Goal: Information Seeking & Learning: Learn about a topic

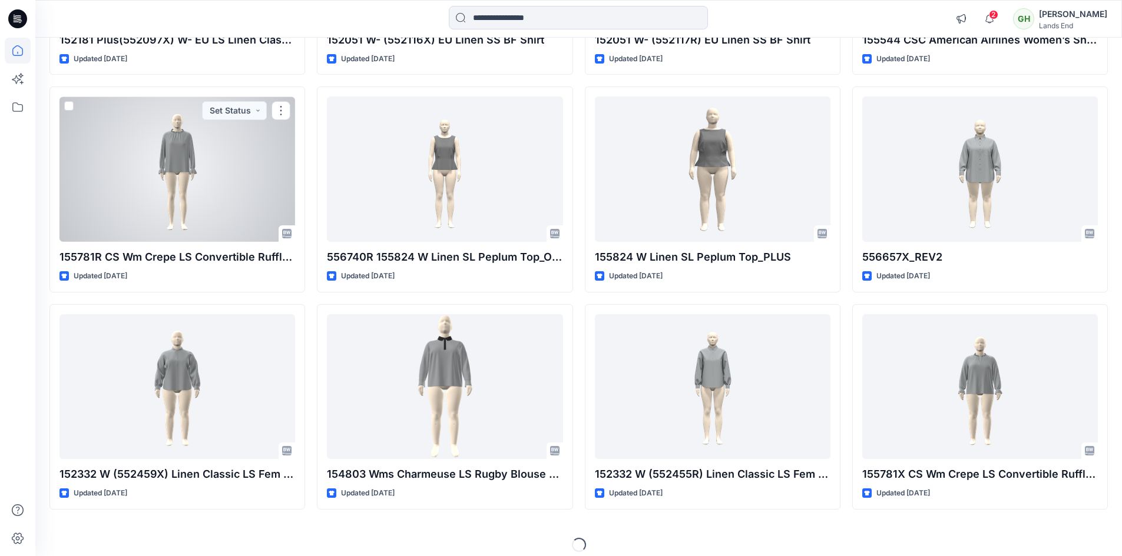
scroll to position [958, 0]
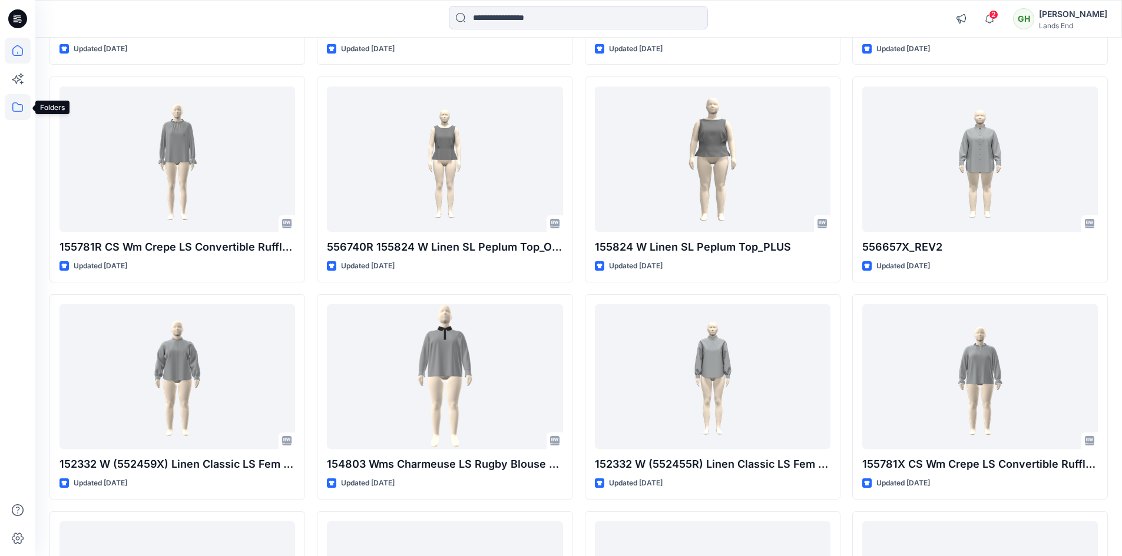
click at [25, 108] on icon at bounding box center [18, 107] width 26 height 26
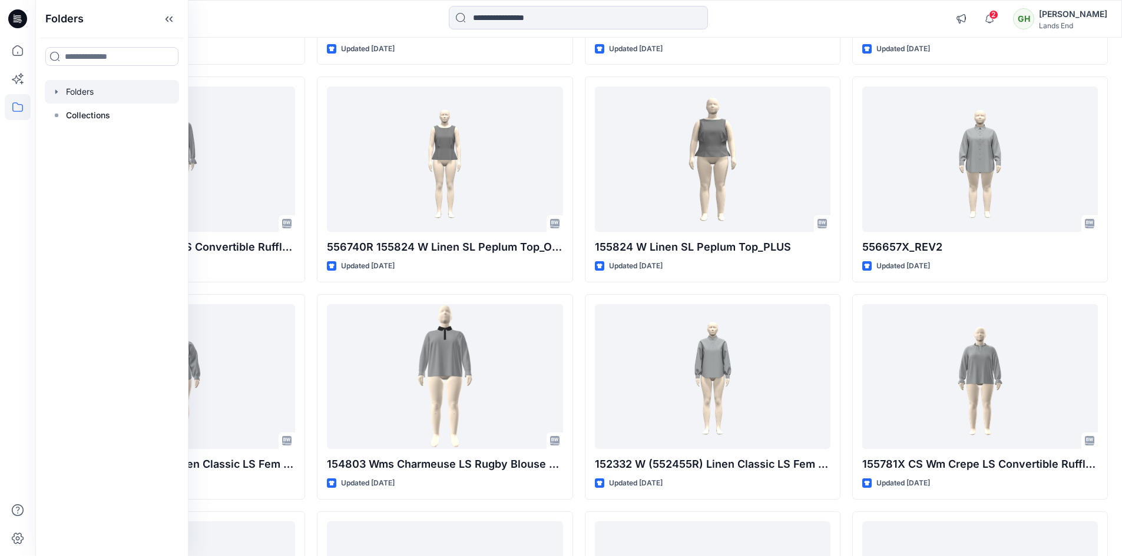
click at [104, 97] on div at bounding box center [112, 92] width 134 height 24
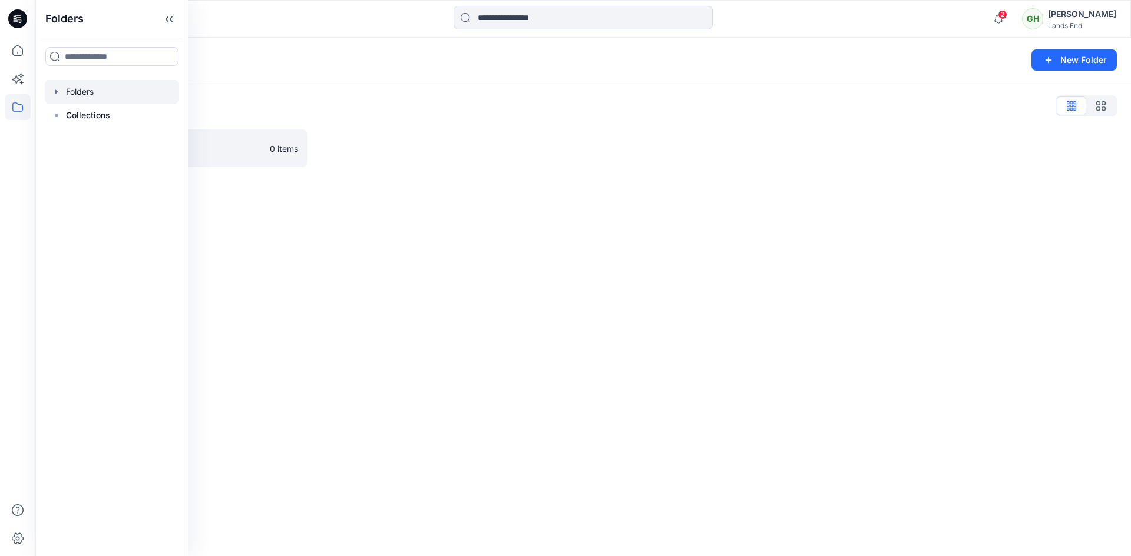
click at [357, 214] on div "Folders New Folder Folders List Ventura 0 items" at bounding box center [582, 297] width 1095 height 519
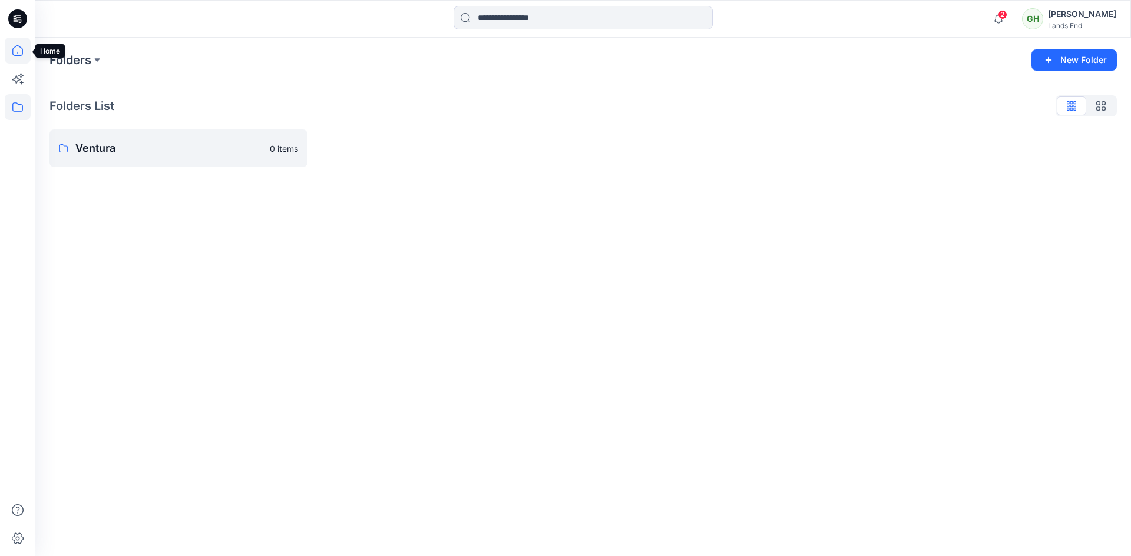
click at [22, 53] on icon at bounding box center [18, 51] width 26 height 26
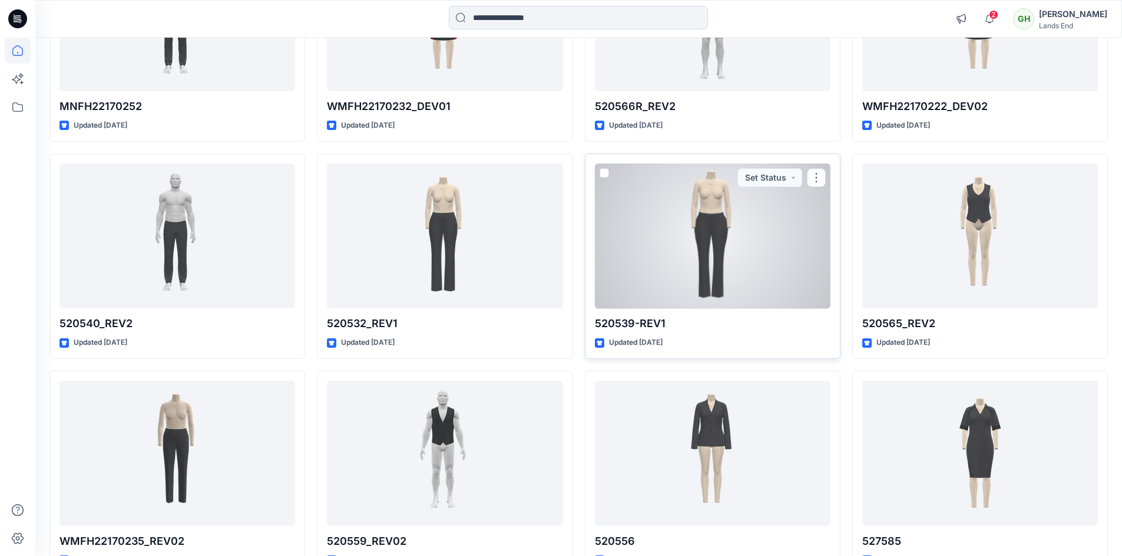
scroll to position [10645, 0]
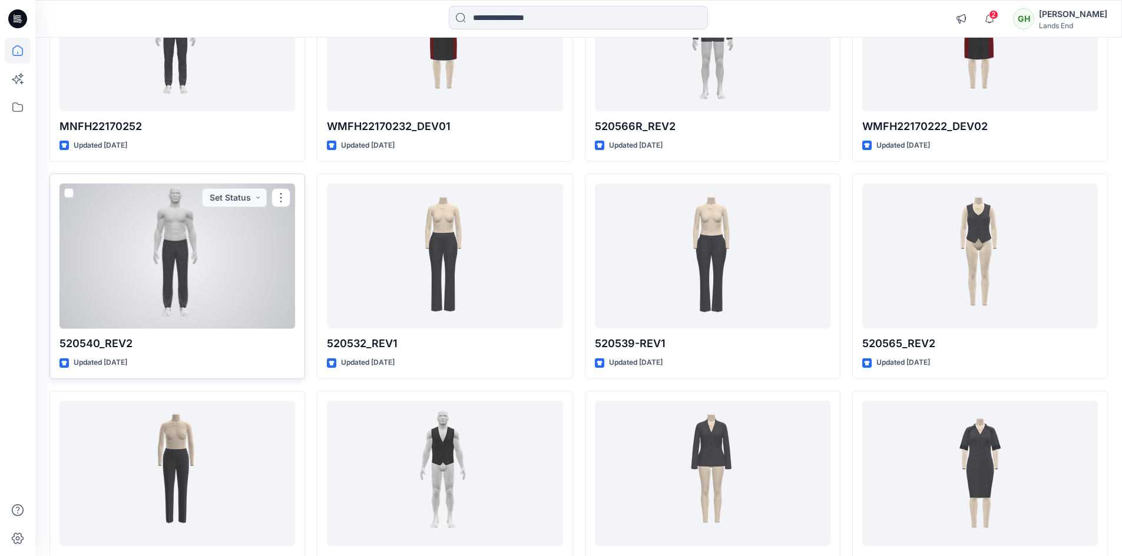
click at [250, 259] on div at bounding box center [177, 256] width 236 height 145
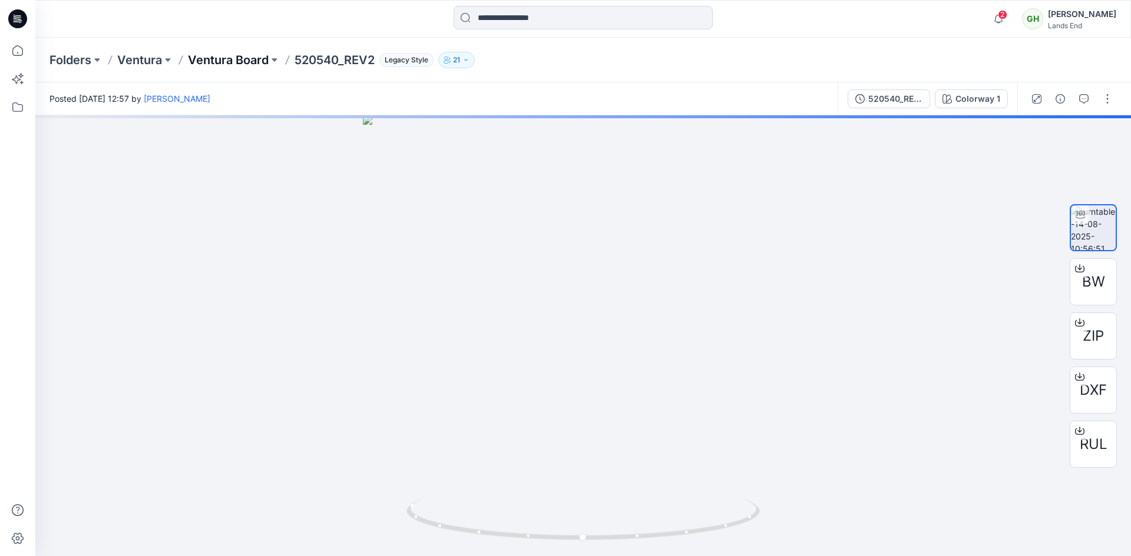
click at [238, 61] on p "Ventura Board" at bounding box center [228, 60] width 81 height 16
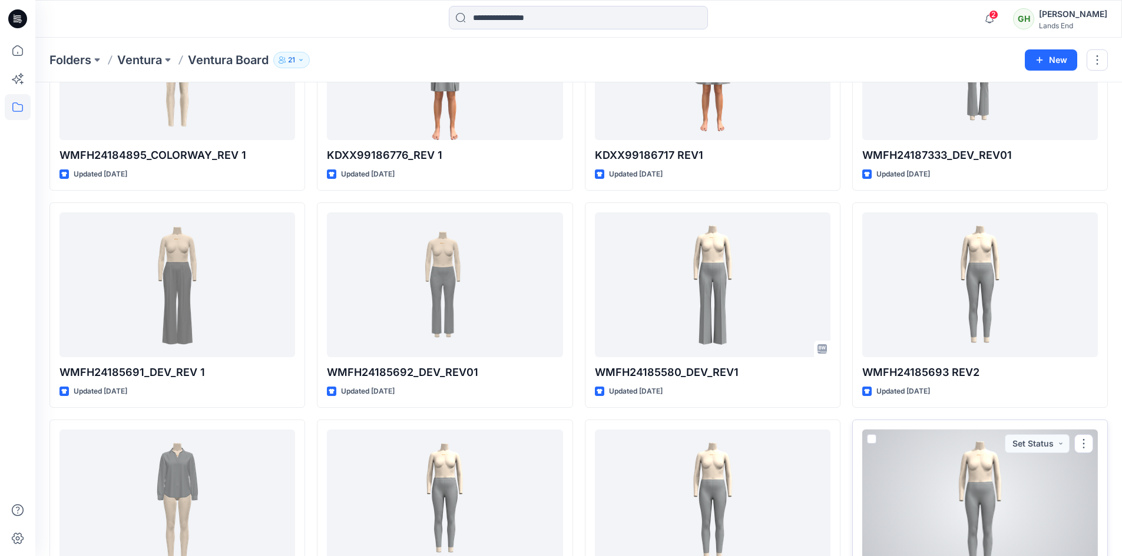
scroll to position [5015, 0]
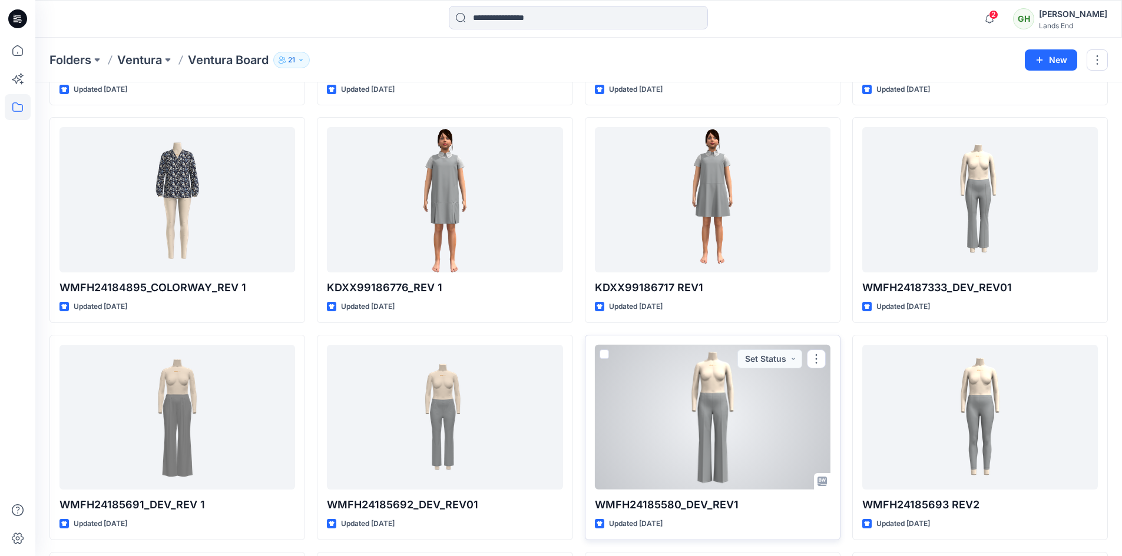
click at [753, 418] on div at bounding box center [713, 417] width 236 height 145
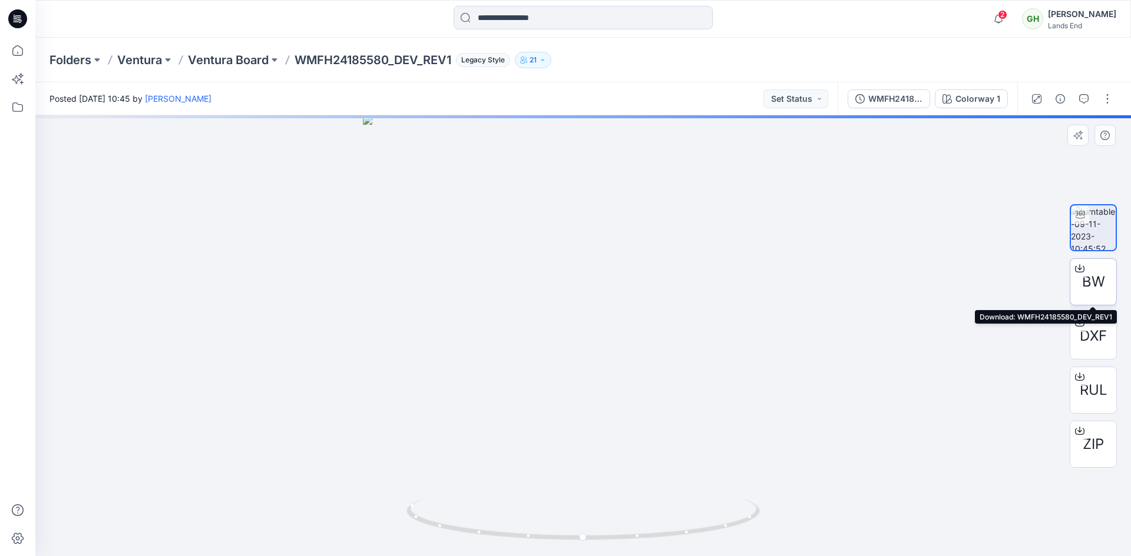
click at [1089, 274] on span "BW" at bounding box center [1093, 281] width 23 height 21
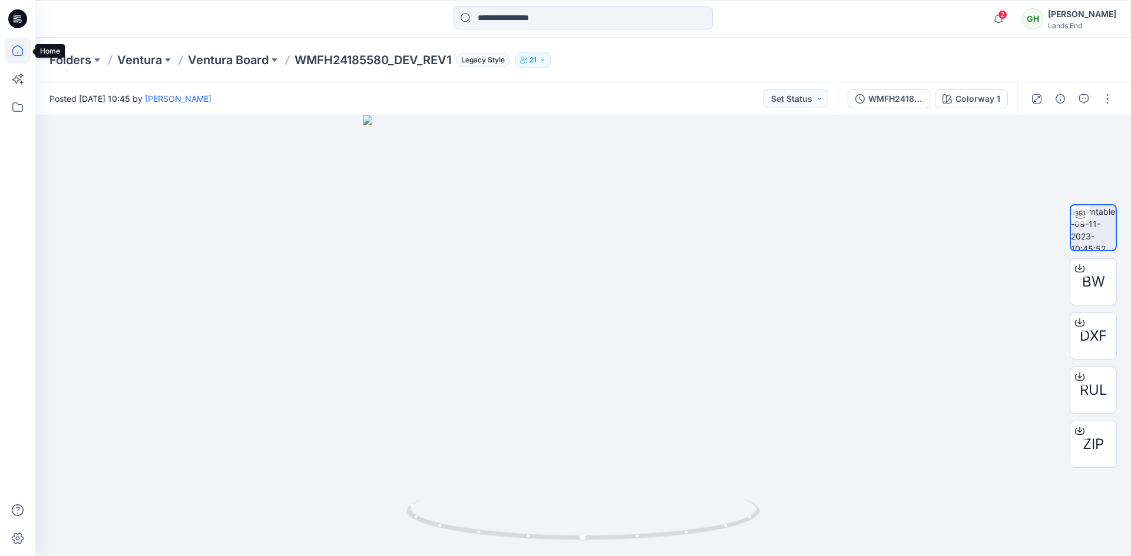
click at [14, 58] on icon at bounding box center [18, 51] width 26 height 26
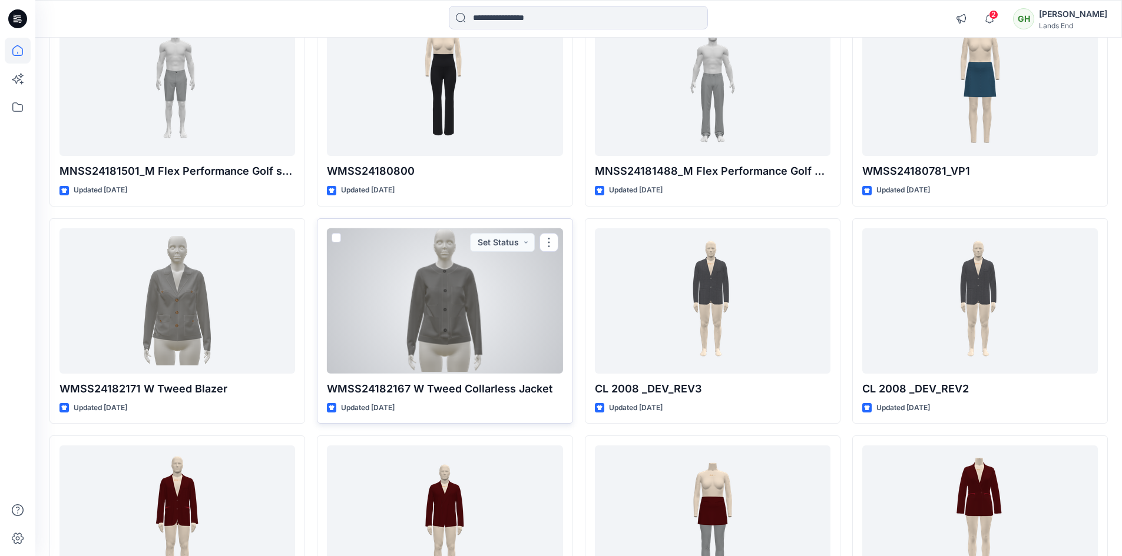
scroll to position [8584, 0]
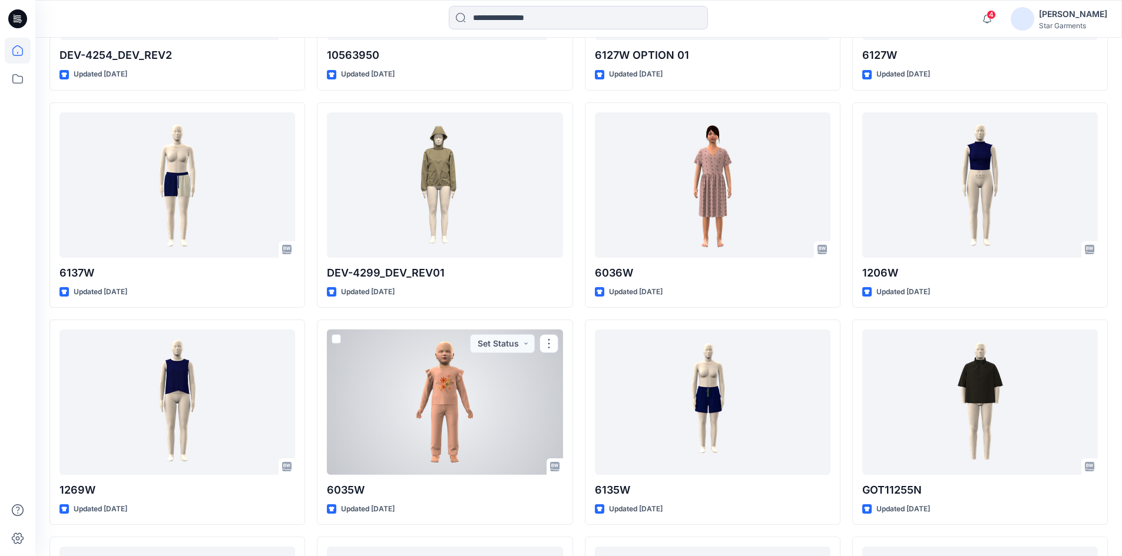
scroll to position [2255, 0]
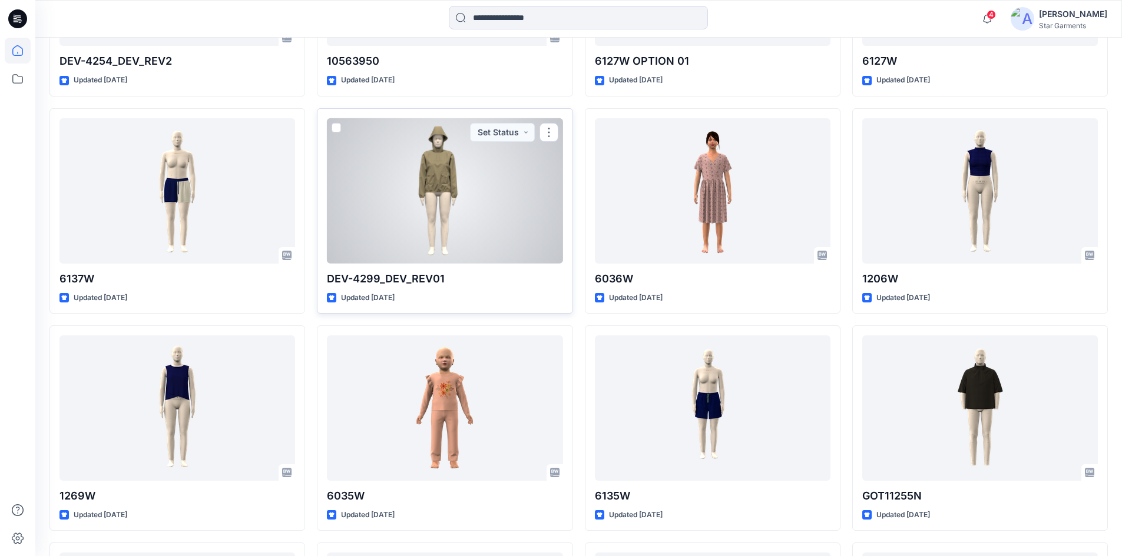
click at [437, 218] on div at bounding box center [445, 190] width 236 height 145
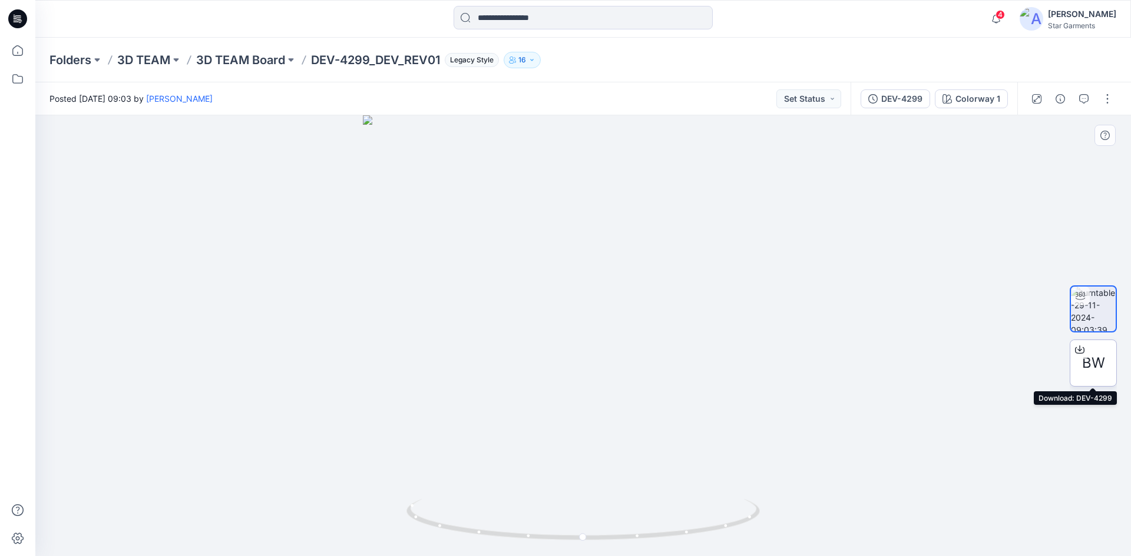
click at [1078, 349] on icon at bounding box center [1079, 349] width 9 height 9
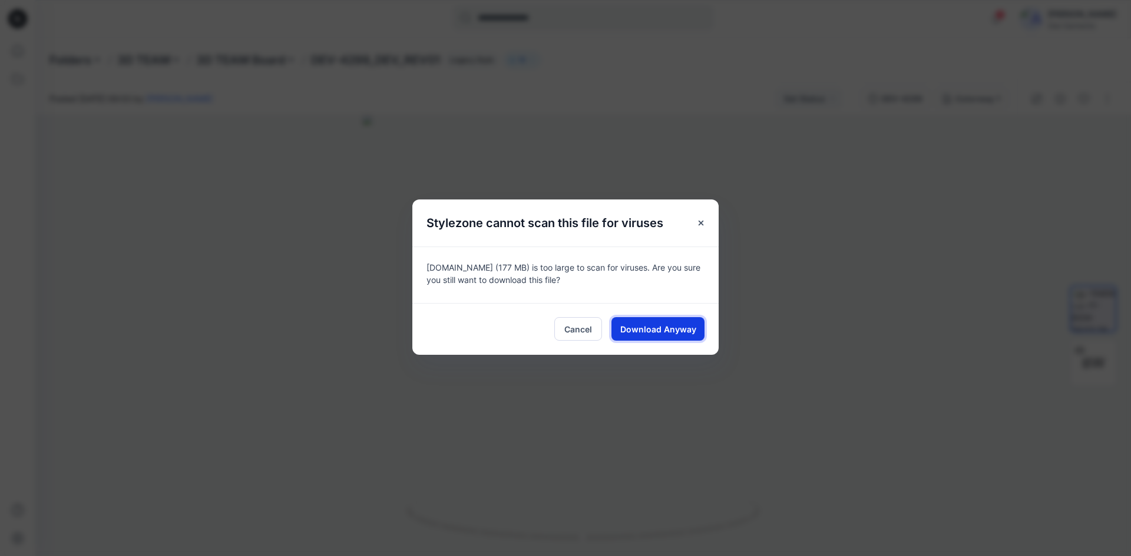
click at [671, 333] on span "Download Anyway" at bounding box center [658, 329] width 76 height 12
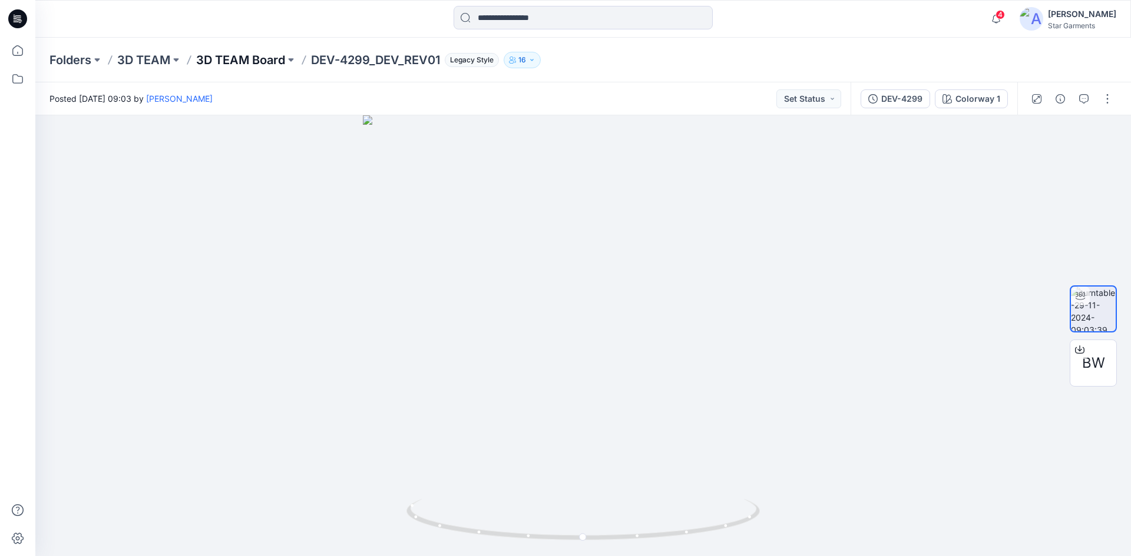
click at [274, 61] on p "3D TEAM Board" at bounding box center [240, 60] width 89 height 16
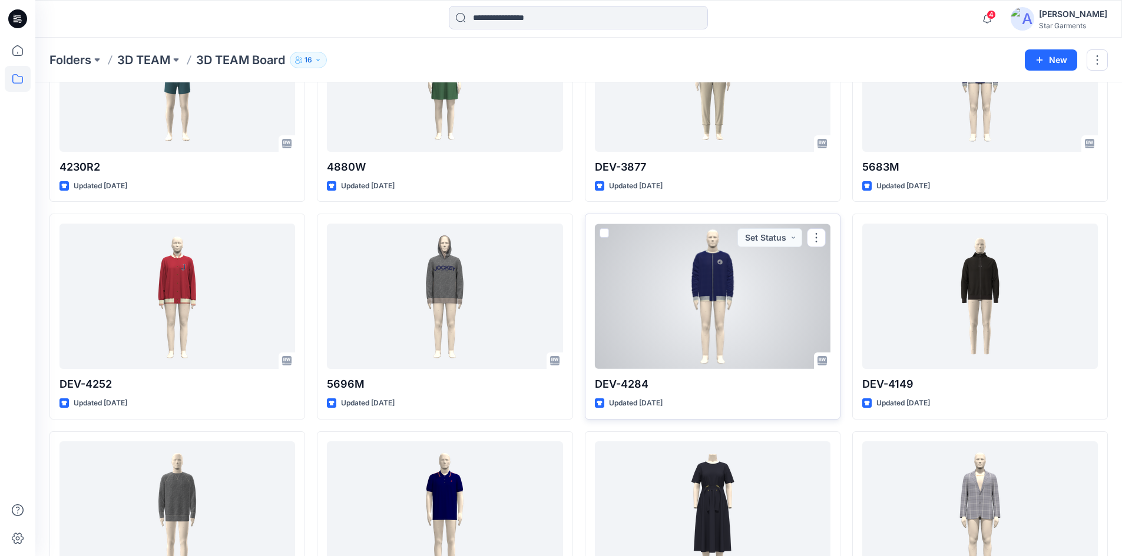
scroll to position [2877, 0]
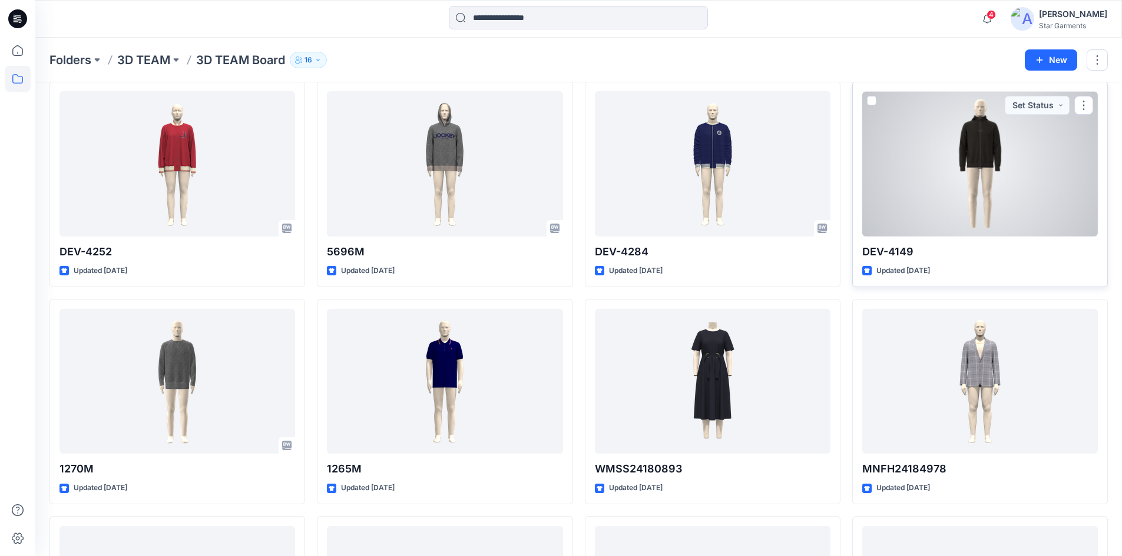
click at [970, 162] on div at bounding box center [980, 163] width 236 height 145
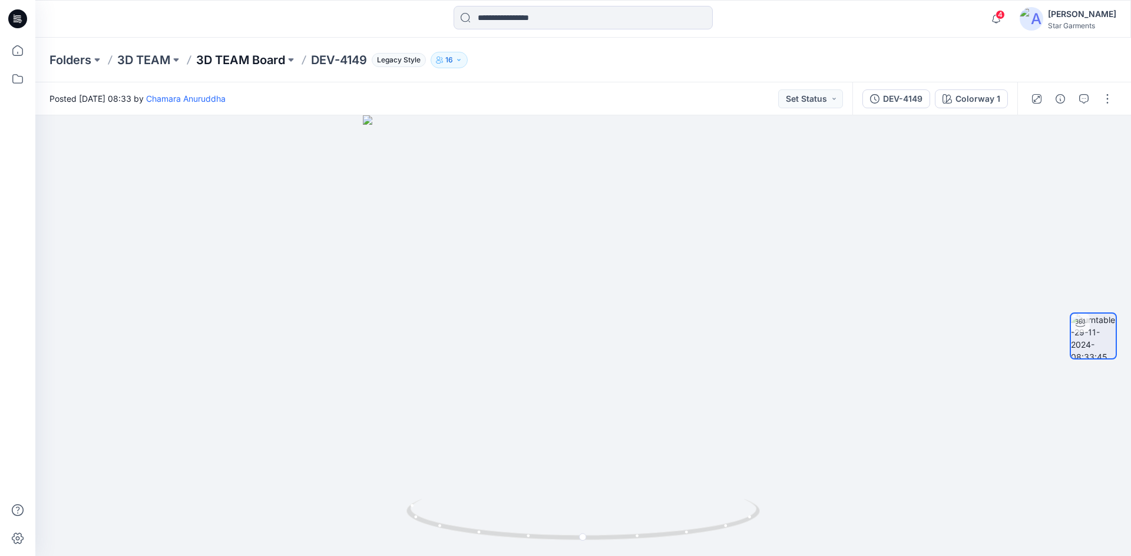
click at [234, 57] on p "3D TEAM Board" at bounding box center [240, 60] width 89 height 16
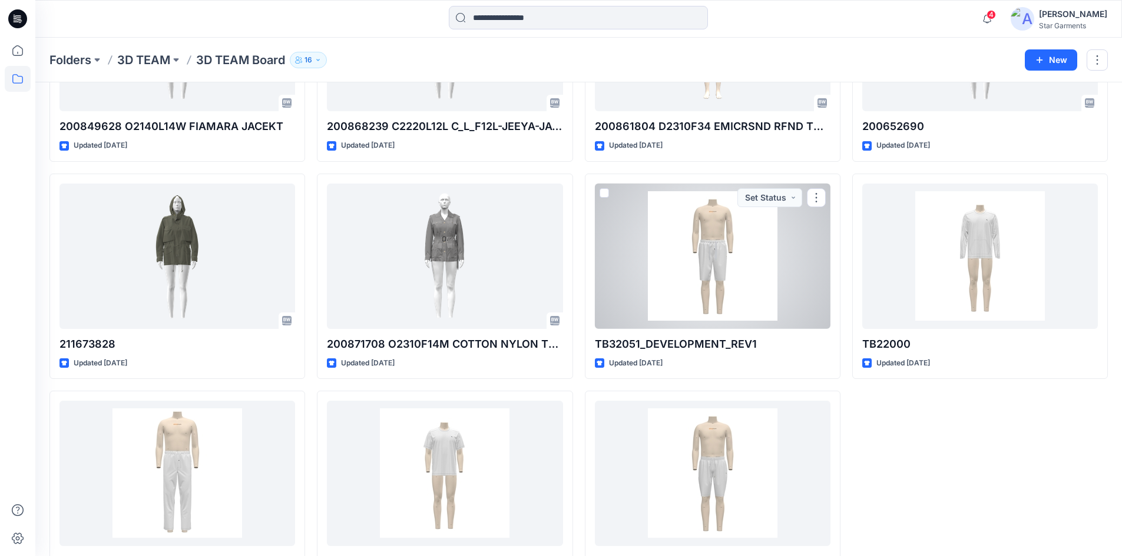
scroll to position [4539, 0]
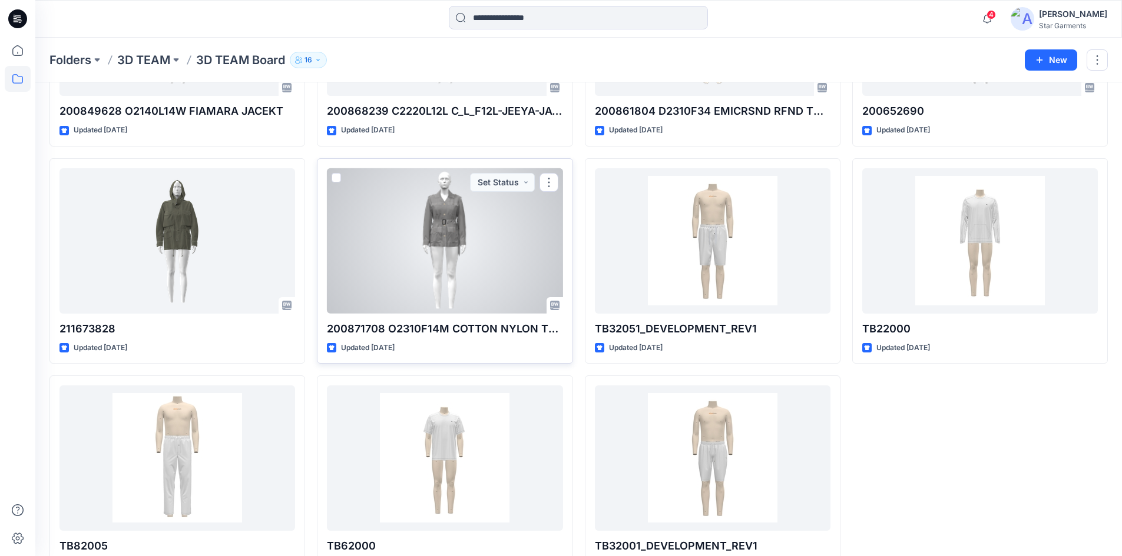
click at [450, 233] on div at bounding box center [445, 240] width 236 height 145
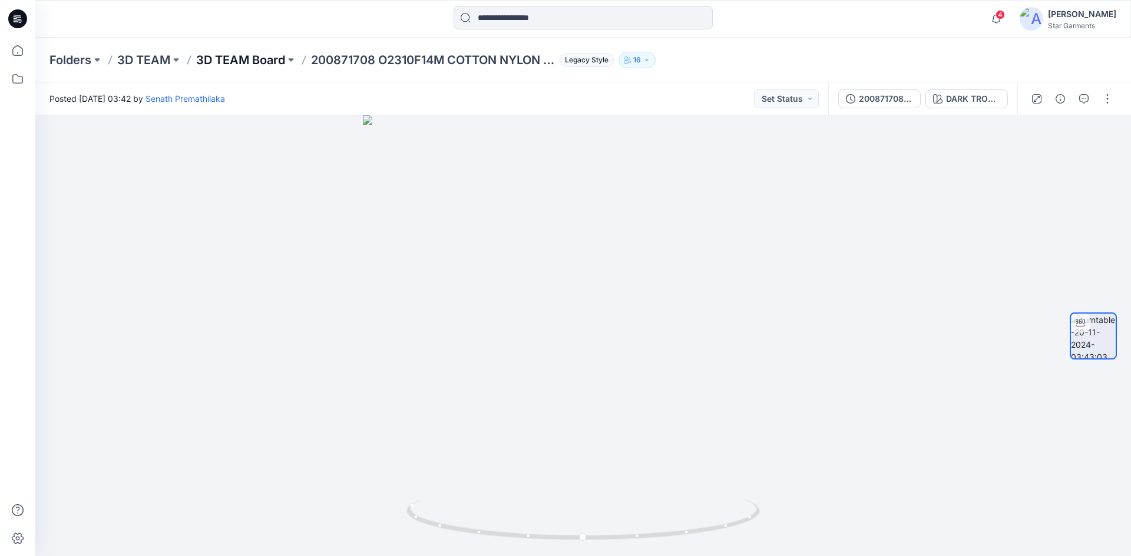
click at [255, 60] on p "3D TEAM Board" at bounding box center [240, 60] width 89 height 16
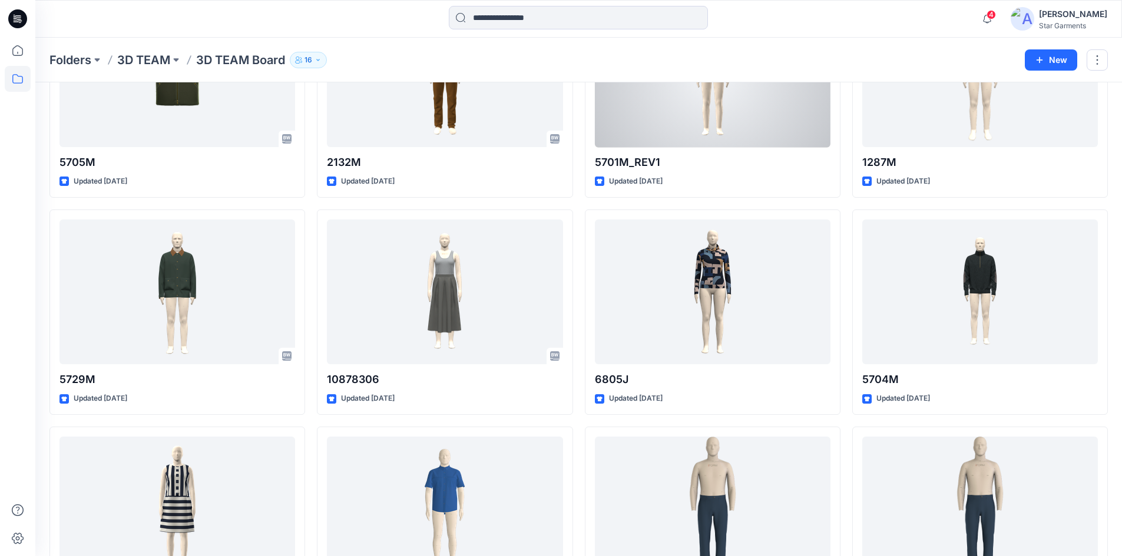
scroll to position [809, 0]
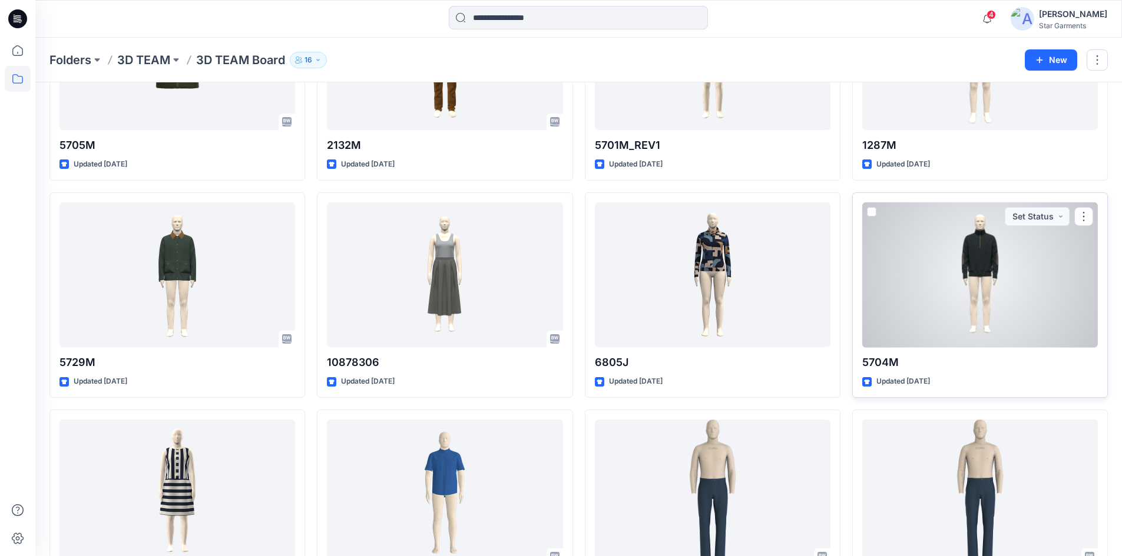
click at [965, 270] on div at bounding box center [980, 275] width 236 height 145
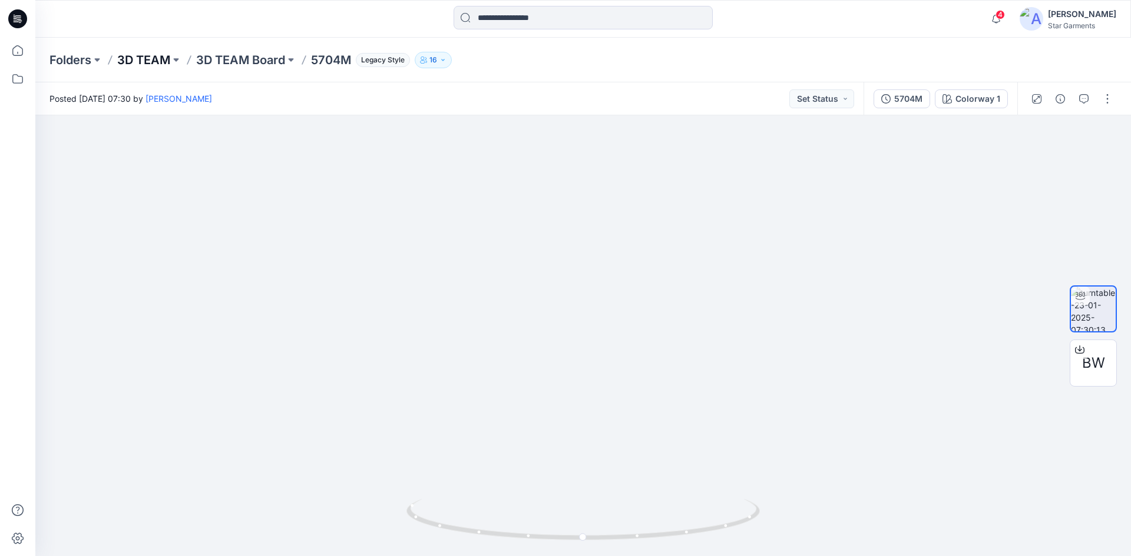
click at [152, 61] on p "3D TEAM" at bounding box center [143, 60] width 53 height 16
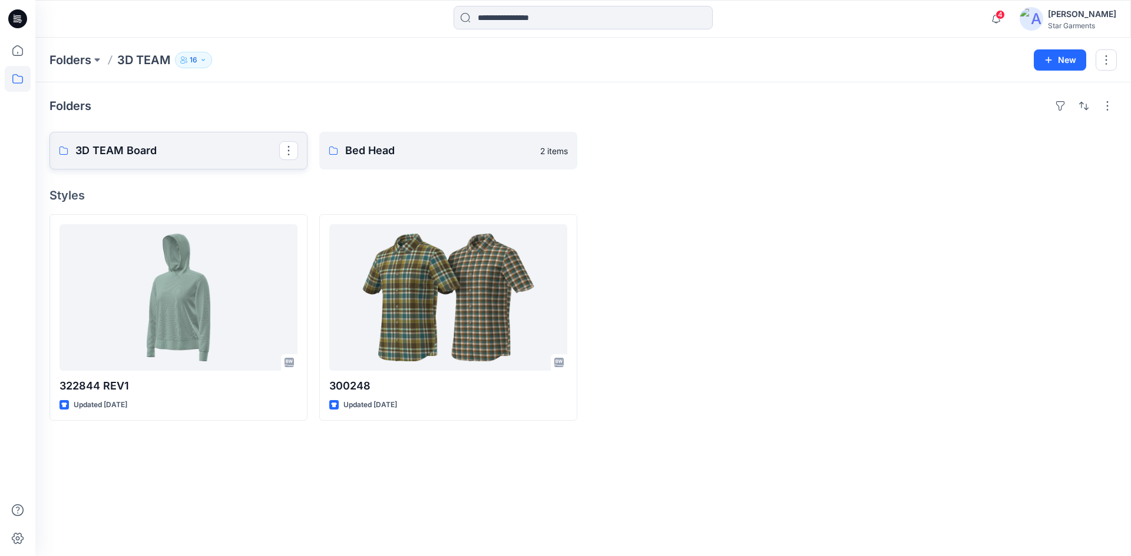
click at [143, 153] on p "3D TEAM Board" at bounding box center [177, 151] width 204 height 16
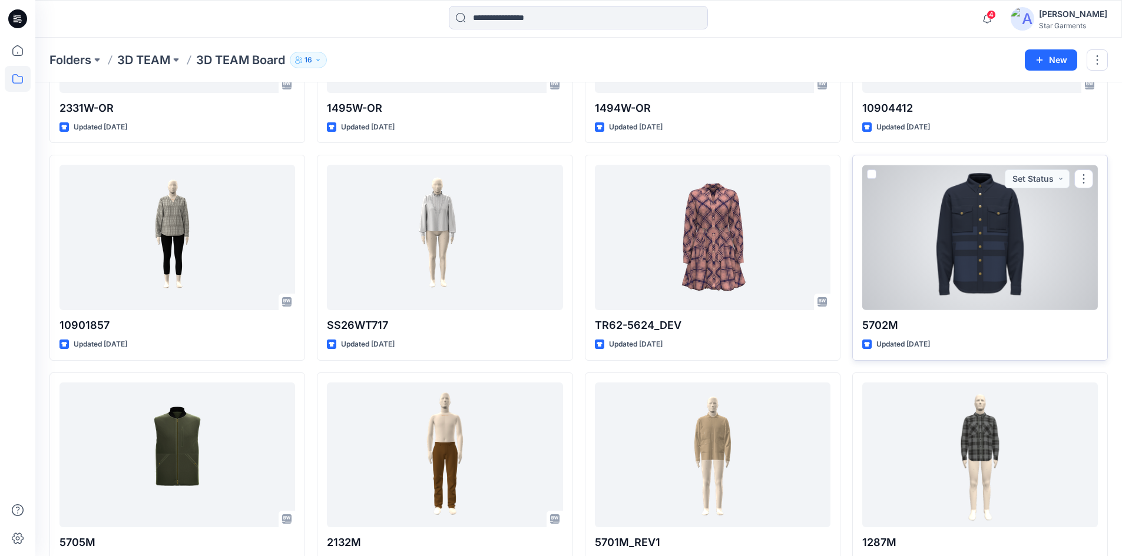
scroll to position [412, 0]
click at [998, 278] on div at bounding box center [980, 236] width 236 height 145
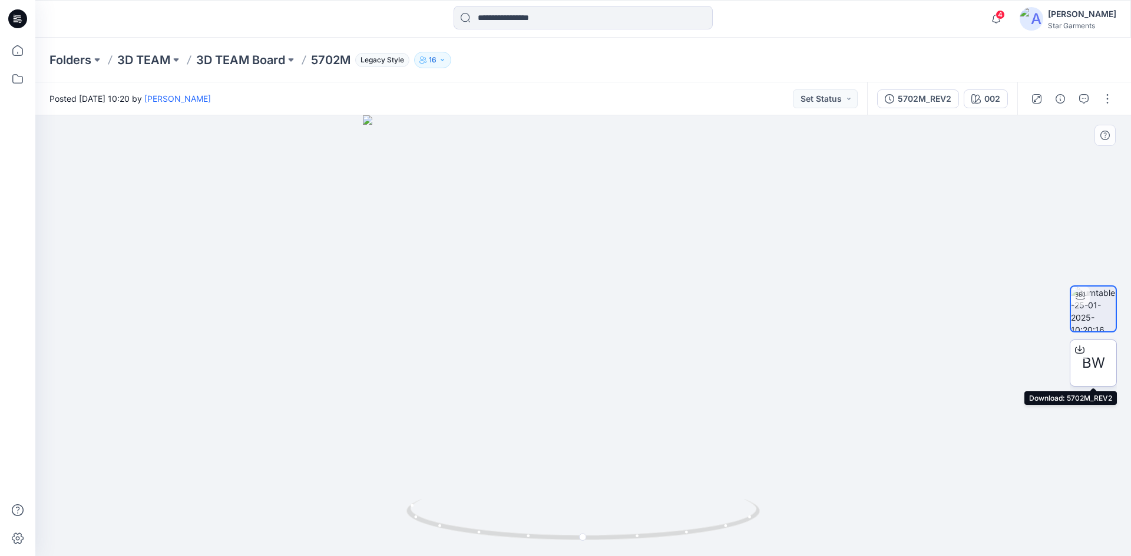
click at [1081, 359] on div at bounding box center [1079, 349] width 19 height 19
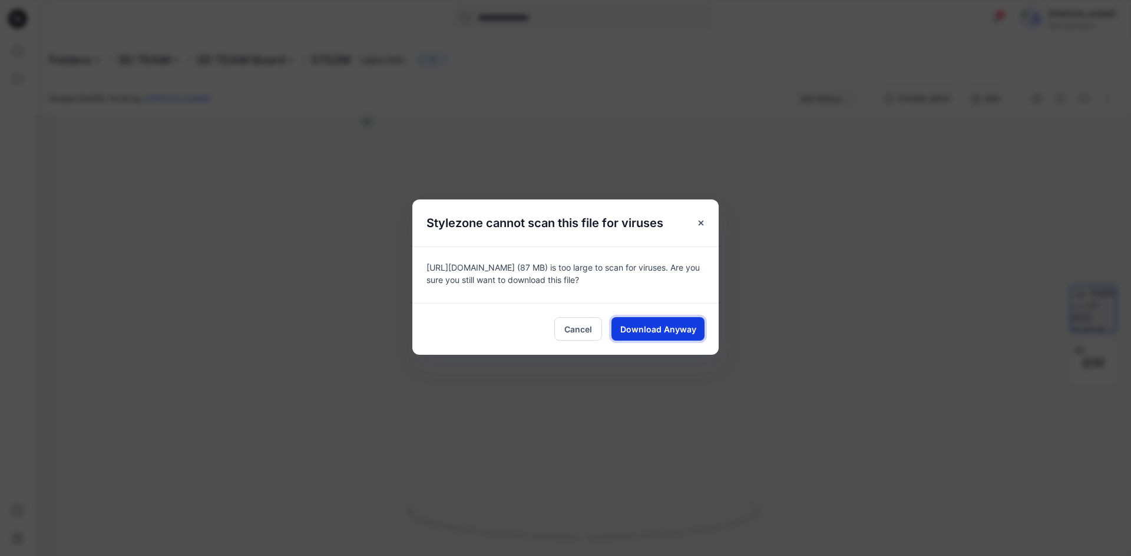
click at [638, 332] on span "Download Anyway" at bounding box center [658, 329] width 76 height 12
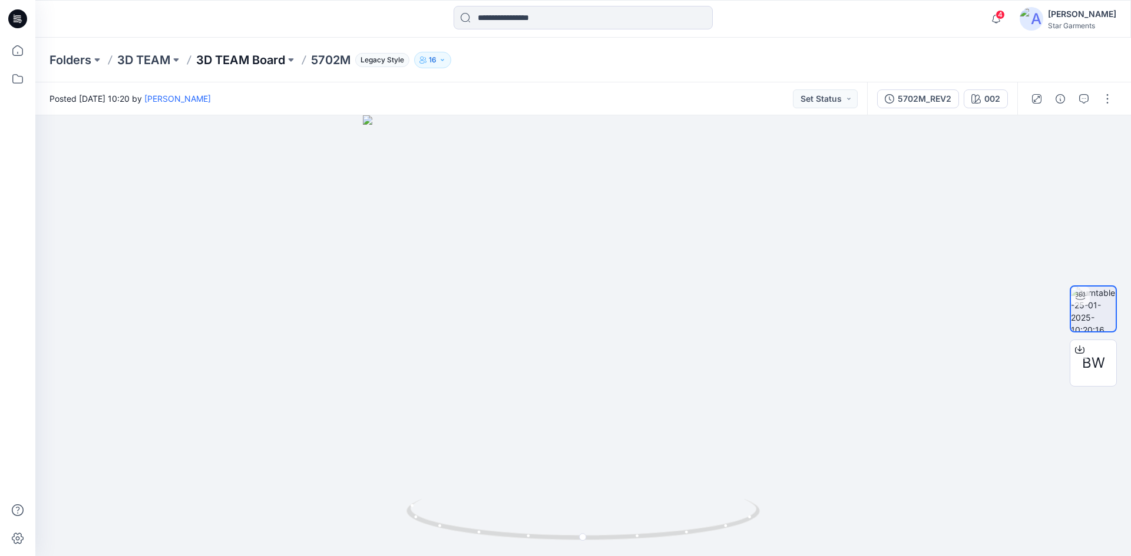
click at [226, 53] on p "3D TEAM Board" at bounding box center [240, 60] width 89 height 16
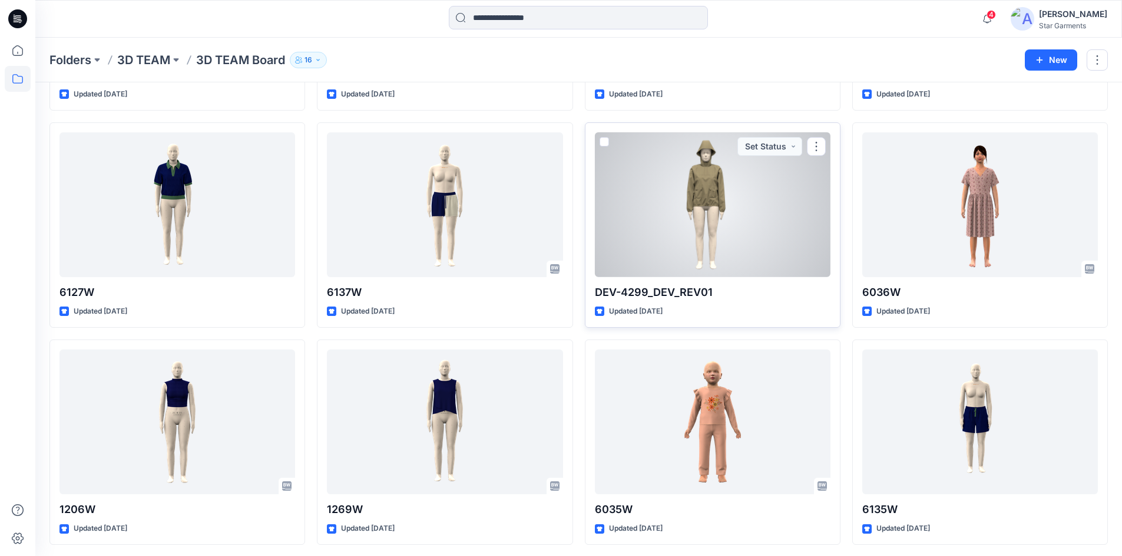
scroll to position [1754, 0]
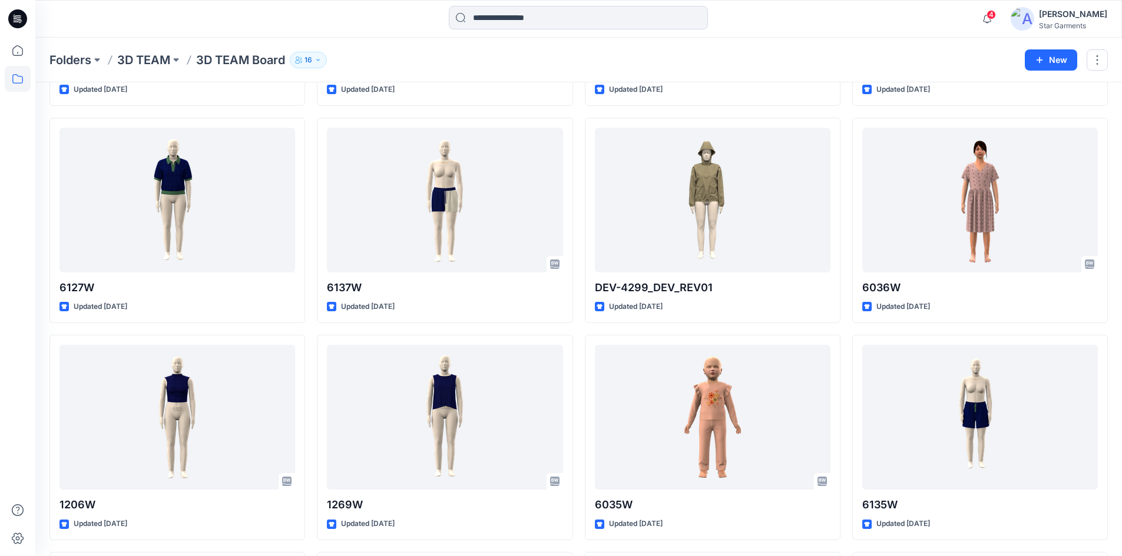
click at [25, 136] on div at bounding box center [18, 297] width 26 height 519
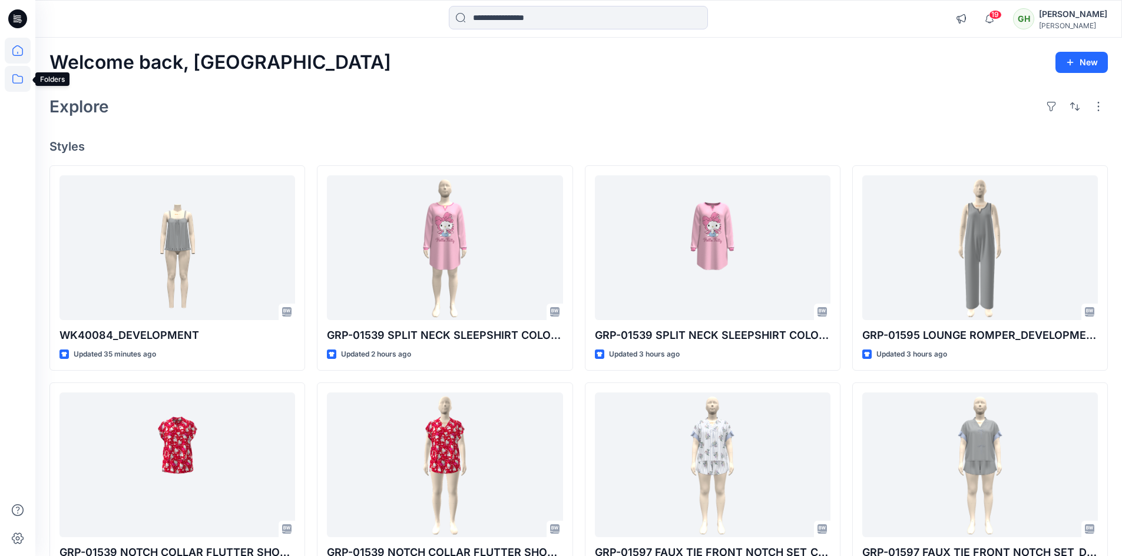
click at [21, 80] on icon at bounding box center [18, 79] width 26 height 26
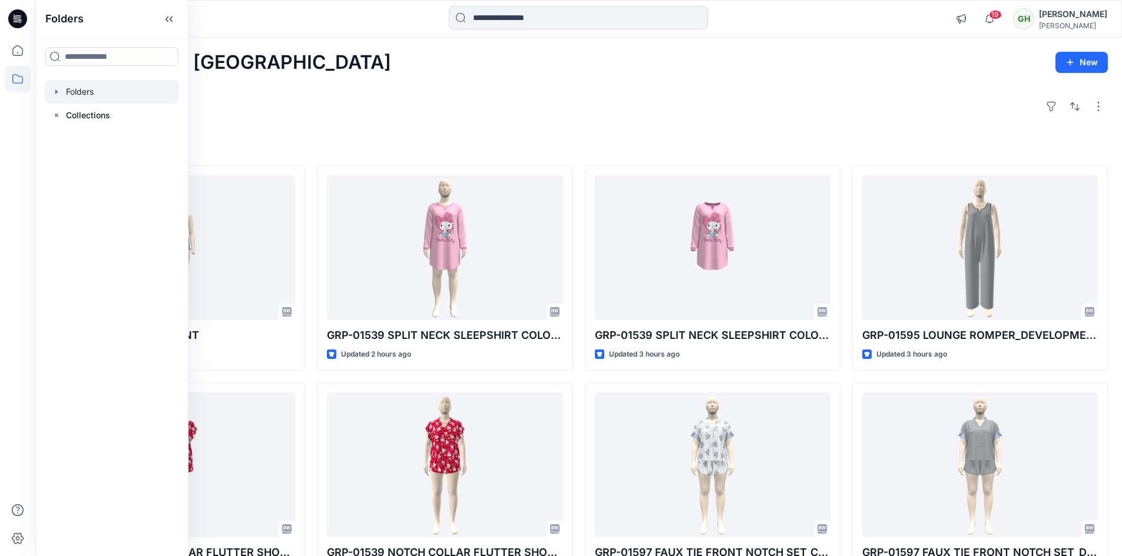
click at [94, 93] on div at bounding box center [112, 92] width 134 height 24
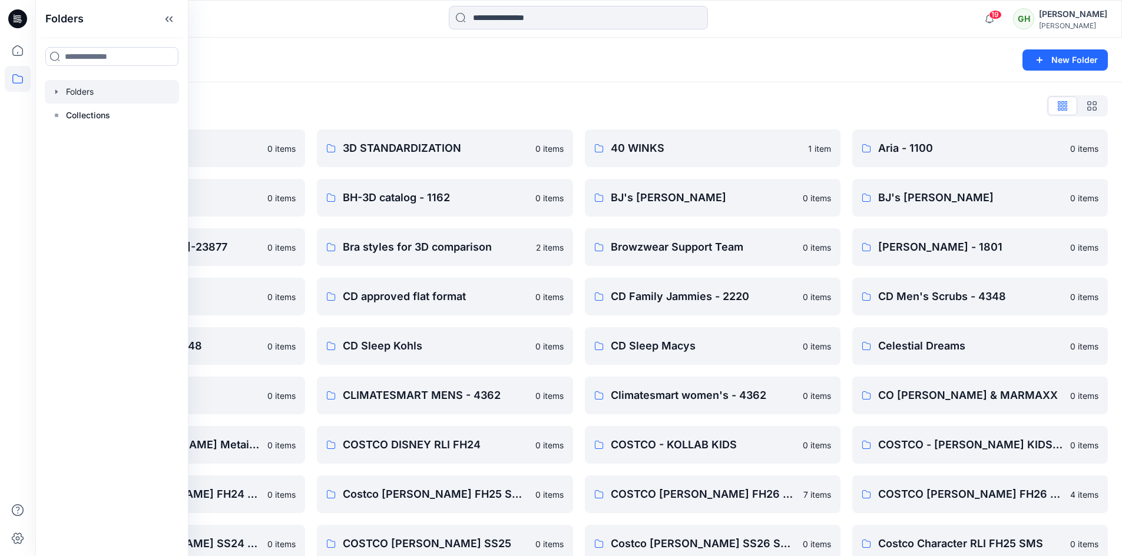
click at [486, 105] on div "Folders List" at bounding box center [578, 106] width 1058 height 19
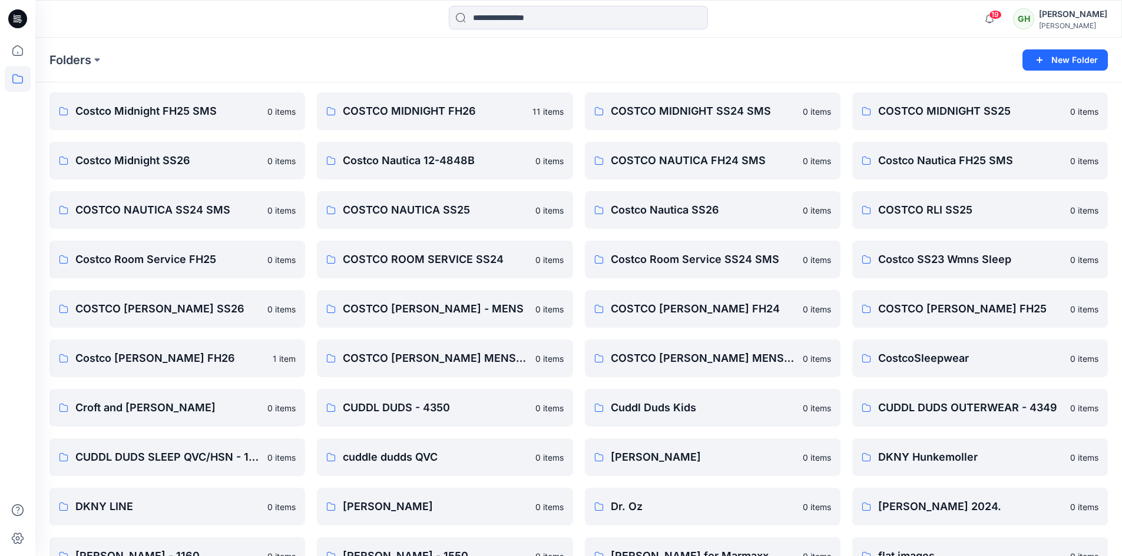
scroll to position [707, 0]
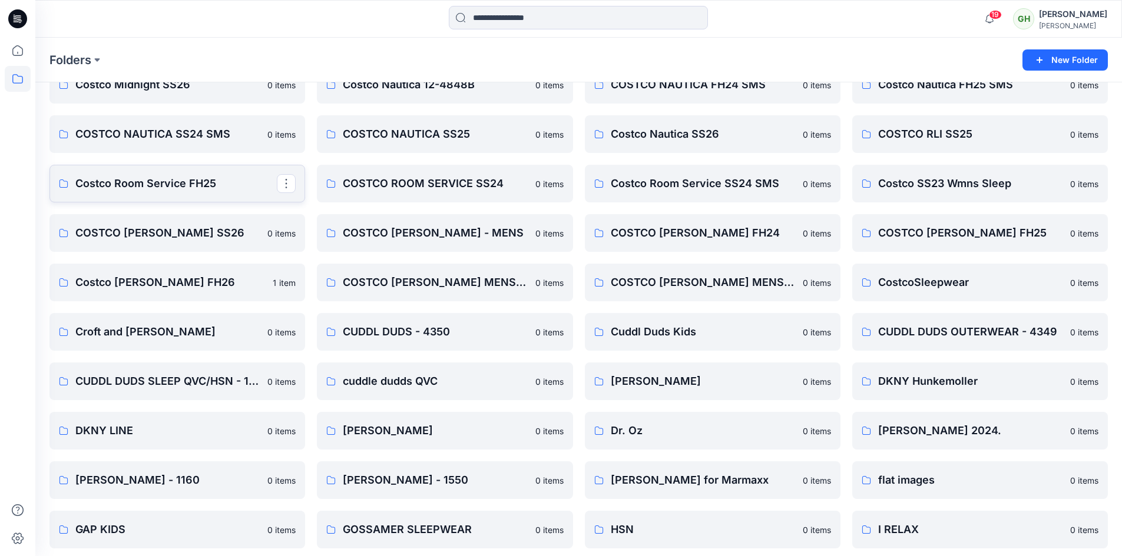
click at [169, 182] on p "Costco Room Service FH25" at bounding box center [175, 183] width 201 height 16
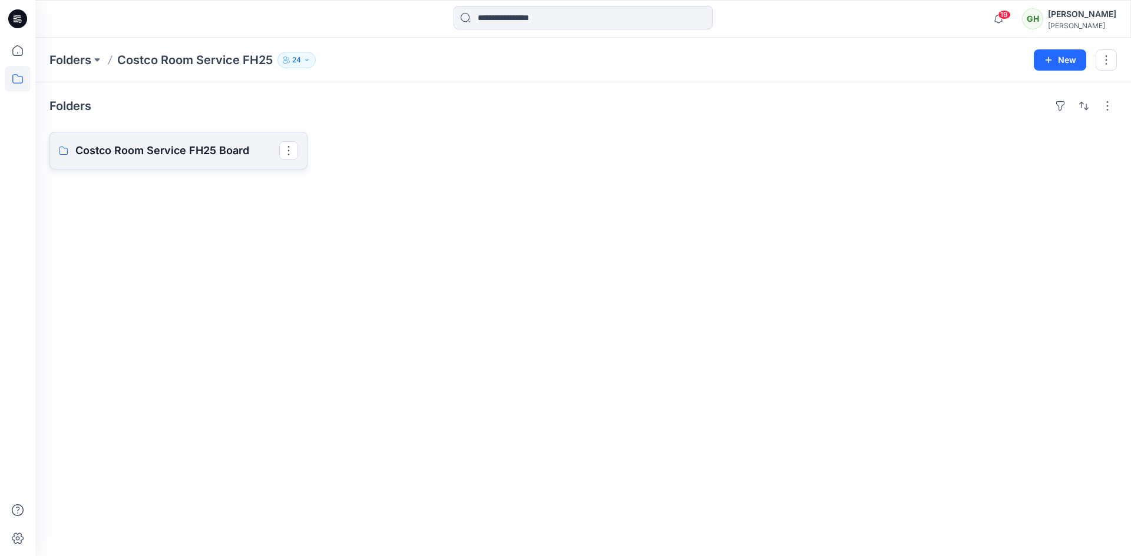
click at [179, 150] on p "Costco Room Service FH25 Board" at bounding box center [177, 151] width 204 height 16
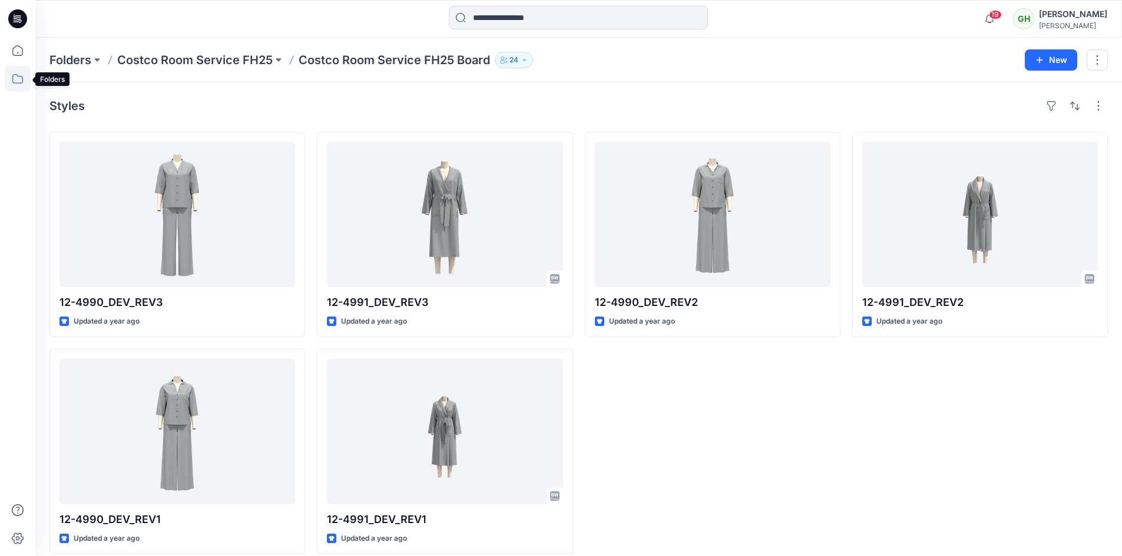
click at [19, 77] on icon at bounding box center [18, 79] width 26 height 26
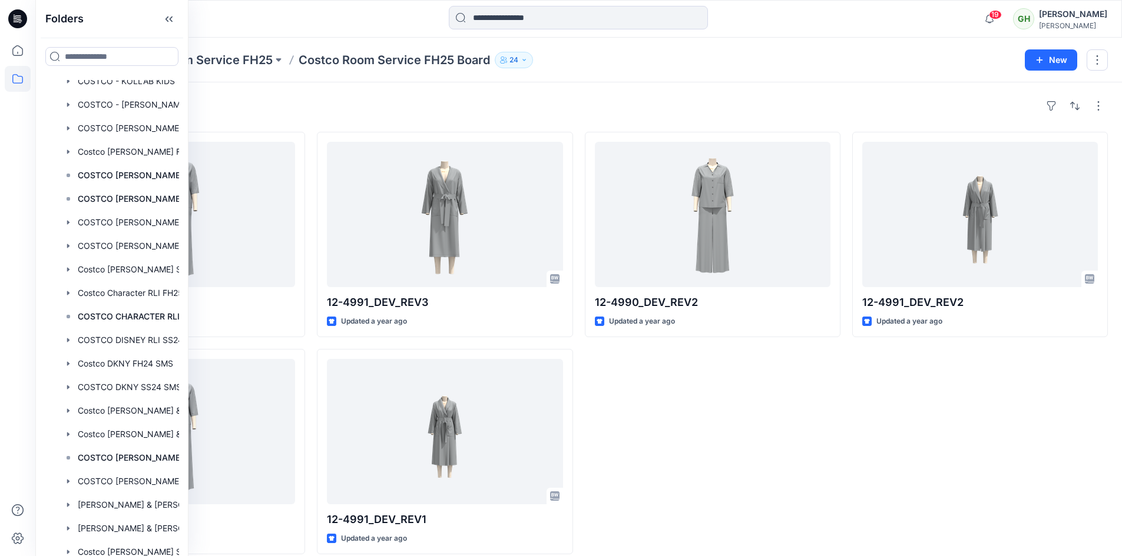
scroll to position [648, 0]
click at [128, 337] on div at bounding box center [127, 339] width 165 height 24
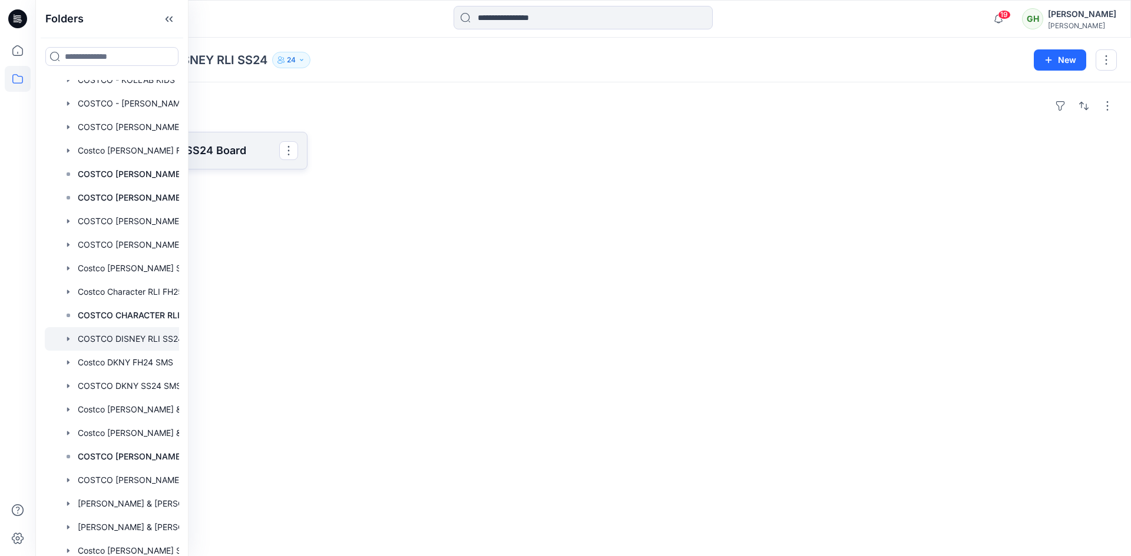
click at [218, 151] on p "COSTCO DISNEY RLI SS24 Board" at bounding box center [177, 151] width 204 height 16
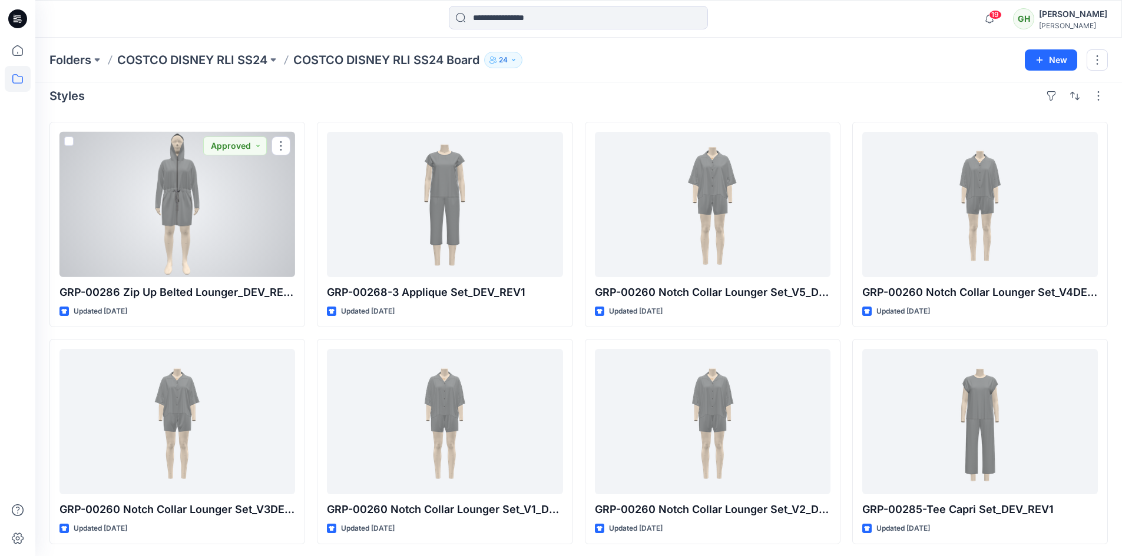
scroll to position [12, 0]
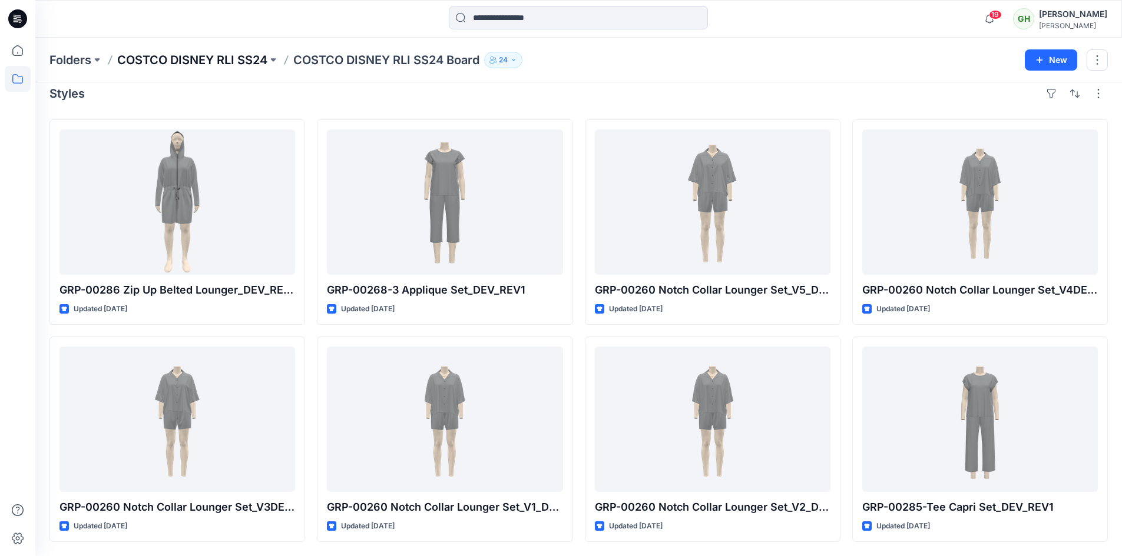
click at [208, 58] on p "COSTCO DISNEY RLI SS24" at bounding box center [192, 60] width 150 height 16
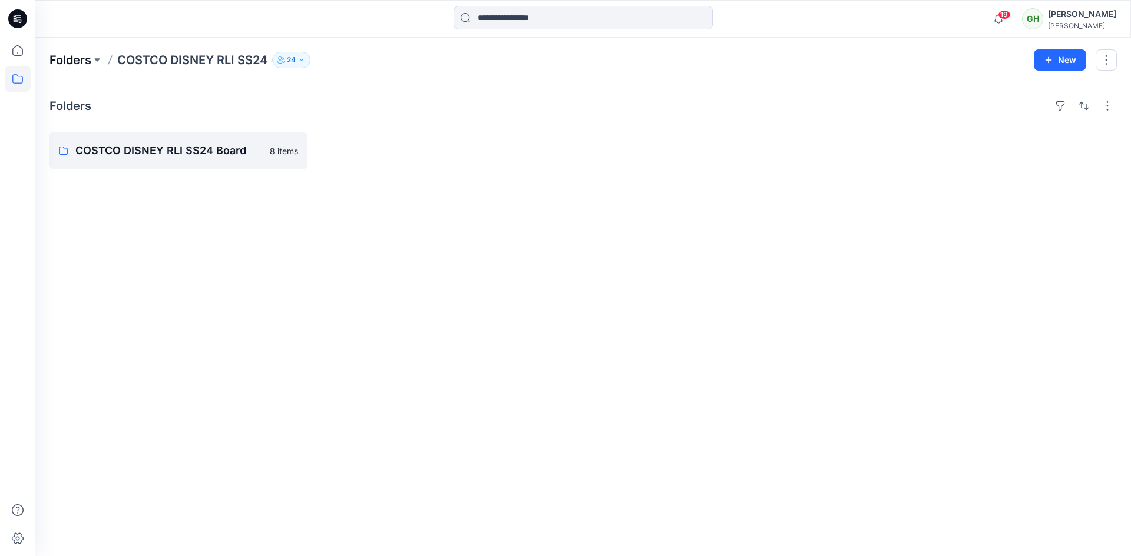
click at [82, 59] on p "Folders" at bounding box center [70, 60] width 42 height 16
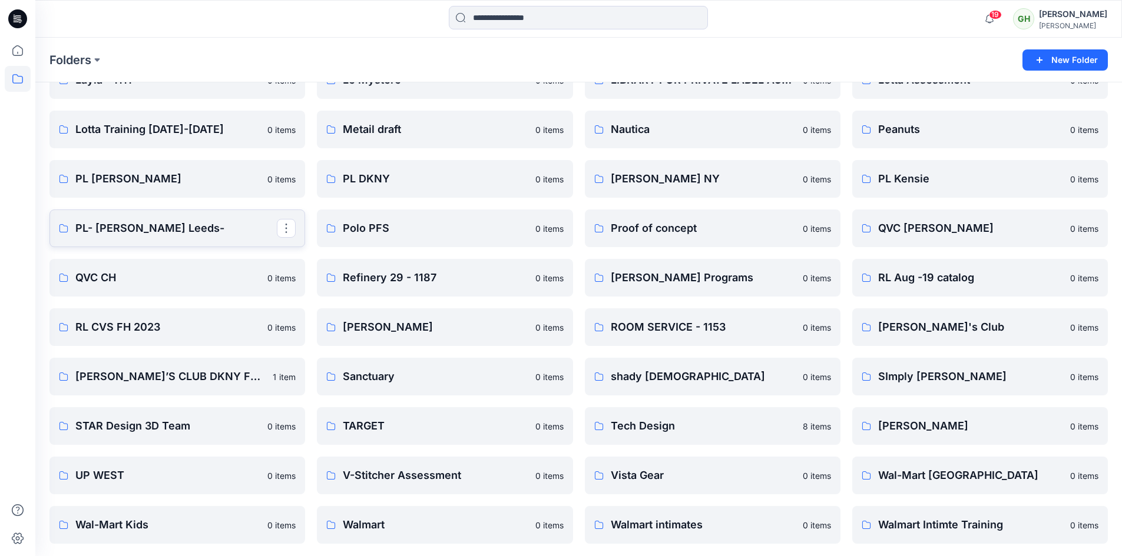
scroll to position [1356, 0]
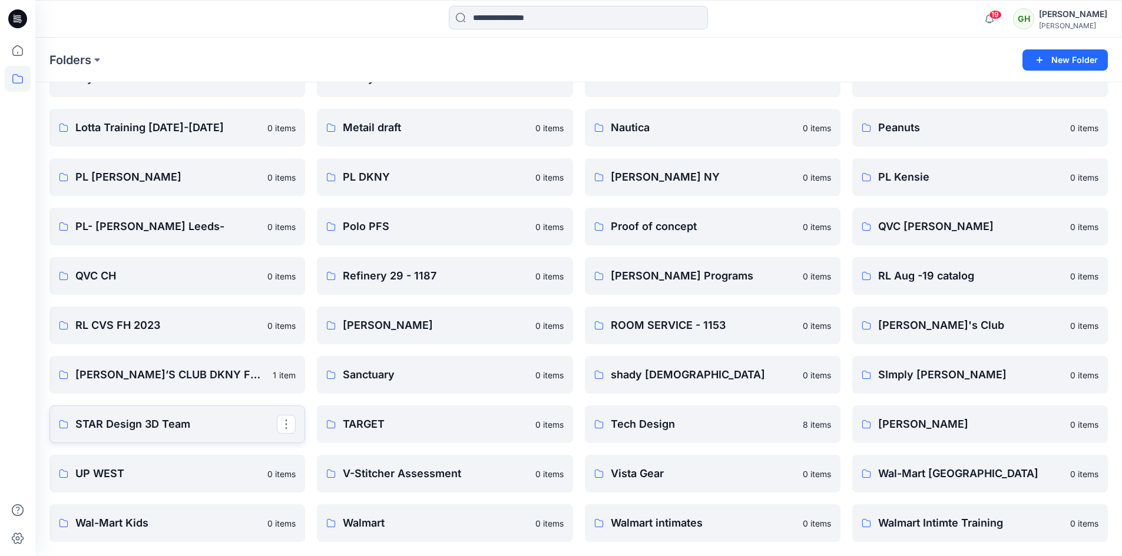
click at [177, 427] on p "STAR Design 3D Team" at bounding box center [175, 424] width 201 height 16
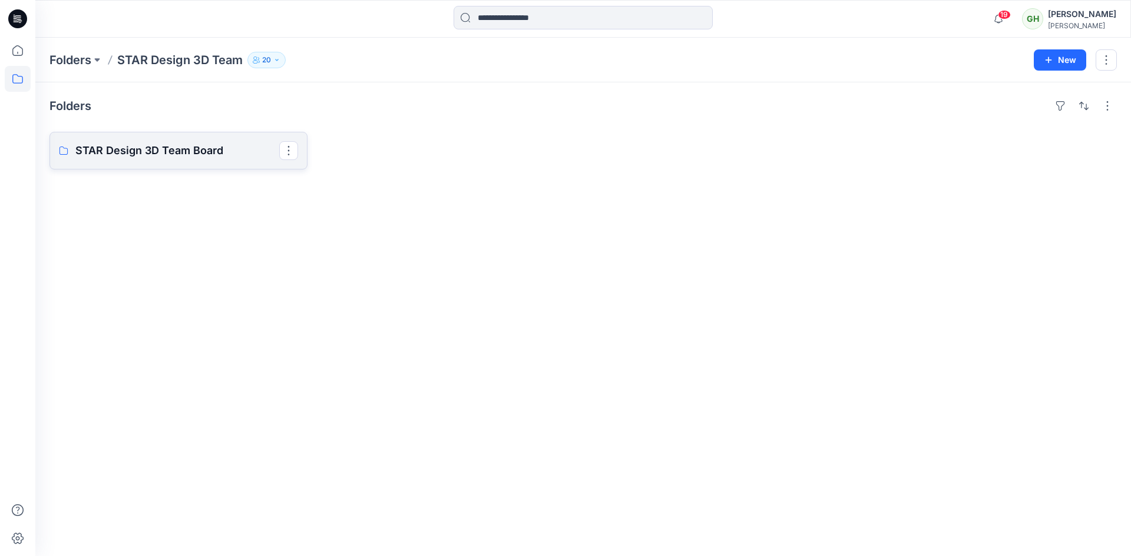
click at [203, 155] on p "STAR Design 3D Team Board" at bounding box center [177, 151] width 204 height 16
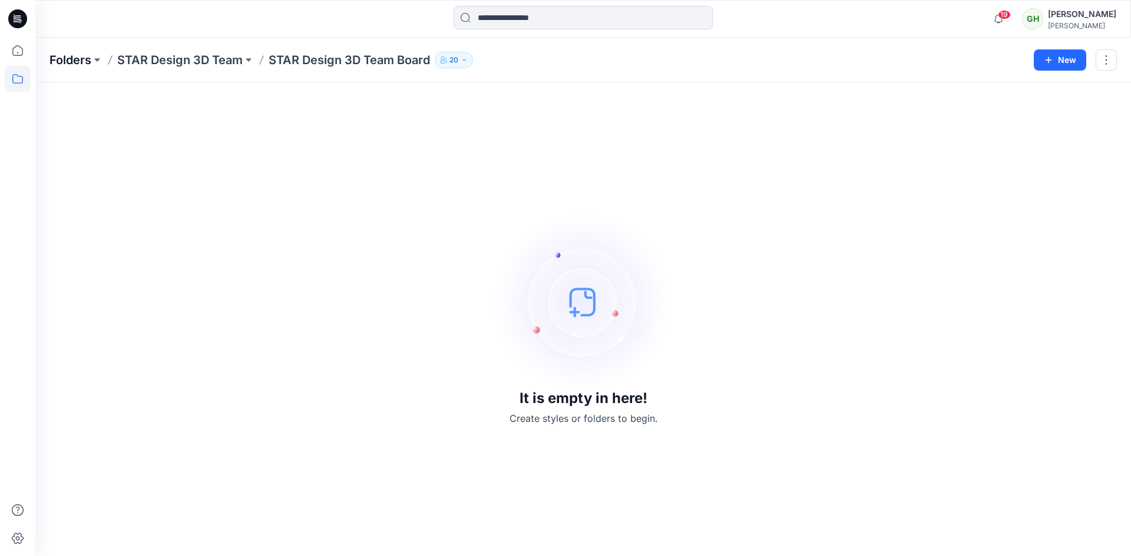
click at [81, 59] on p "Folders" at bounding box center [70, 60] width 42 height 16
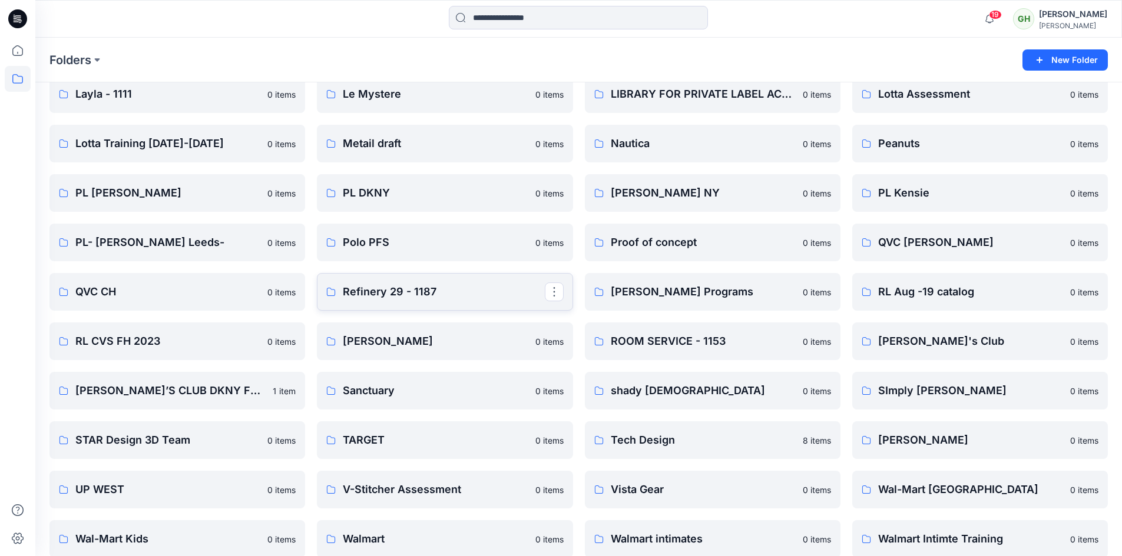
scroll to position [1356, 0]
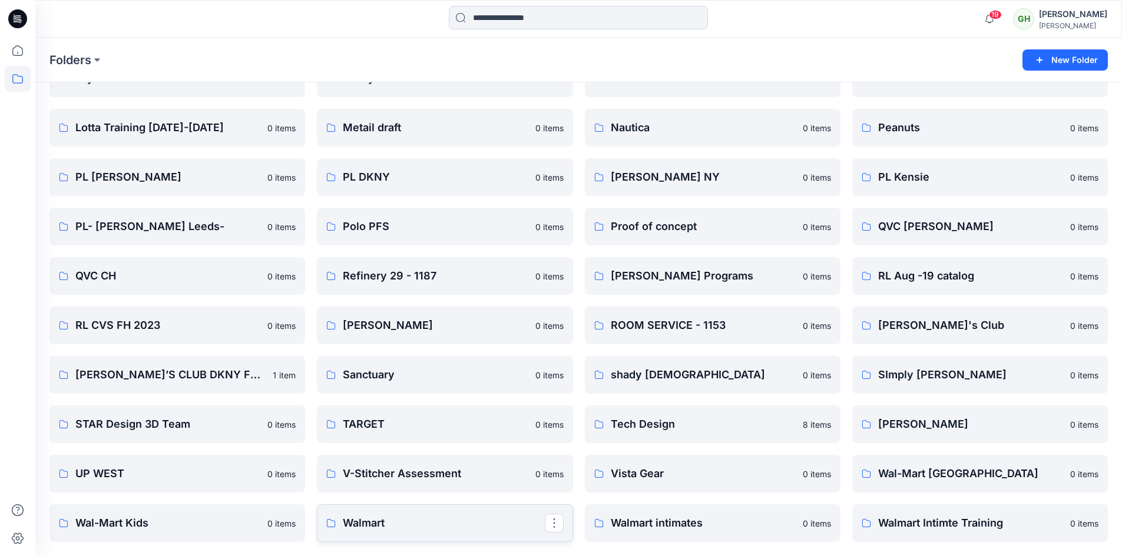
click at [354, 521] on p "Walmart" at bounding box center [443, 523] width 201 height 16
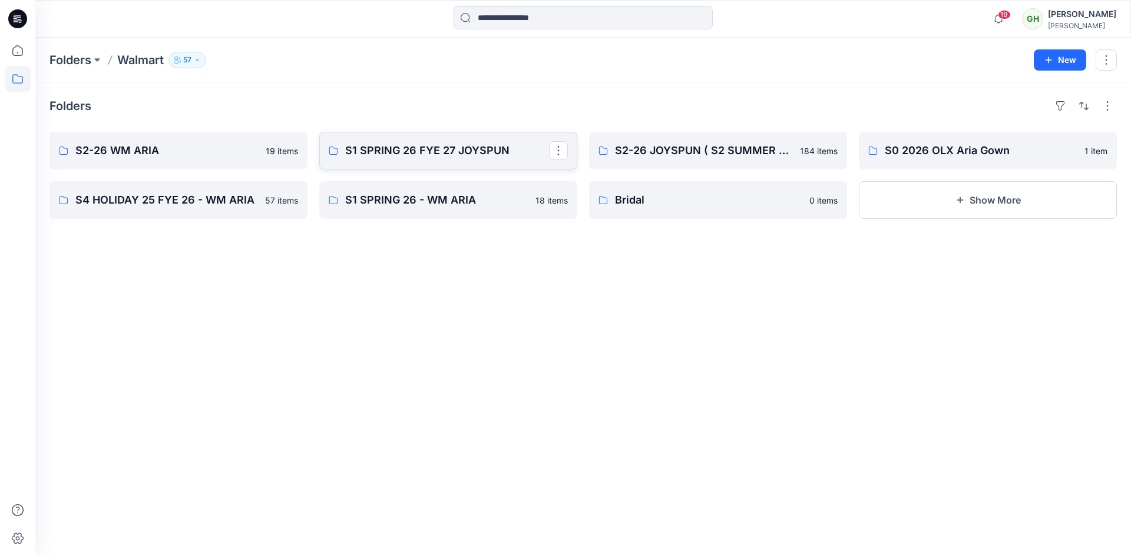
click at [467, 153] on p "S1 SPRING 26 FYE 27 JOYSPUN" at bounding box center [447, 151] width 204 height 16
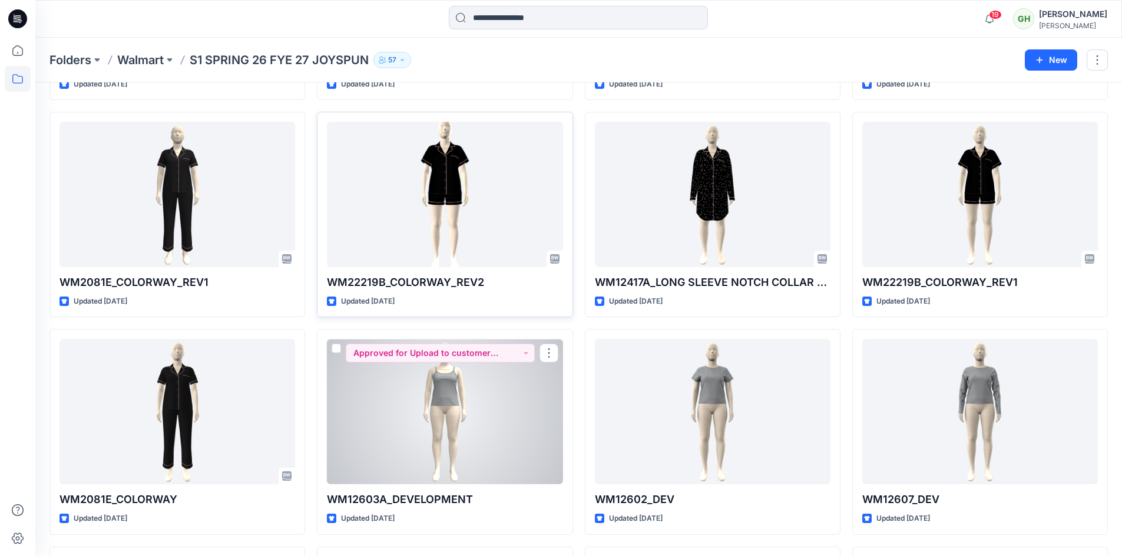
scroll to position [9583, 0]
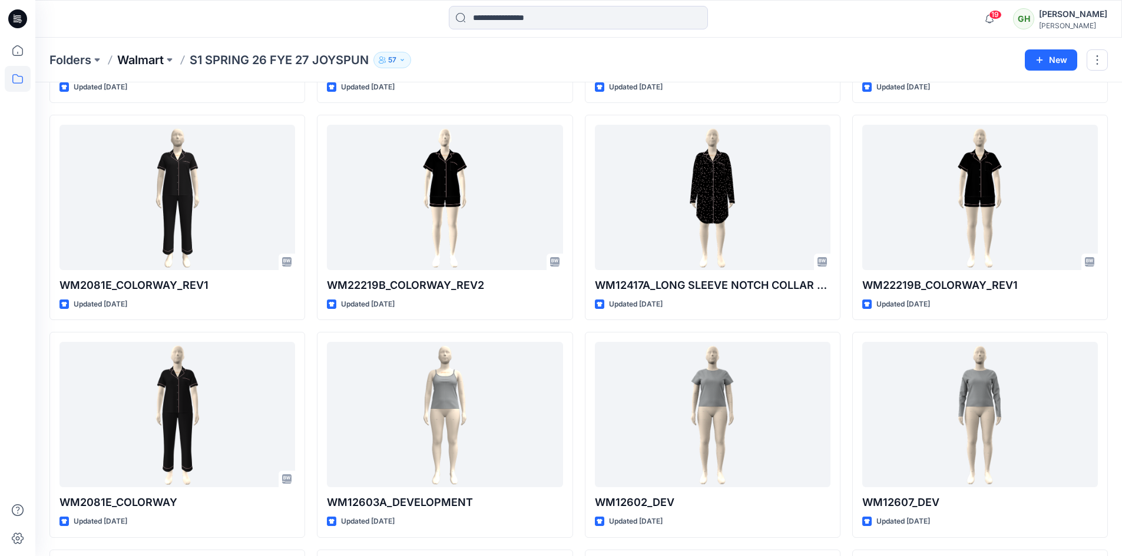
click at [143, 63] on p "Walmart" at bounding box center [140, 60] width 47 height 16
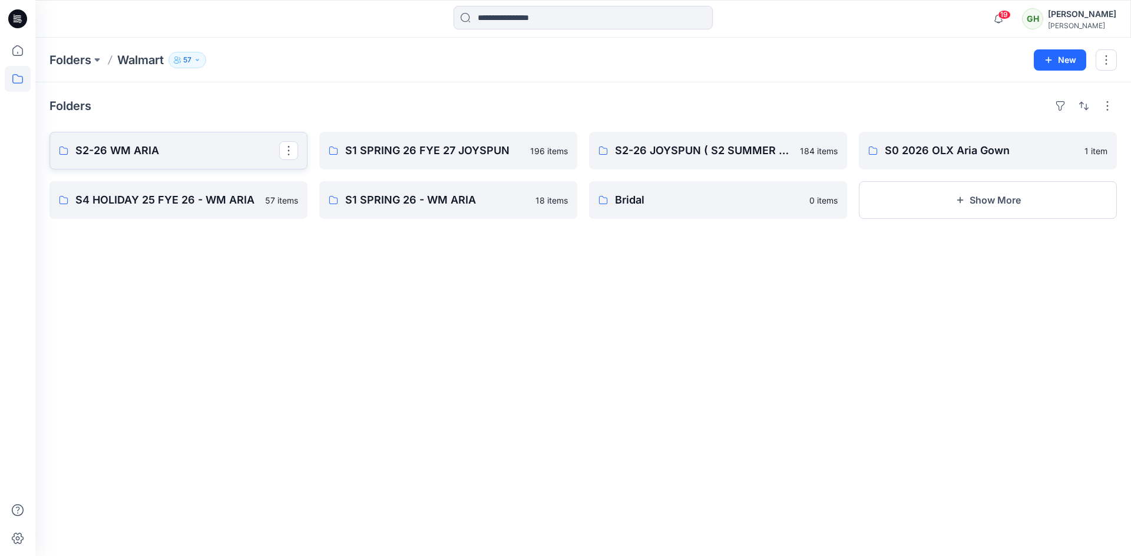
click at [125, 146] on p "S2-26 WM ARIA" at bounding box center [177, 151] width 204 height 16
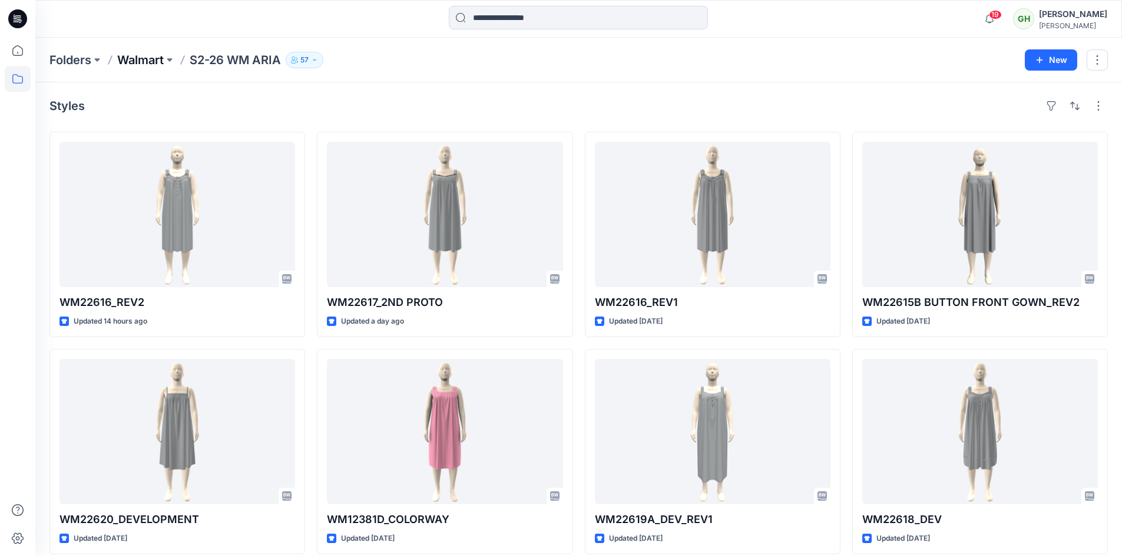
click at [143, 60] on p "Walmart" at bounding box center [140, 60] width 47 height 16
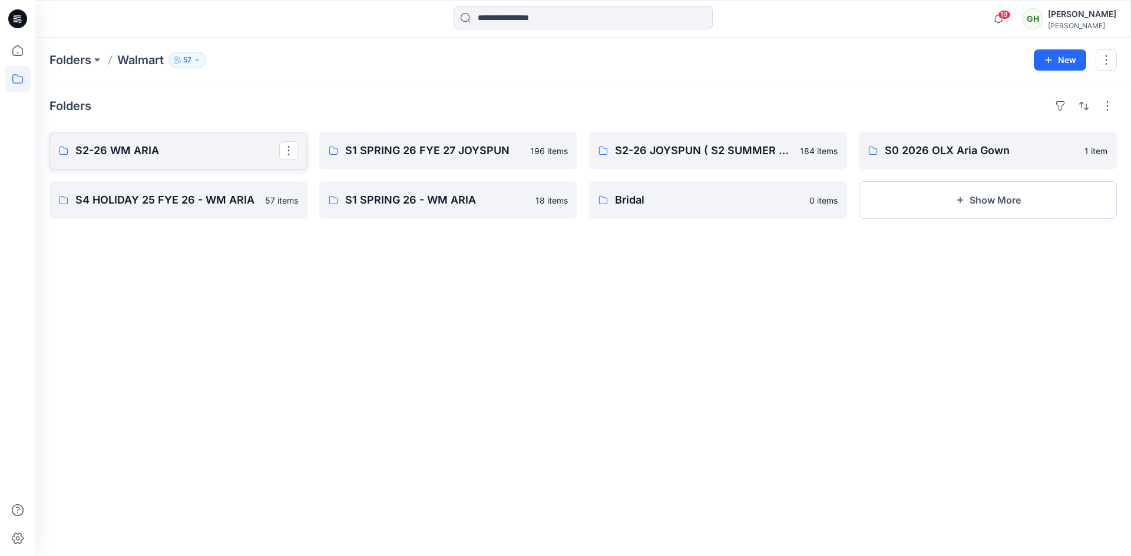
click at [128, 149] on p "S2-26 WM ARIA" at bounding box center [177, 151] width 204 height 16
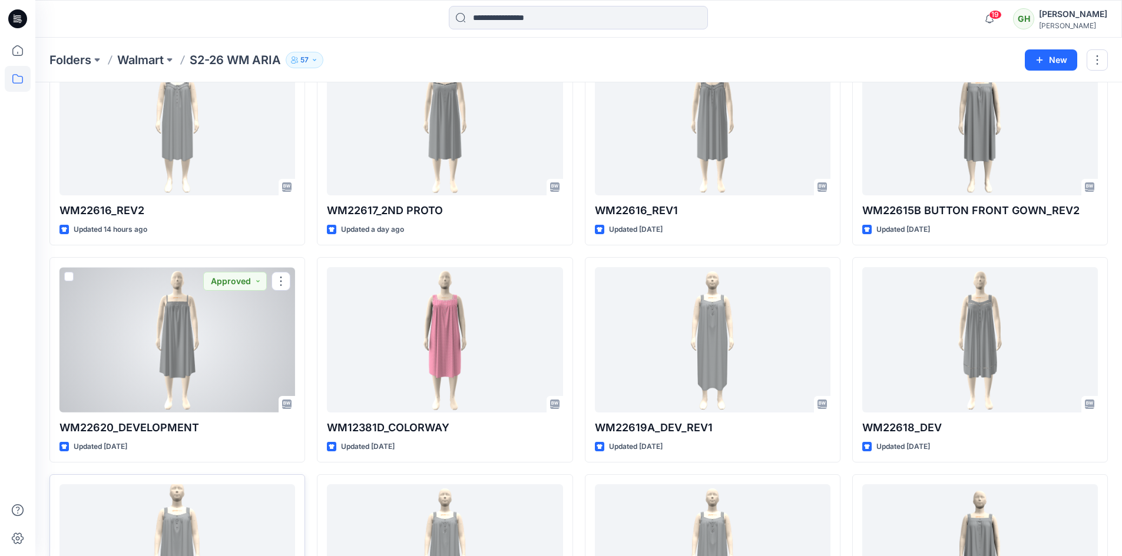
scroll to position [294, 0]
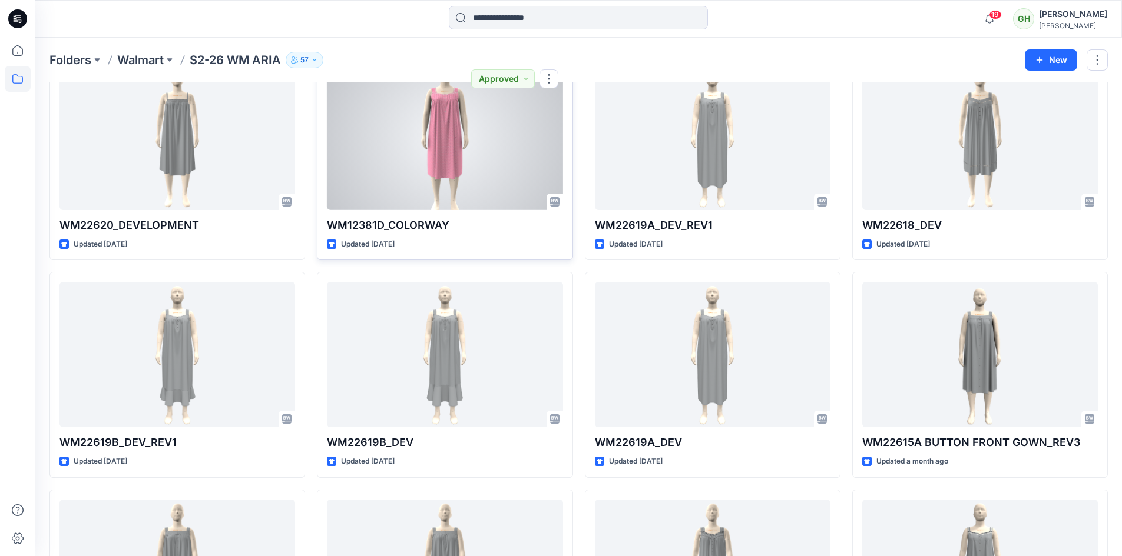
click at [475, 185] on div at bounding box center [445, 137] width 236 height 145
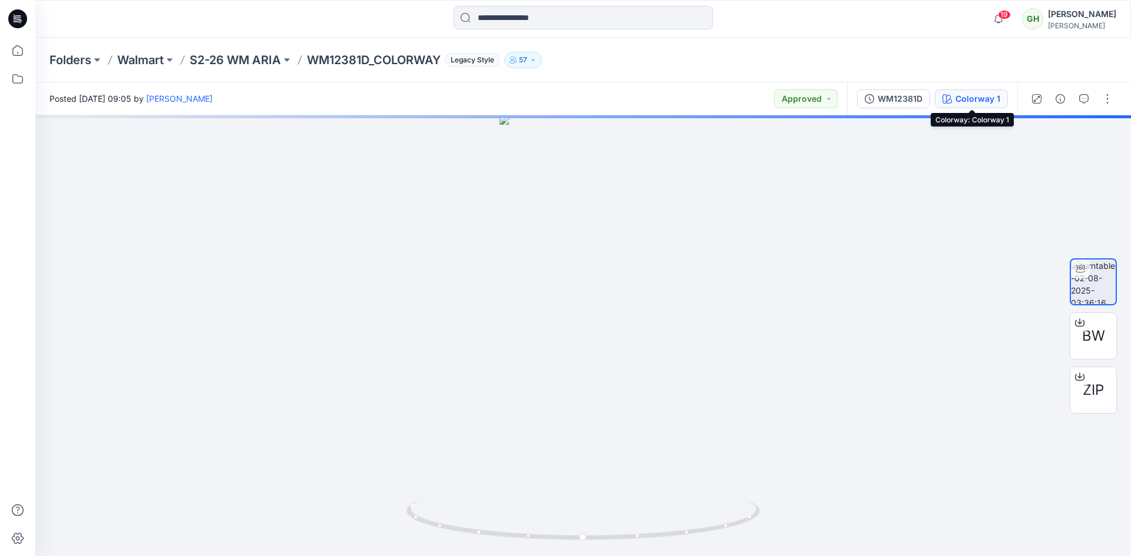
click at [975, 105] on div "Colorway 1" at bounding box center [977, 98] width 45 height 13
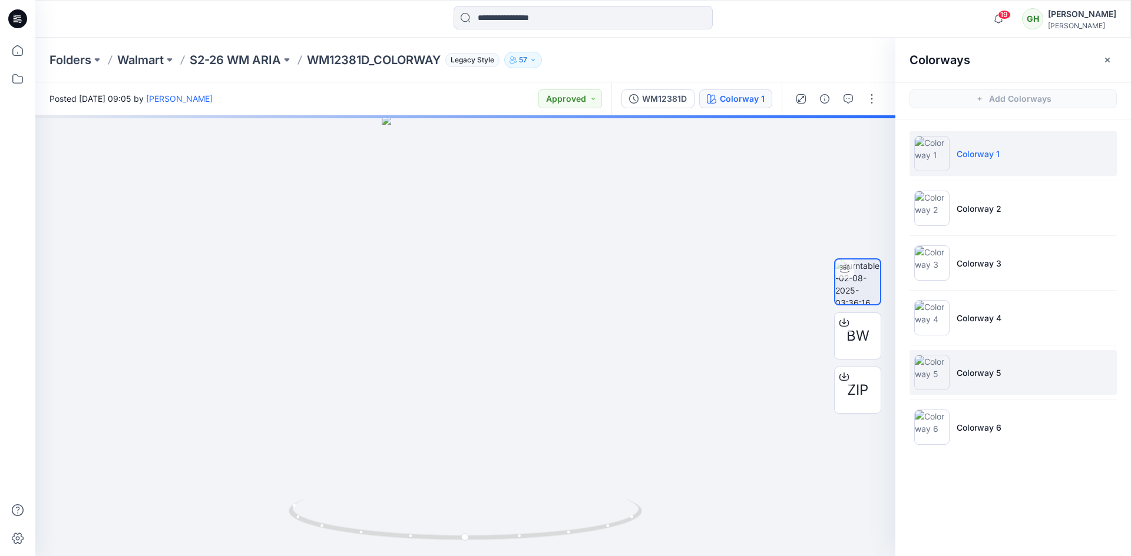
click at [935, 370] on img at bounding box center [931, 372] width 35 height 35
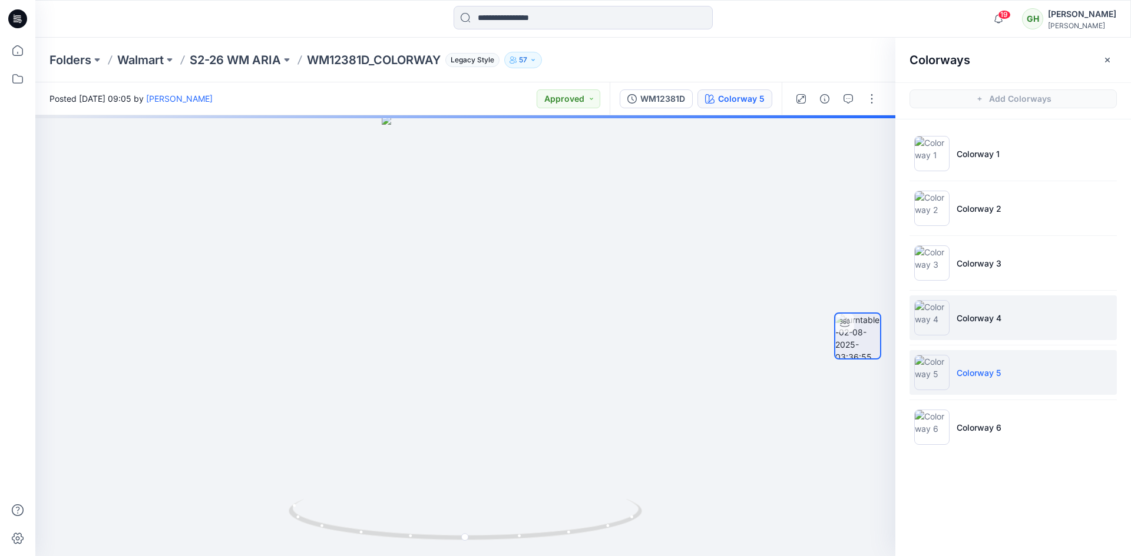
click at [930, 307] on img at bounding box center [931, 317] width 35 height 35
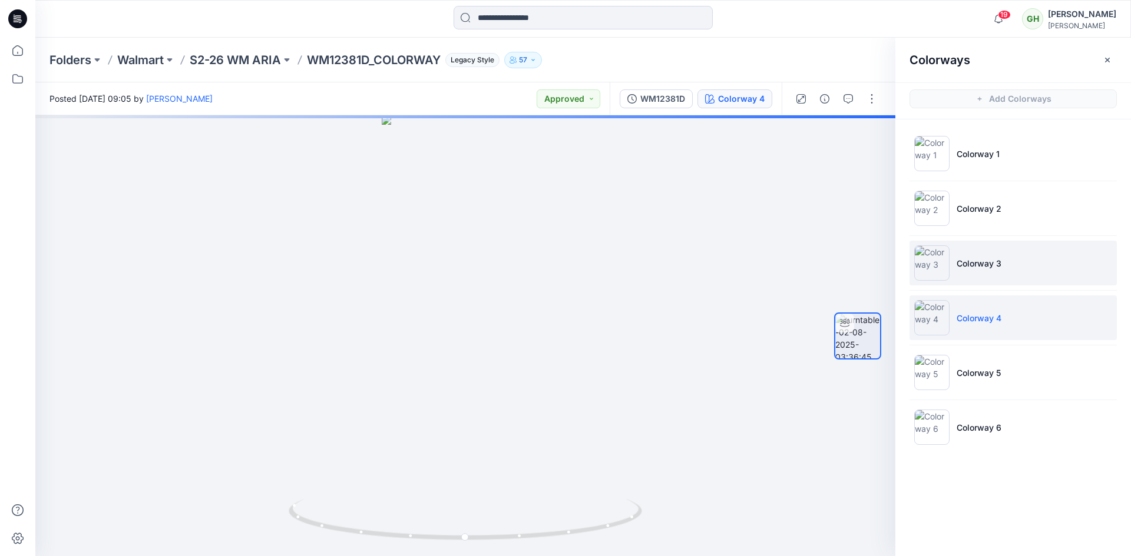
click at [929, 262] on img at bounding box center [931, 263] width 35 height 35
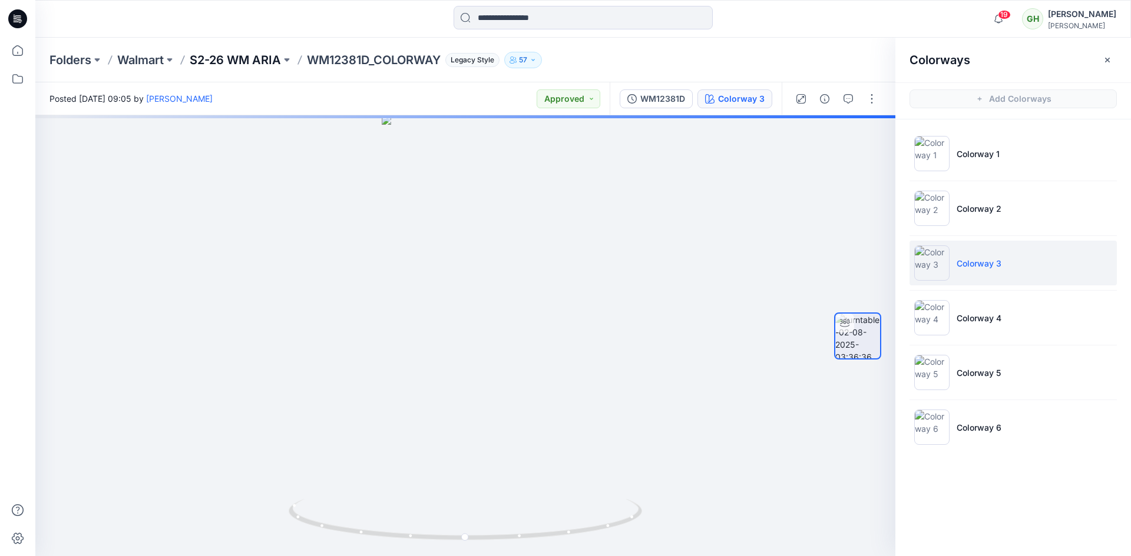
click at [247, 58] on p "S2-26 WM ARIA" at bounding box center [235, 60] width 91 height 16
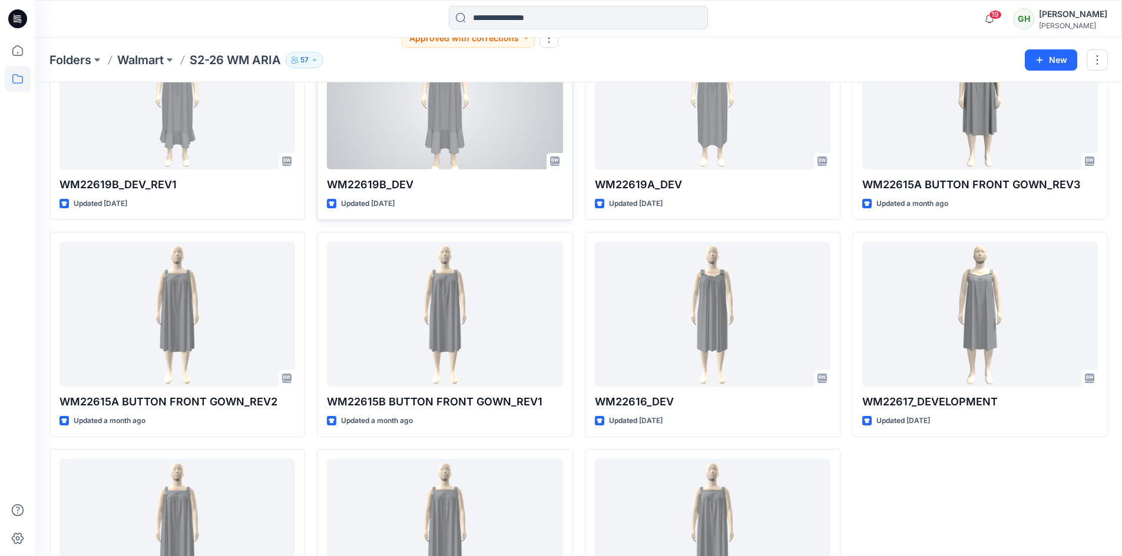
scroll to position [665, 0]
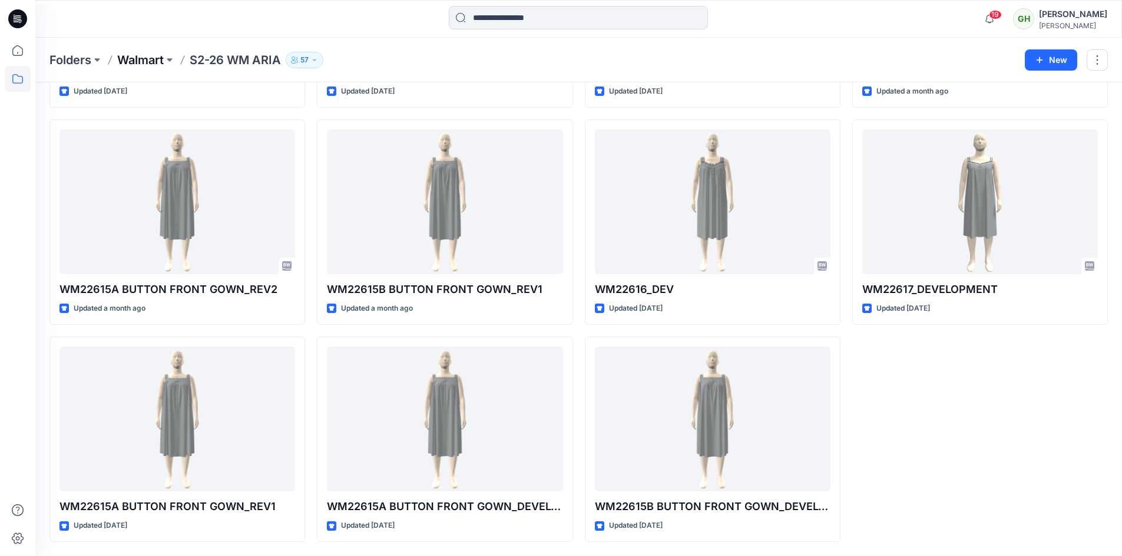
click at [143, 58] on p "Walmart" at bounding box center [140, 60] width 47 height 16
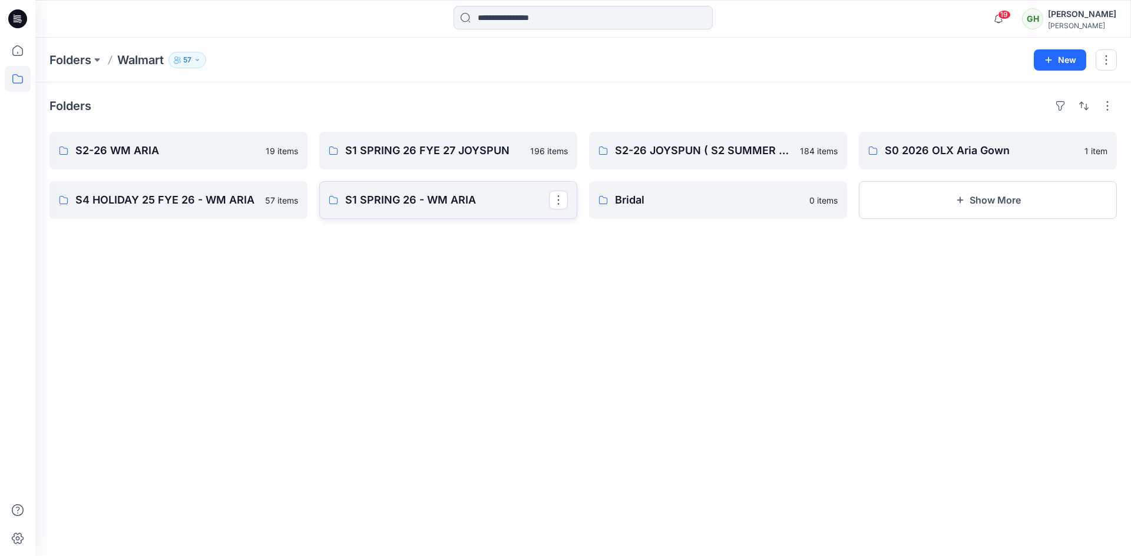
click at [404, 202] on p "S1 SPRING 26 - WM ARIA" at bounding box center [447, 200] width 204 height 16
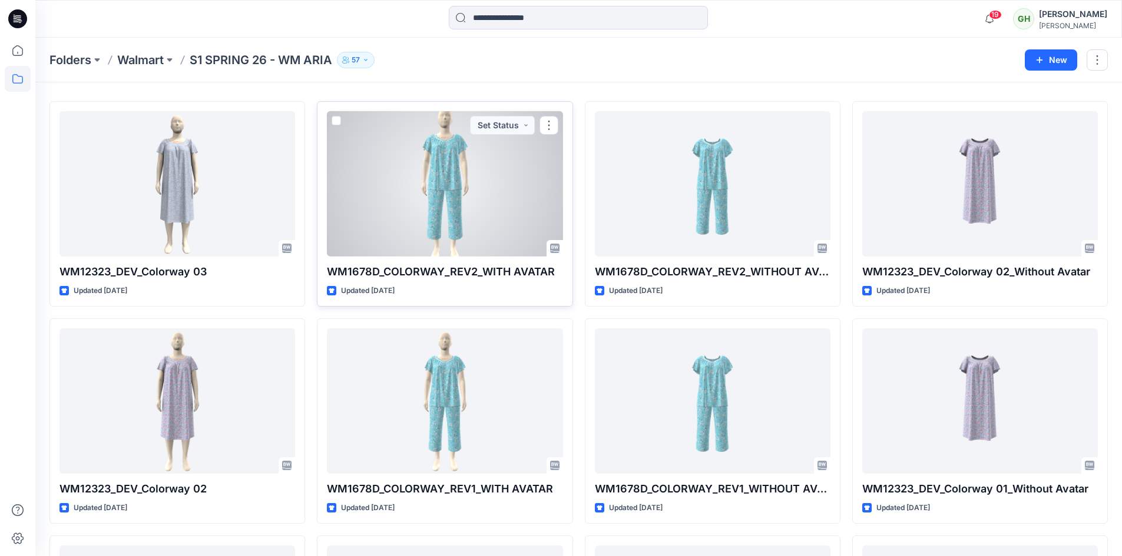
scroll to position [17, 0]
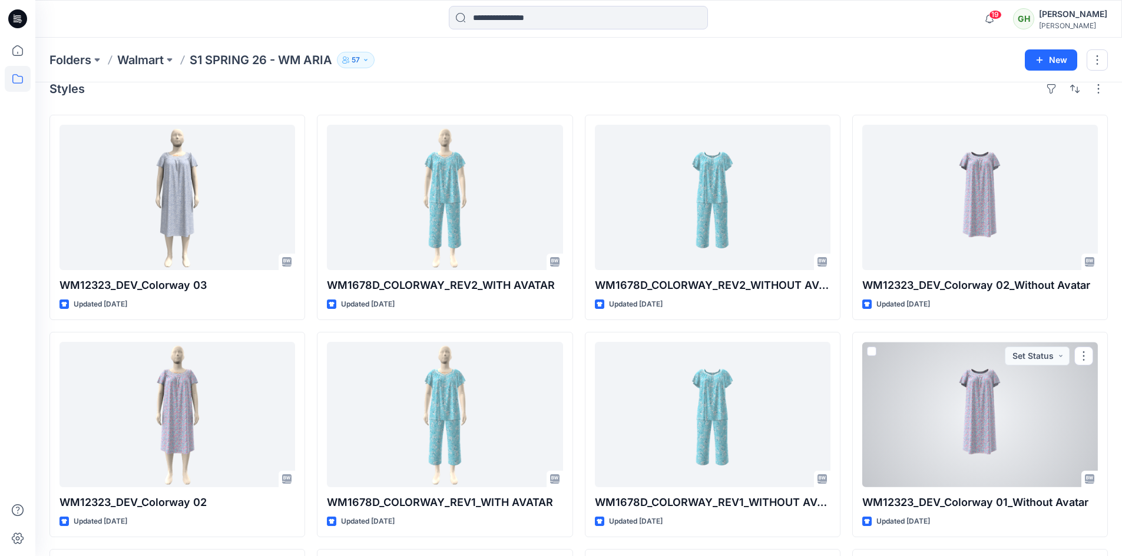
click at [983, 377] on div at bounding box center [980, 414] width 236 height 145
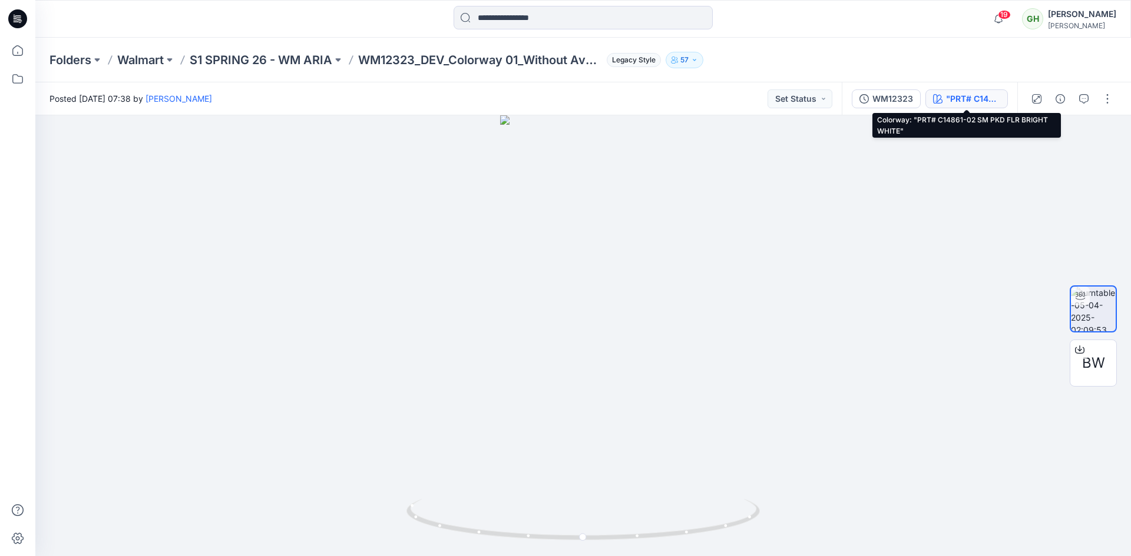
click at [964, 102] on div ""PRT# C14861-02 SM PKD FLR BRIGHT WHITE"" at bounding box center [973, 98] width 54 height 13
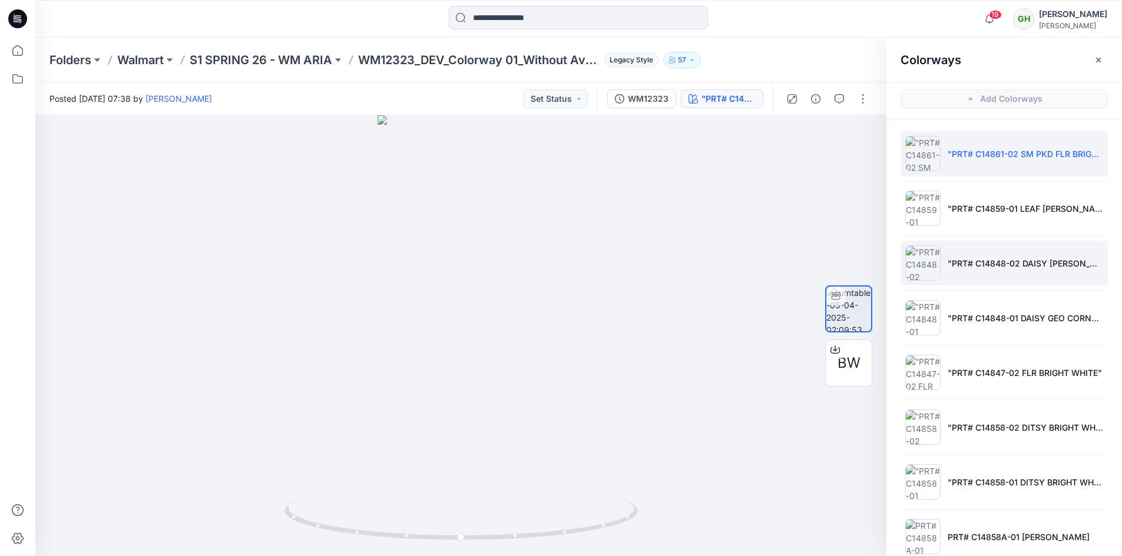
click at [919, 270] on img at bounding box center [922, 263] width 35 height 35
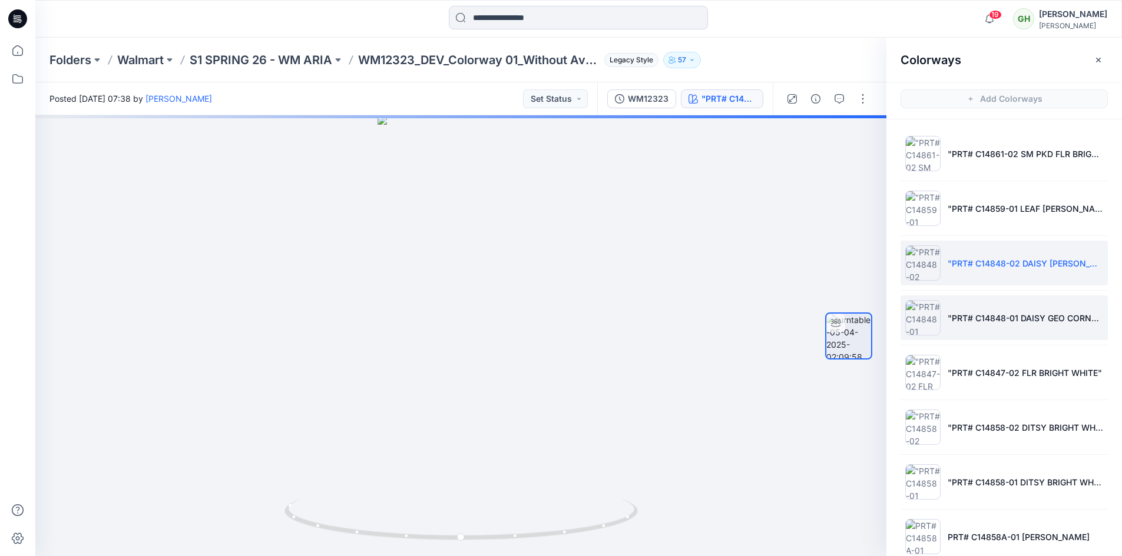
click at [912, 326] on img at bounding box center [922, 317] width 35 height 35
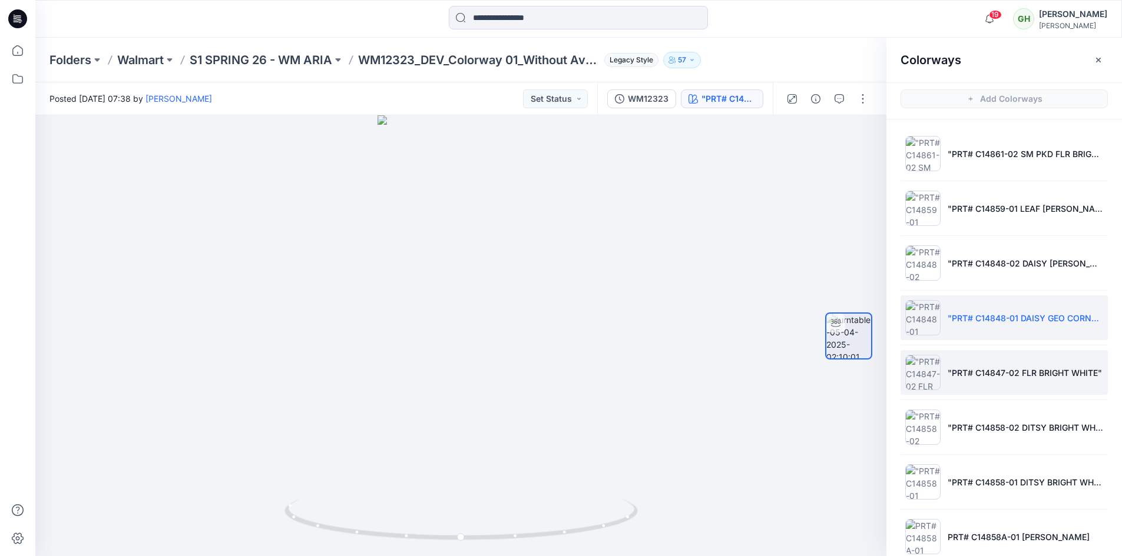
click at [920, 367] on img at bounding box center [922, 372] width 35 height 35
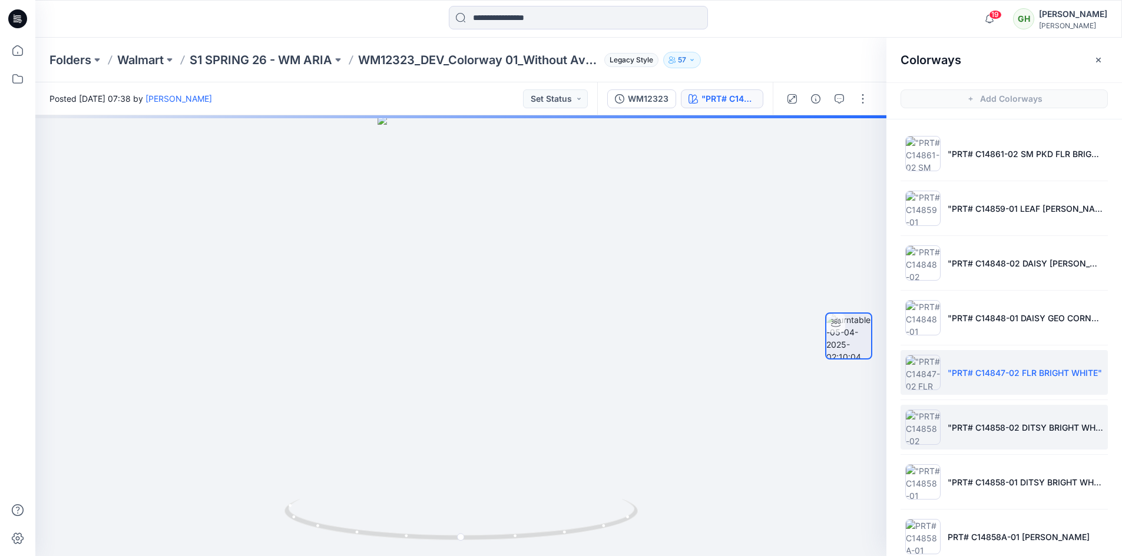
click at [924, 430] on img at bounding box center [922, 427] width 35 height 35
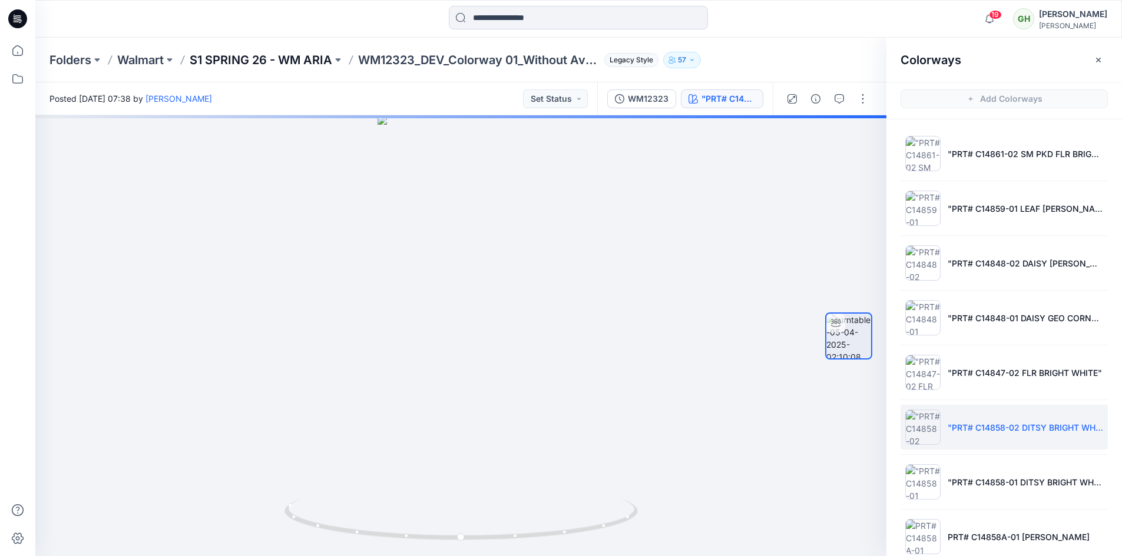
click at [211, 58] on p "S1 SPRING 26 - WM ARIA" at bounding box center [261, 60] width 143 height 16
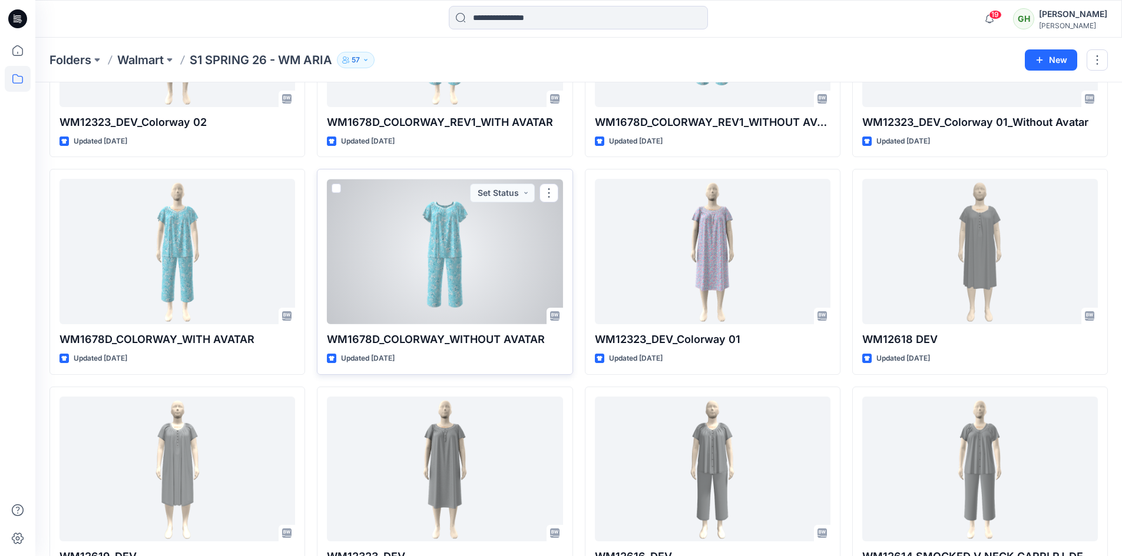
scroll to position [370, 0]
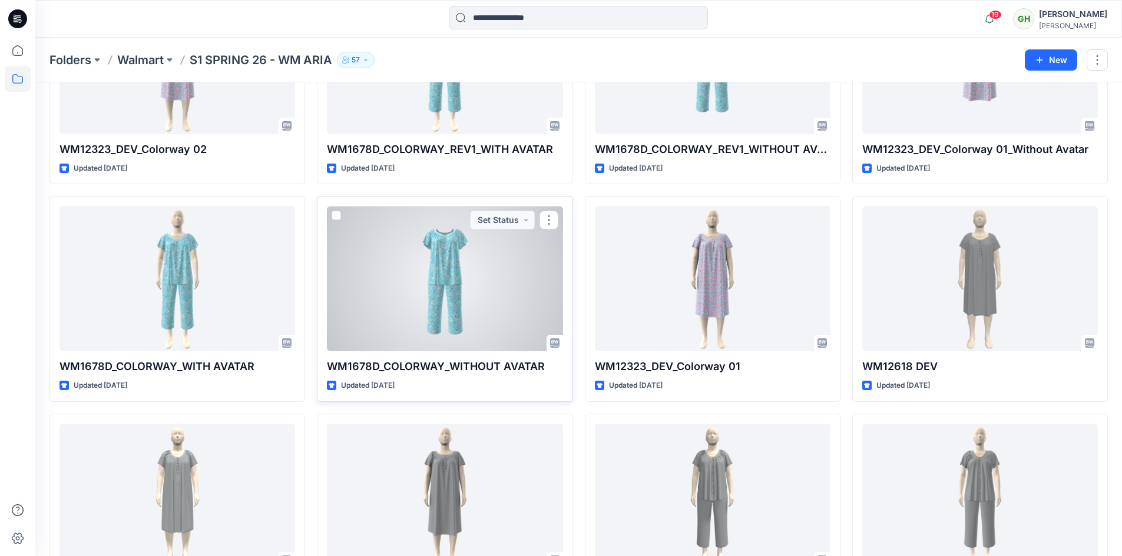
click at [451, 280] on div at bounding box center [445, 278] width 236 height 145
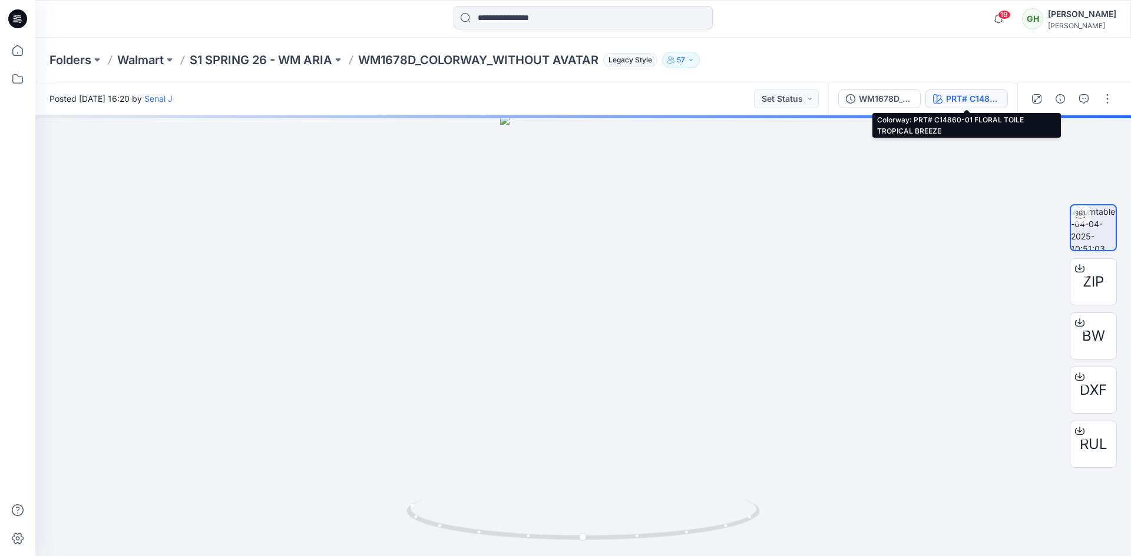
click at [968, 100] on div "PRT# C14860-01 FLORAL TOILE TROPICAL BREEZE" at bounding box center [973, 98] width 54 height 13
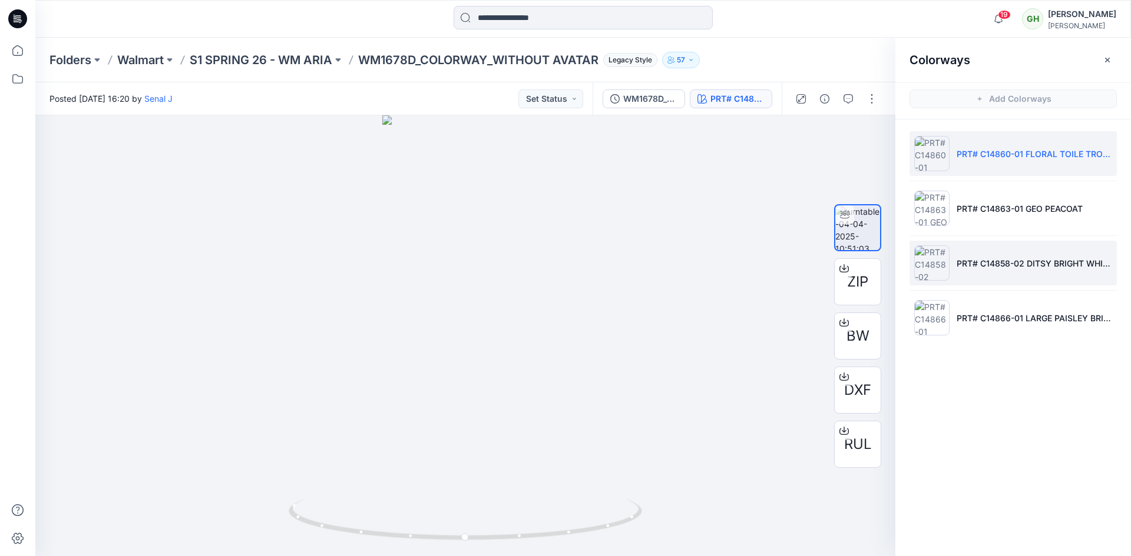
click at [935, 259] on img at bounding box center [931, 263] width 35 height 35
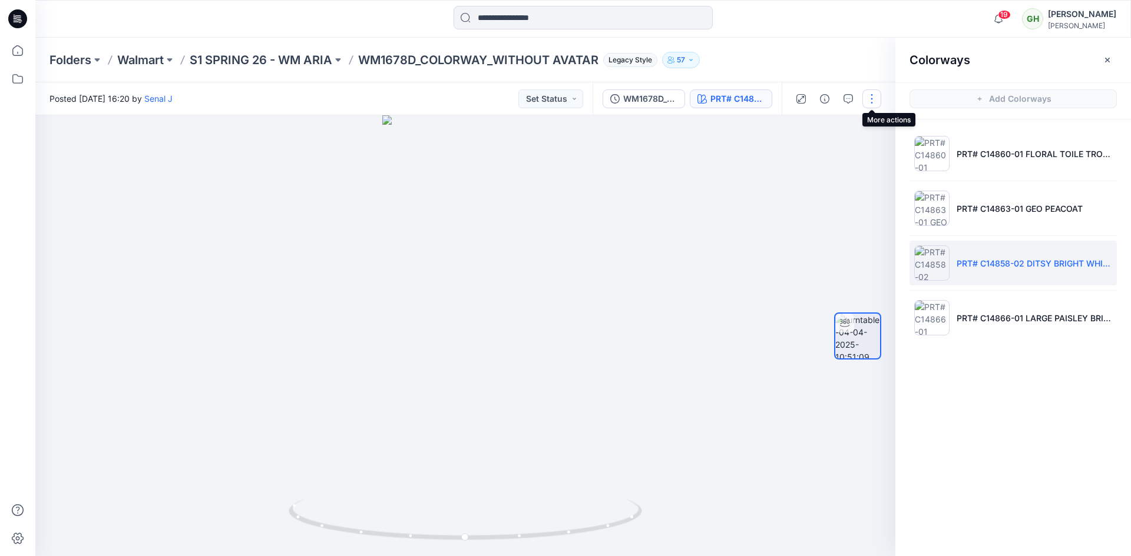
click at [866, 104] on button "button" at bounding box center [871, 99] width 19 height 19
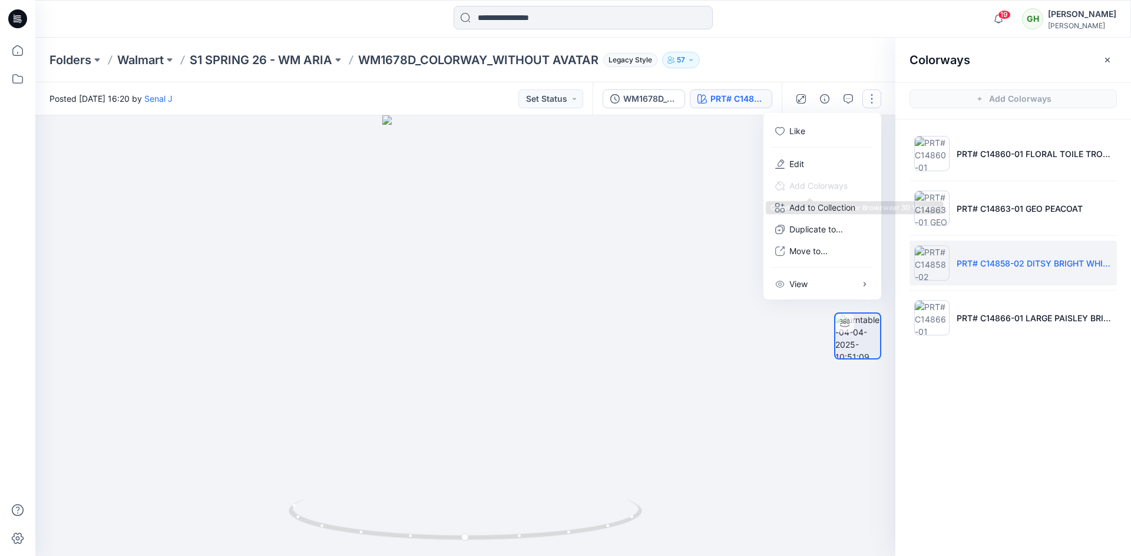
click at [746, 191] on div at bounding box center [465, 335] width 860 height 441
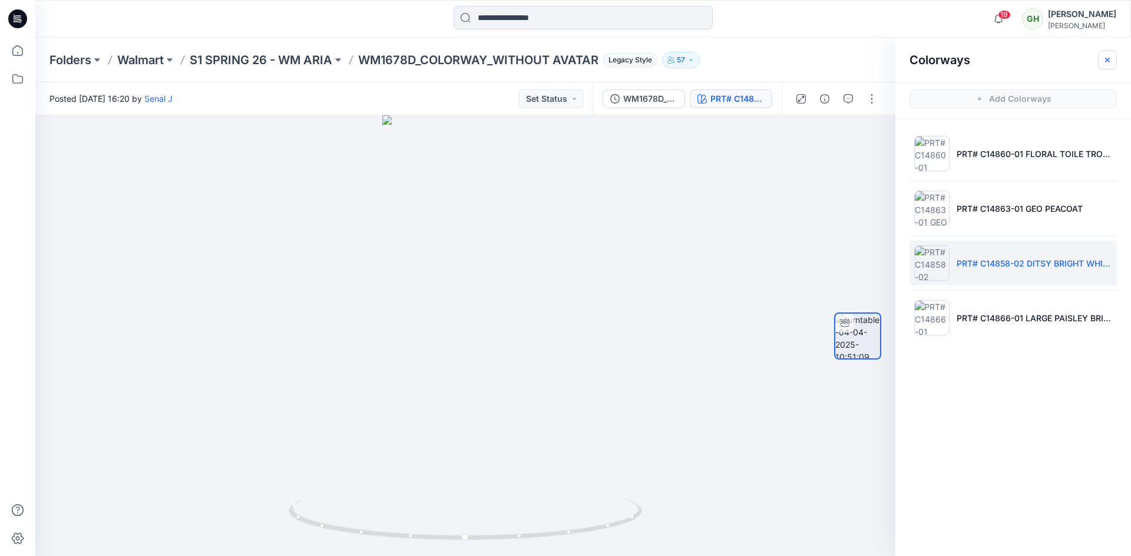
click at [1108, 62] on icon "button" at bounding box center [1106, 59] width 9 height 9
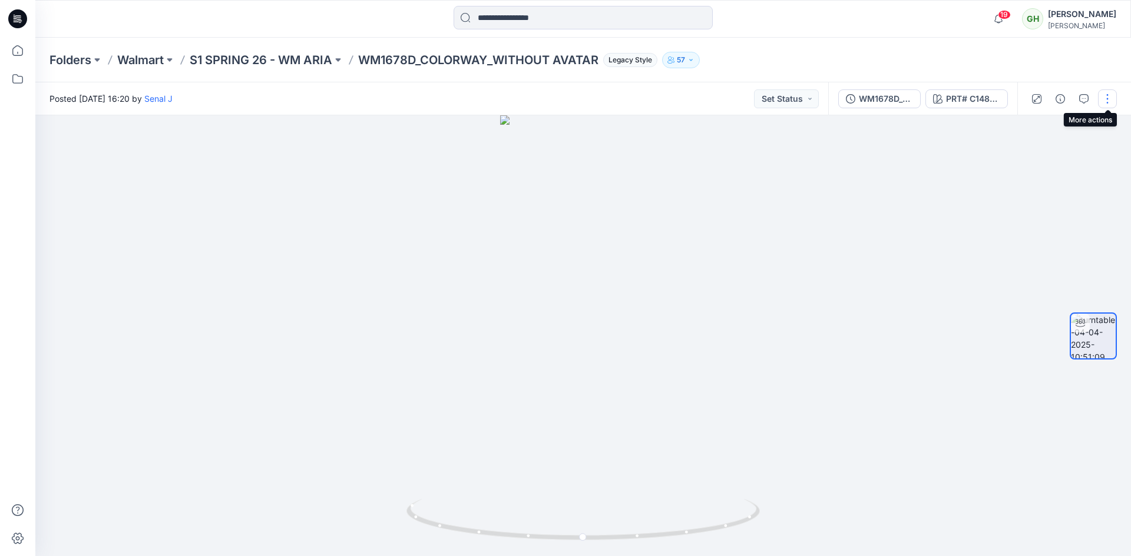
click at [1107, 100] on button "button" at bounding box center [1107, 99] width 19 height 19
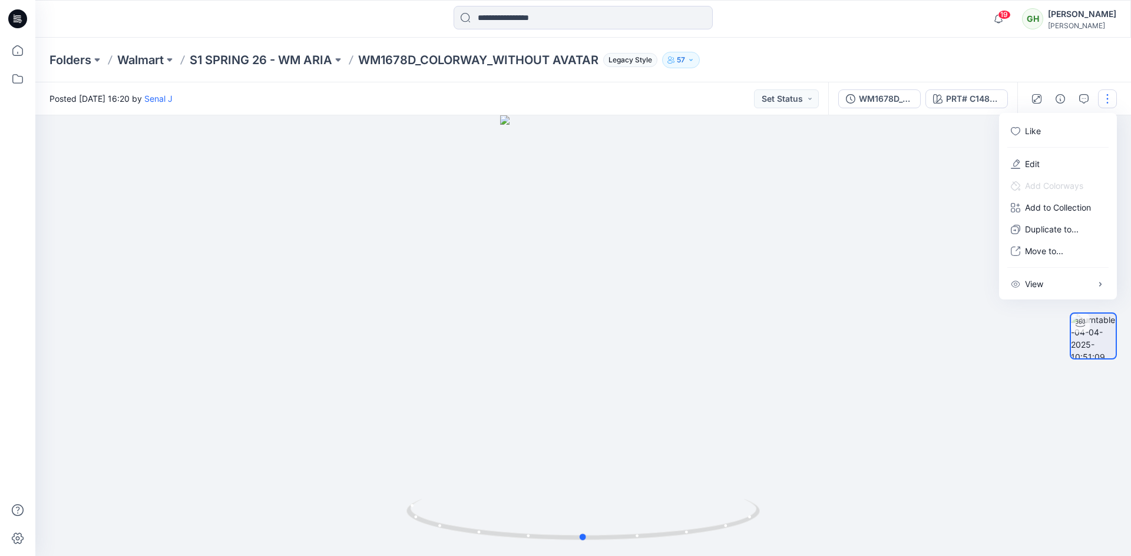
click at [974, 167] on div at bounding box center [582, 335] width 1095 height 441
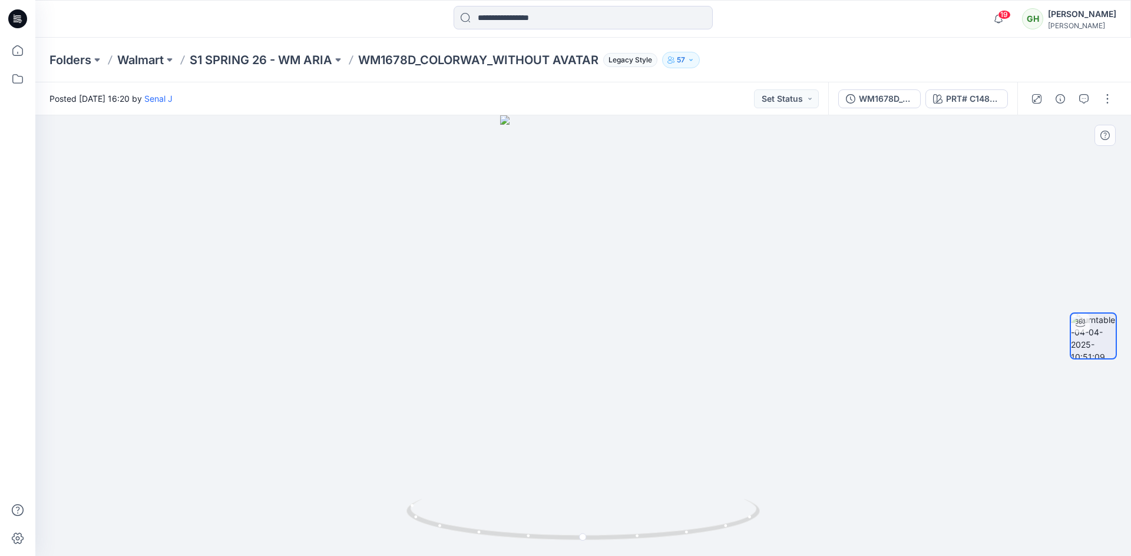
click at [1080, 147] on div at bounding box center [582, 335] width 1095 height 441
click at [1104, 102] on button "button" at bounding box center [1107, 99] width 19 height 19
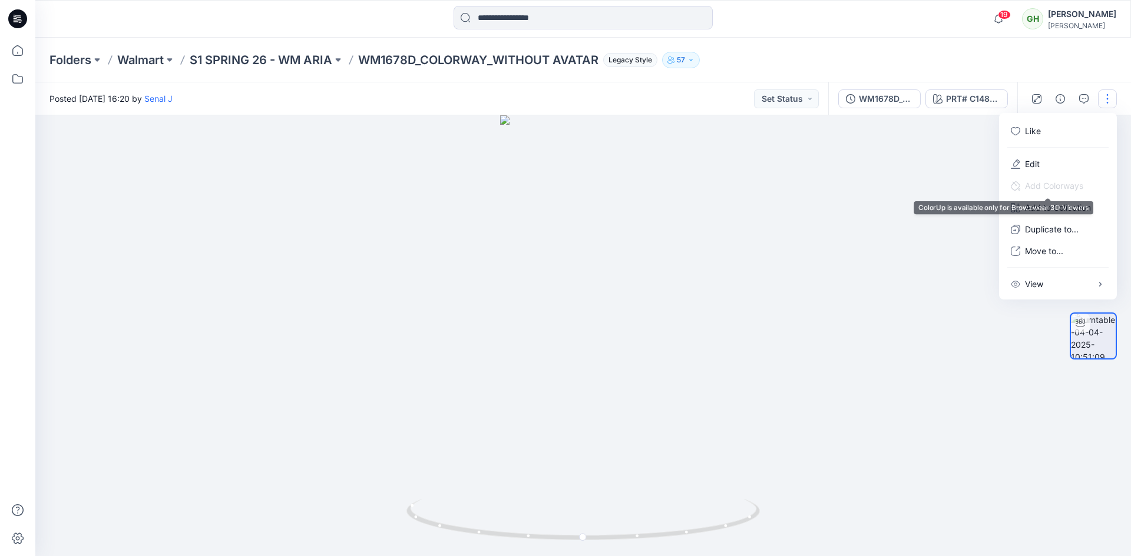
drag, startPoint x: 895, startPoint y: 188, endPoint x: 903, endPoint y: 185, distance: 8.2
click at [903, 185] on div at bounding box center [582, 335] width 1095 height 441
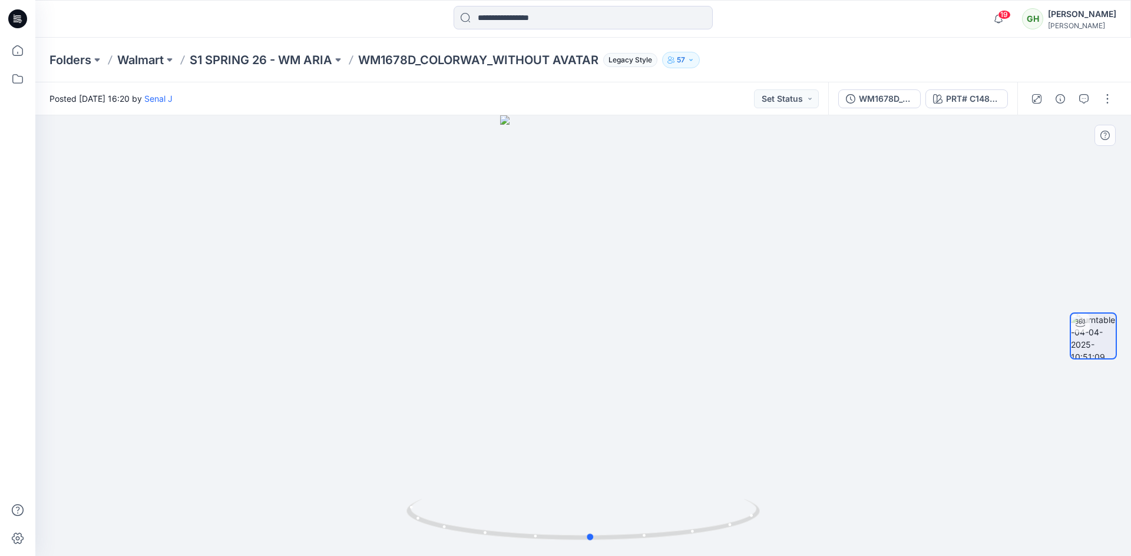
drag, startPoint x: 767, startPoint y: 173, endPoint x: 756, endPoint y: 164, distance: 14.4
click at [756, 164] on div at bounding box center [582, 335] width 1095 height 441
click at [756, 161] on div at bounding box center [582, 335] width 1095 height 441
drag, startPoint x: 627, startPoint y: 205, endPoint x: 652, endPoint y: 167, distance: 45.4
click at [653, 167] on div at bounding box center [582, 335] width 1095 height 441
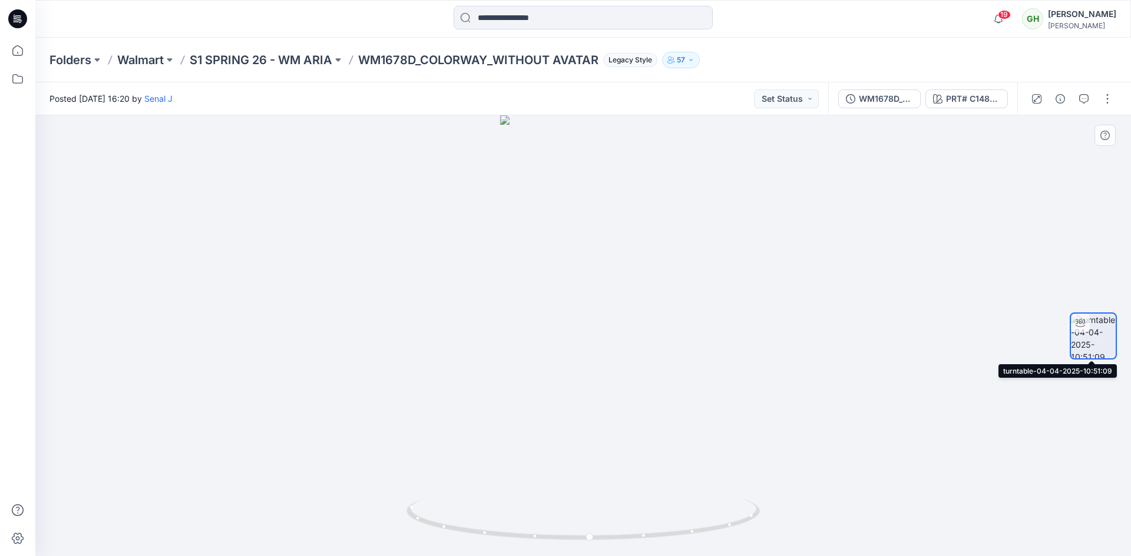
click at [1101, 343] on img at bounding box center [1093, 336] width 45 height 45
click at [312, 57] on p "S1 SPRING 26 - WM ARIA" at bounding box center [261, 60] width 143 height 16
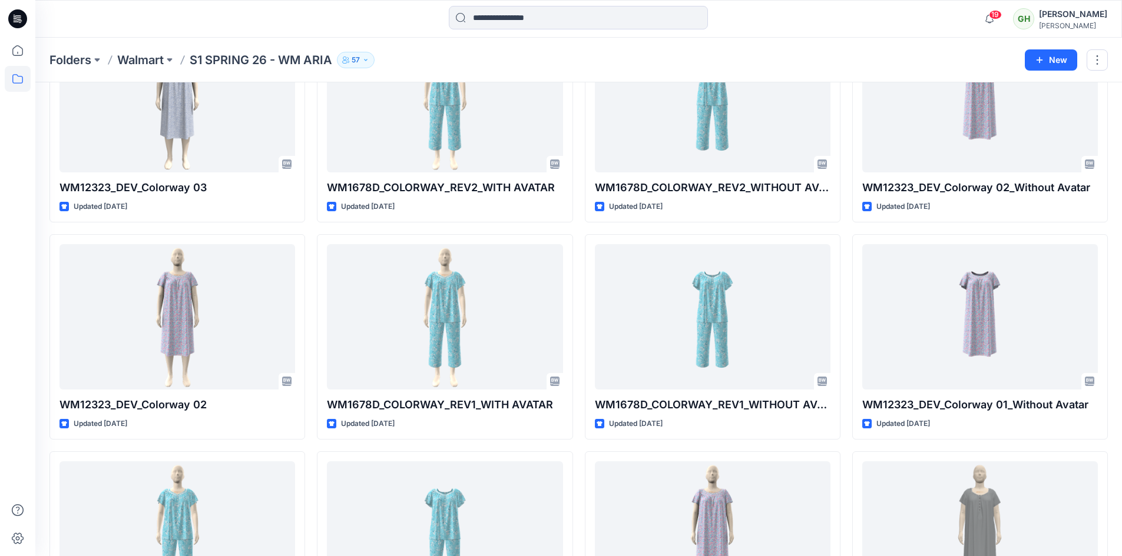
scroll to position [118, 0]
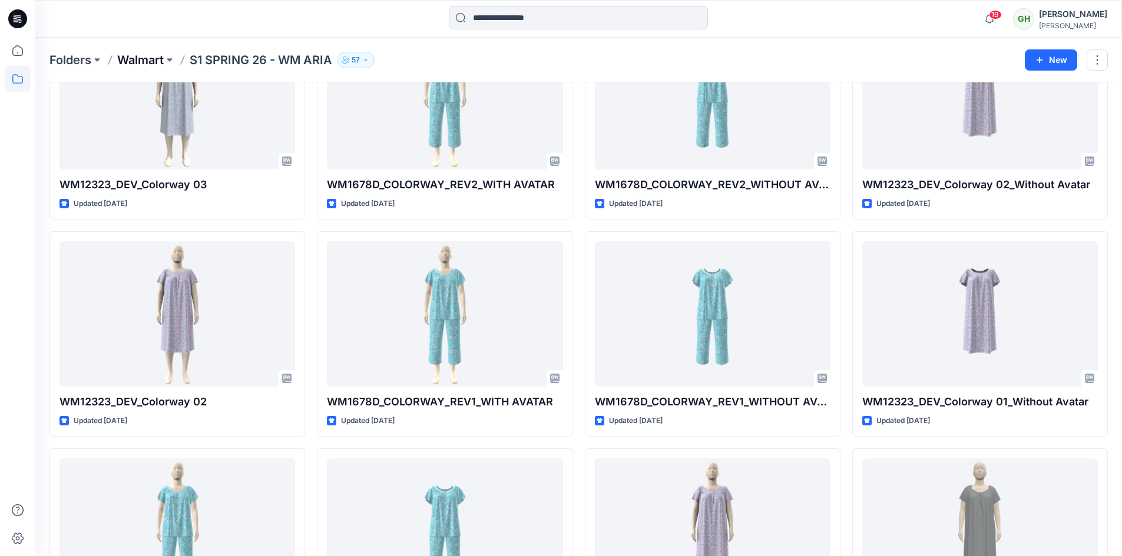
click at [150, 61] on p "Walmart" at bounding box center [140, 60] width 47 height 16
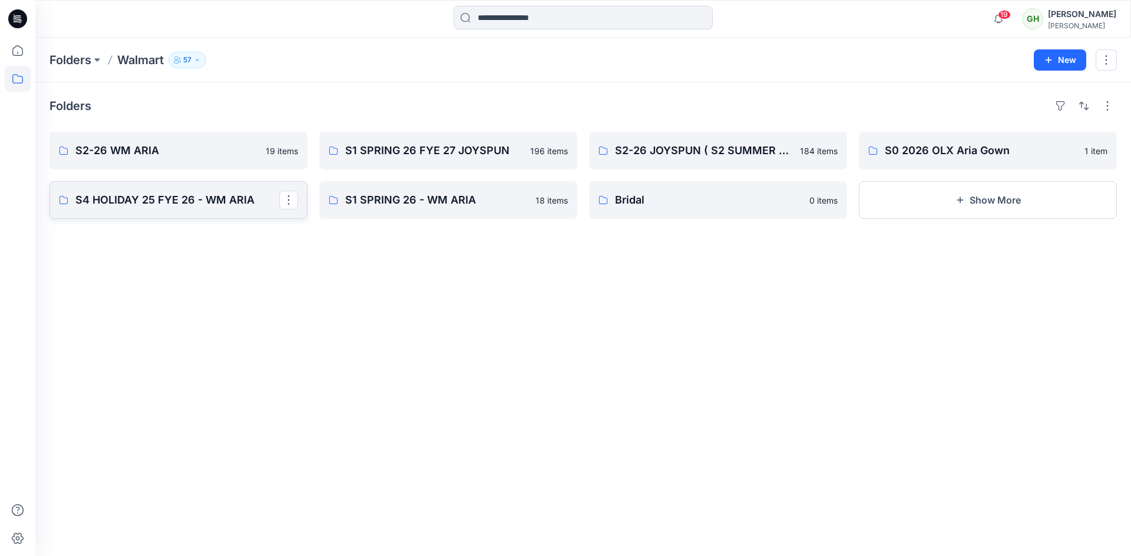
click at [214, 203] on p "S4 HOLIDAY 25 FYE 26 - WM ARIA" at bounding box center [177, 200] width 204 height 16
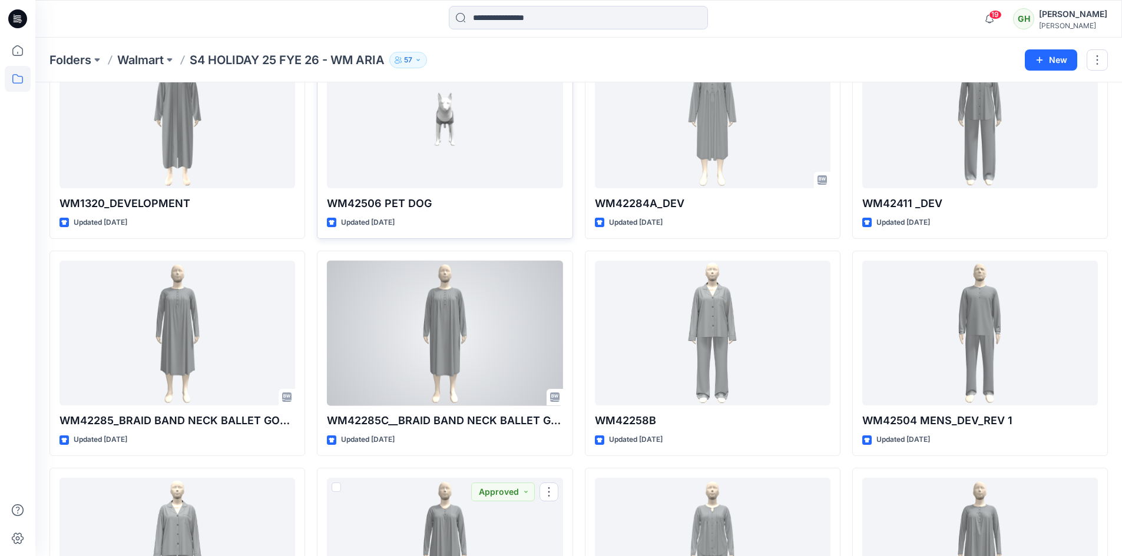
scroll to position [1749, 0]
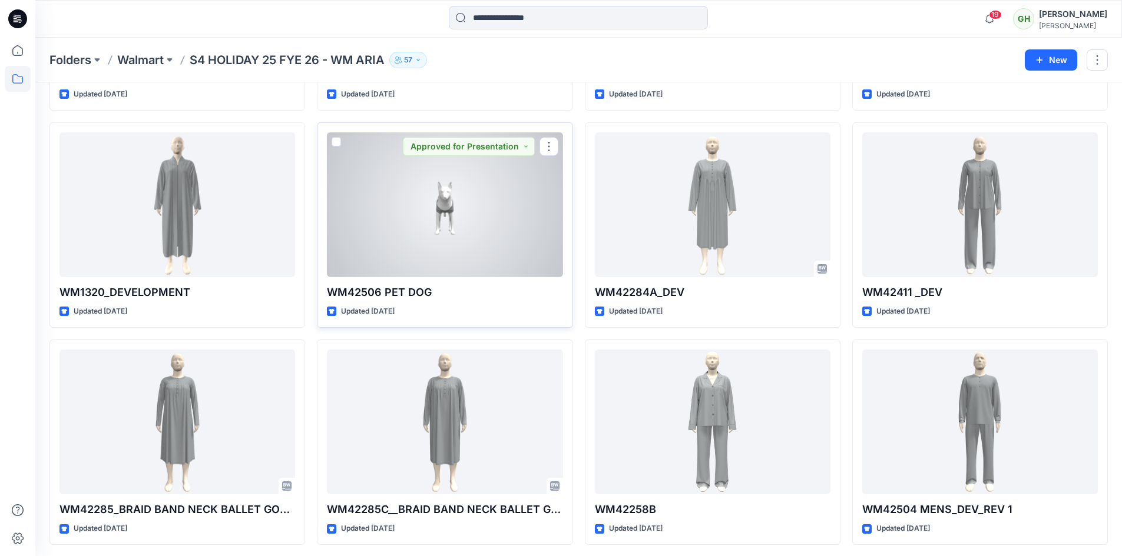
click at [483, 249] on div at bounding box center [445, 204] width 236 height 145
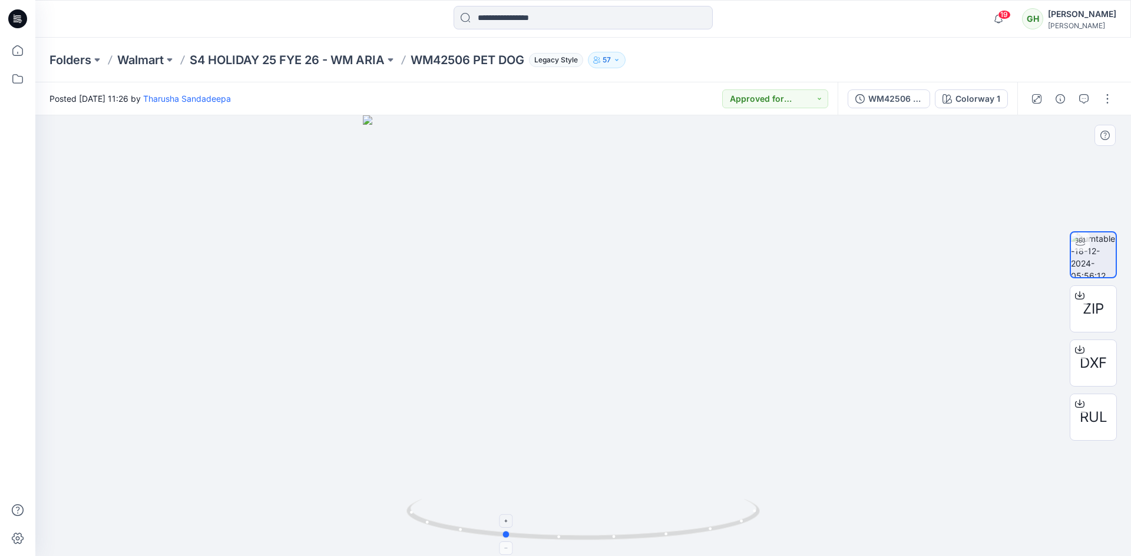
drag, startPoint x: 748, startPoint y: 525, endPoint x: 668, endPoint y: 524, distance: 79.5
click at [668, 524] on icon at bounding box center [584, 521] width 356 height 44
click at [333, 57] on p "S4 HOLIDAY 25 FYE 26 - WM ARIA" at bounding box center [287, 60] width 195 height 16
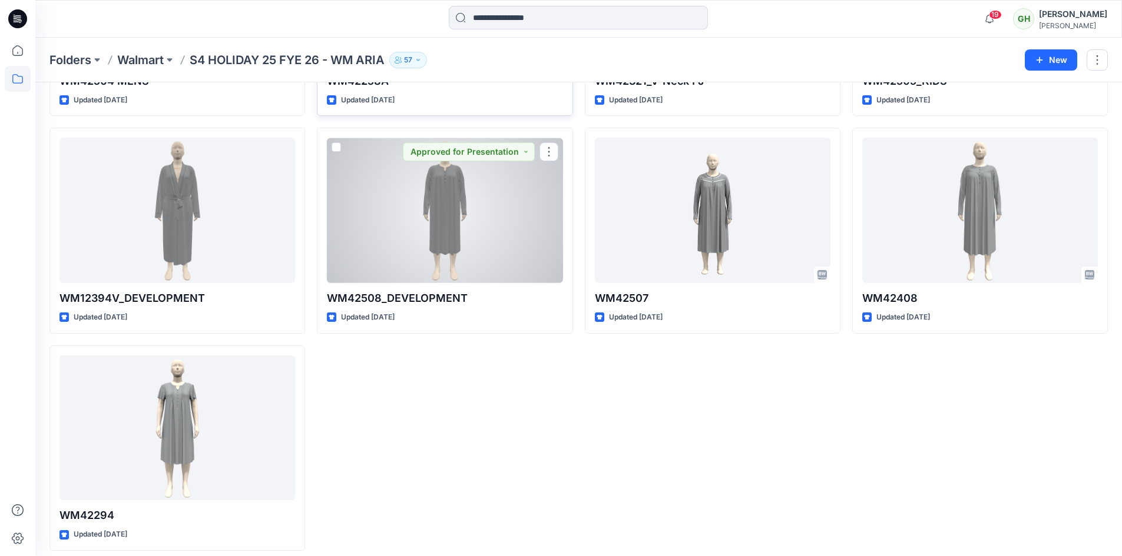
scroll to position [2839, 0]
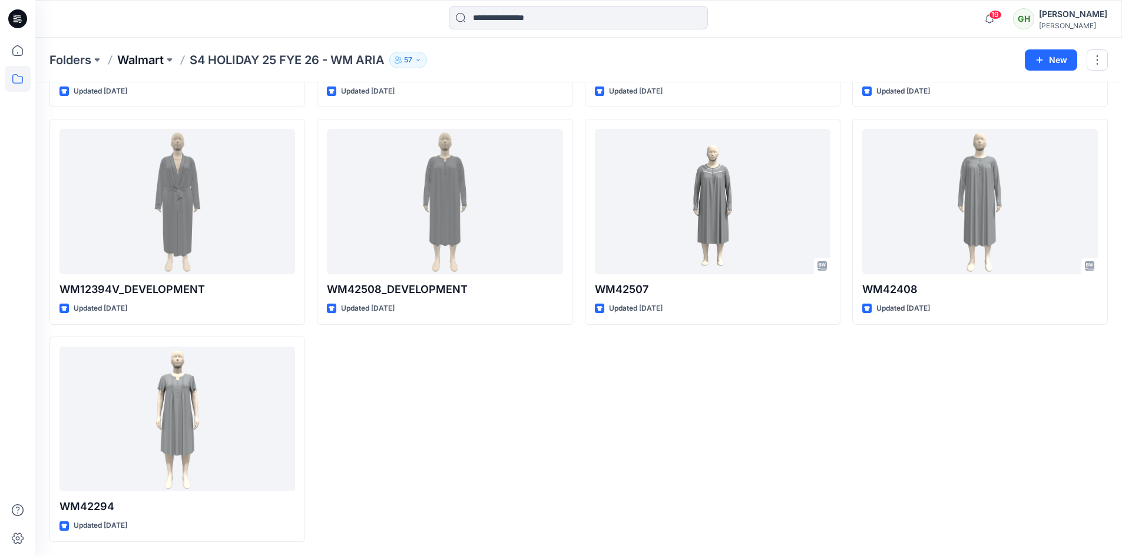
click at [141, 59] on p "Walmart" at bounding box center [140, 60] width 47 height 16
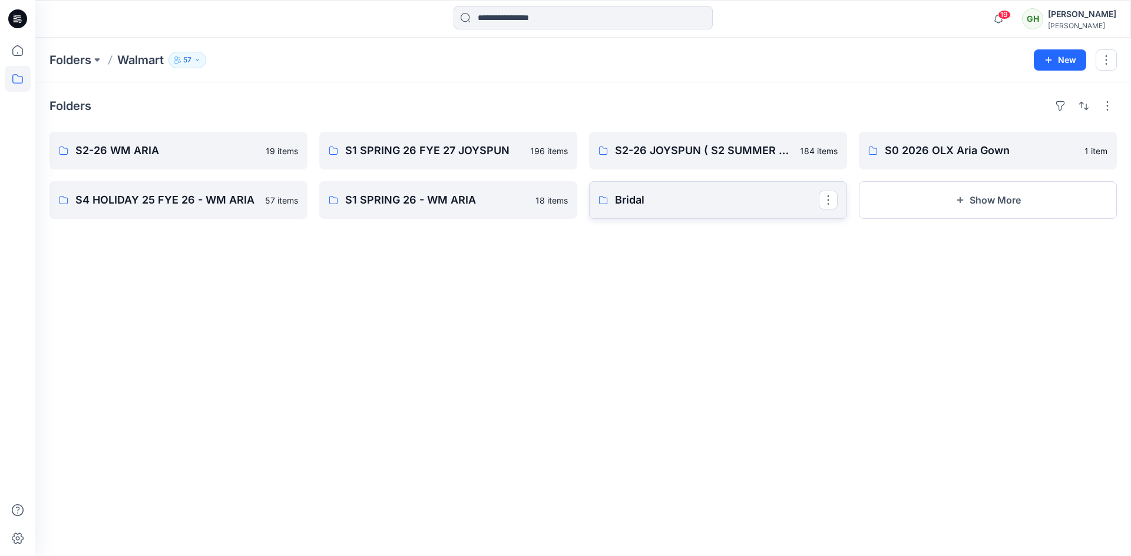
click at [627, 199] on p "Bridal" at bounding box center [717, 200] width 204 height 16
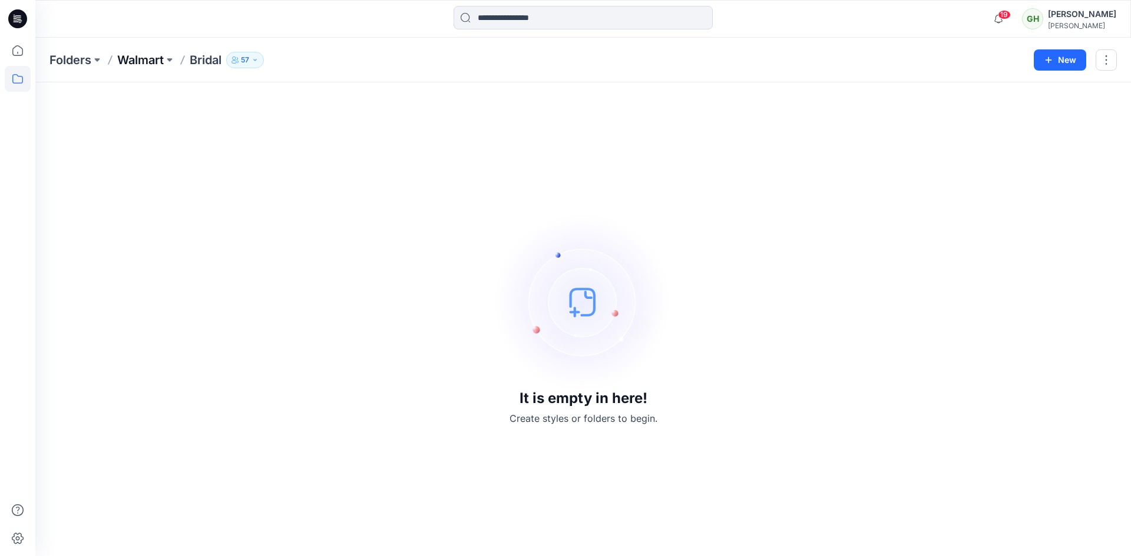
click at [132, 53] on p "Walmart" at bounding box center [140, 60] width 47 height 16
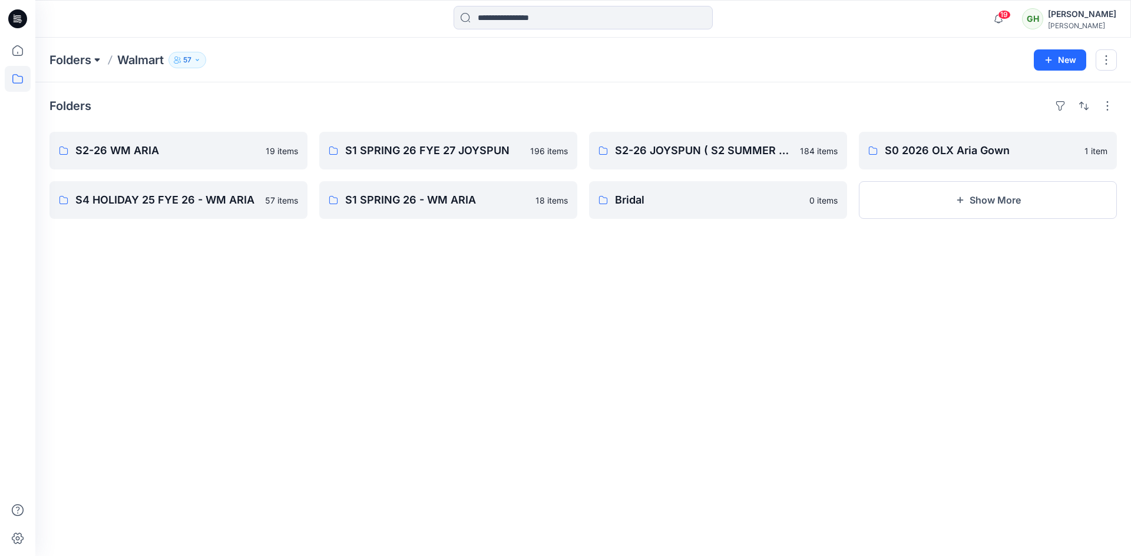
click at [99, 58] on button at bounding box center [97, 60] width 12 height 16
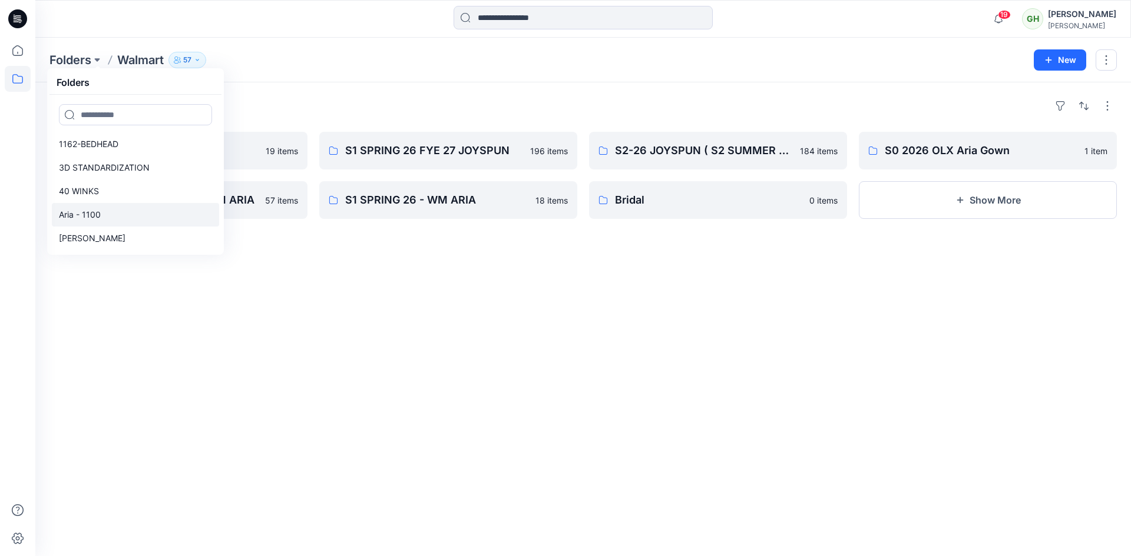
click at [108, 213] on link "Aria - 1100" at bounding box center [135, 215] width 167 height 24
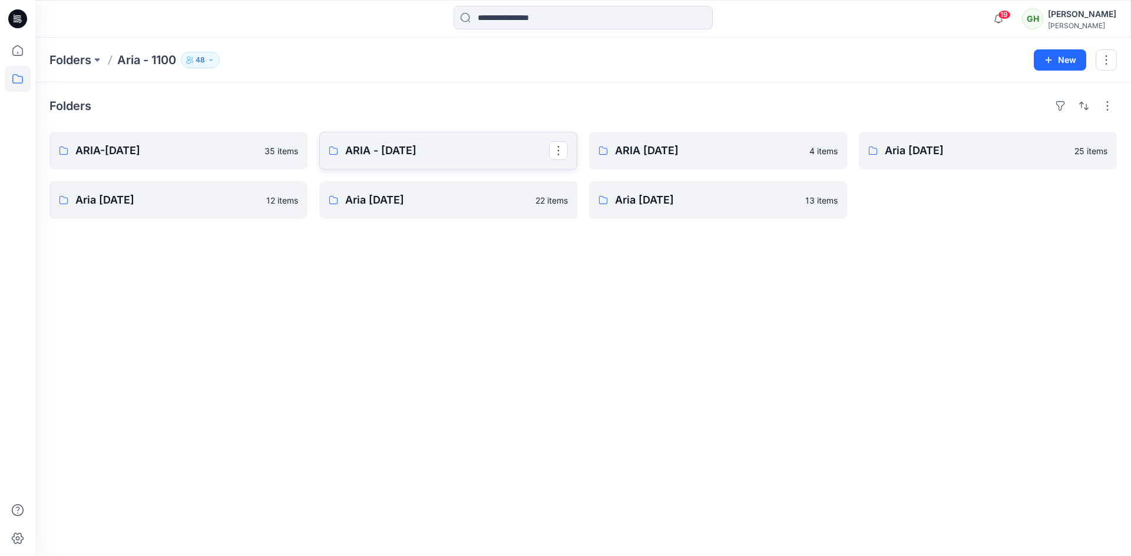
click at [366, 148] on p "ARIA - MAY 2022" at bounding box center [447, 151] width 204 height 16
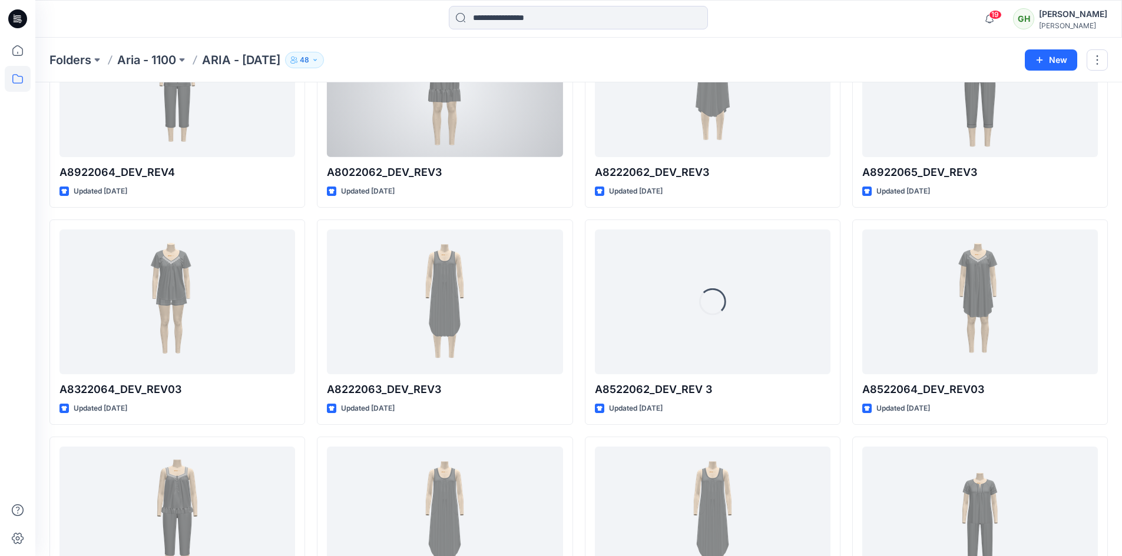
scroll to position [744, 0]
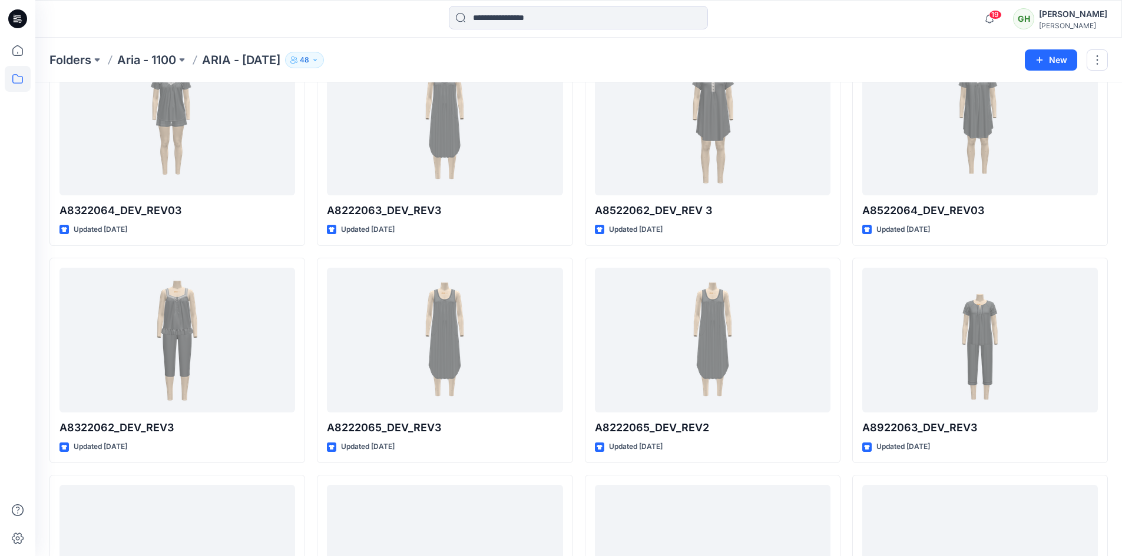
click at [165, 52] on p "Aria - 1100" at bounding box center [146, 60] width 59 height 16
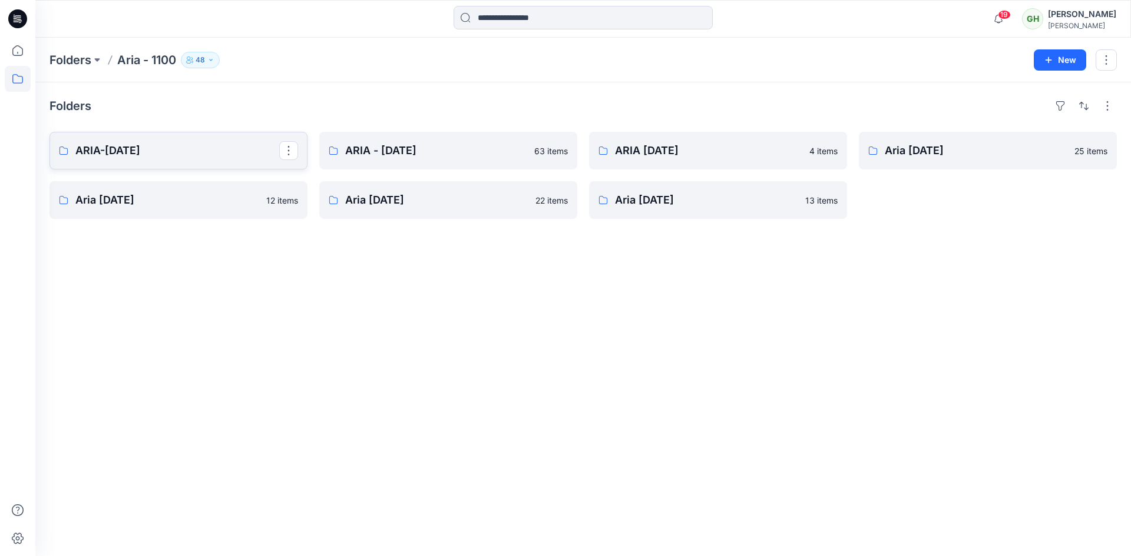
click at [144, 150] on p "ARIA-NOV 2023" at bounding box center [177, 151] width 204 height 16
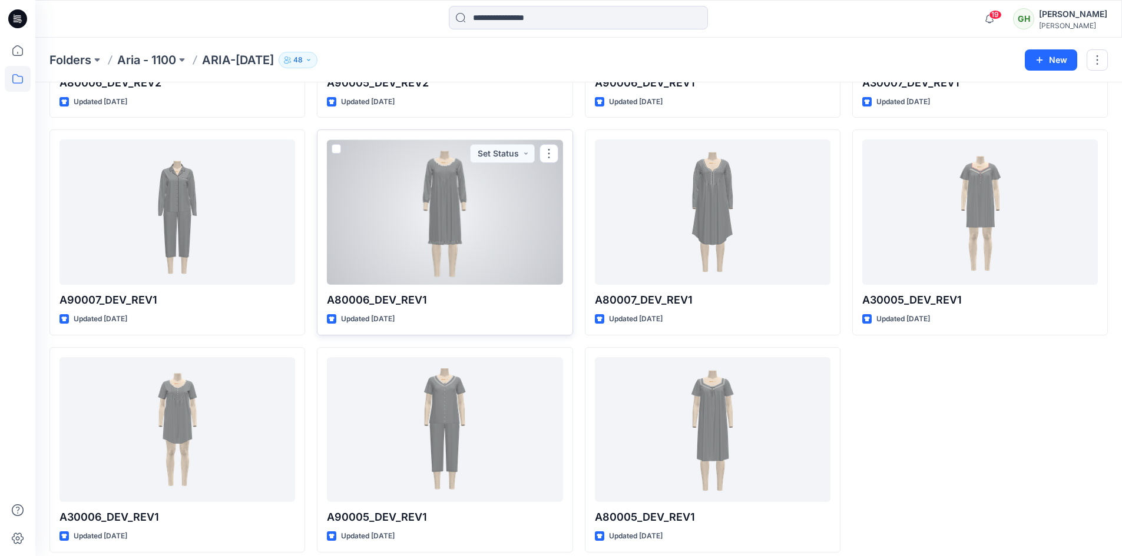
scroll to position [1535, 0]
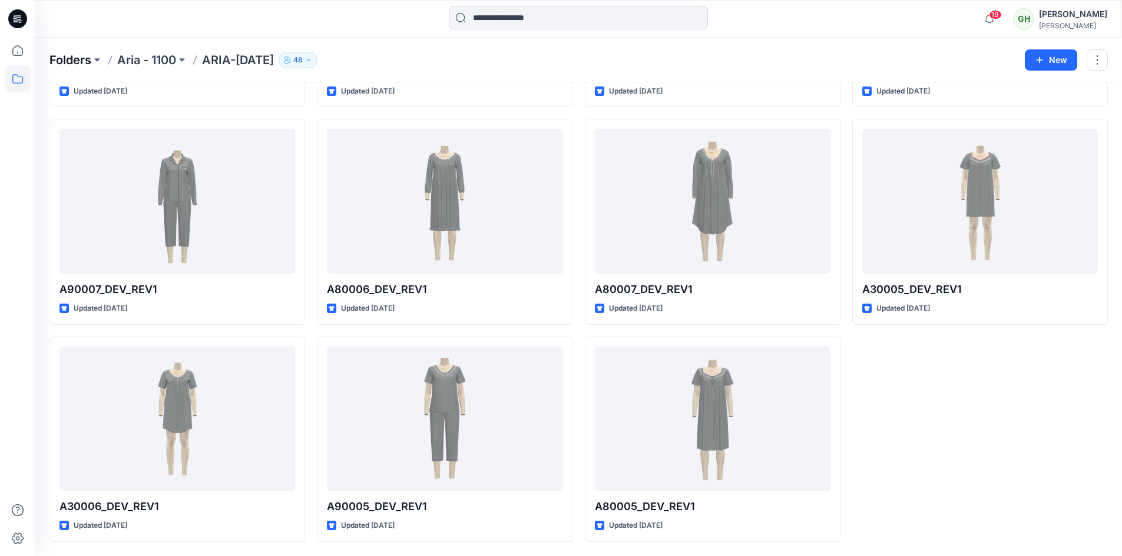
click at [79, 61] on p "Folders" at bounding box center [70, 60] width 42 height 16
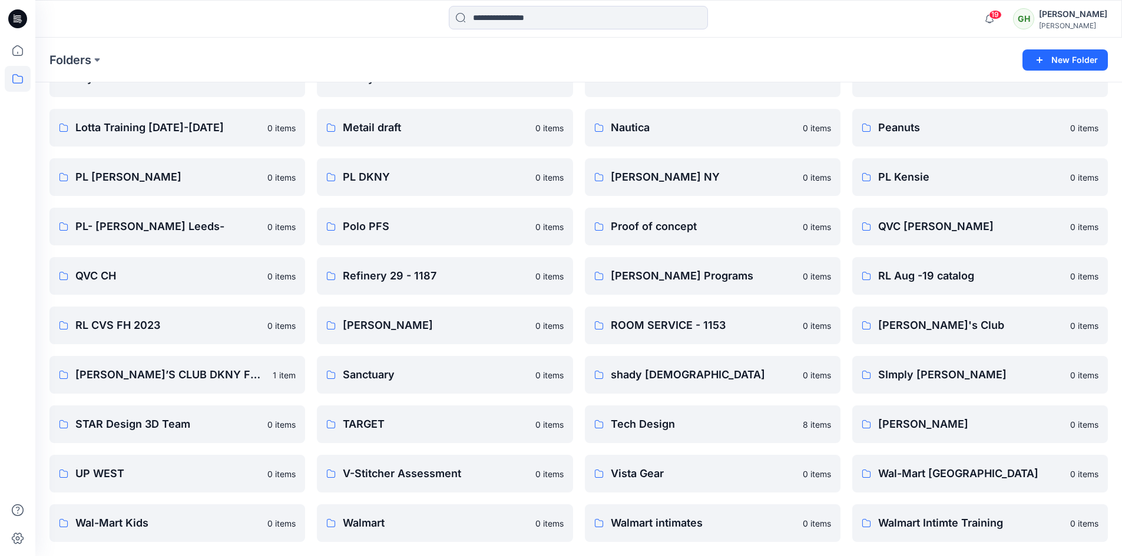
scroll to position [1356, 0]
click at [646, 380] on p "shady lady" at bounding box center [711, 375] width 201 height 16
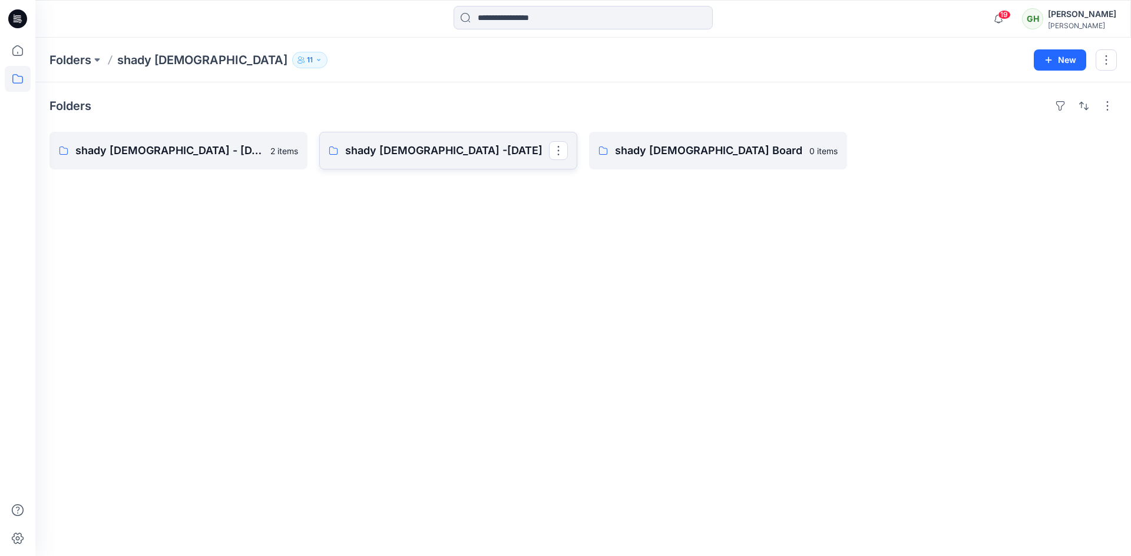
click at [378, 151] on p "shady lady -aug 20" at bounding box center [447, 151] width 204 height 16
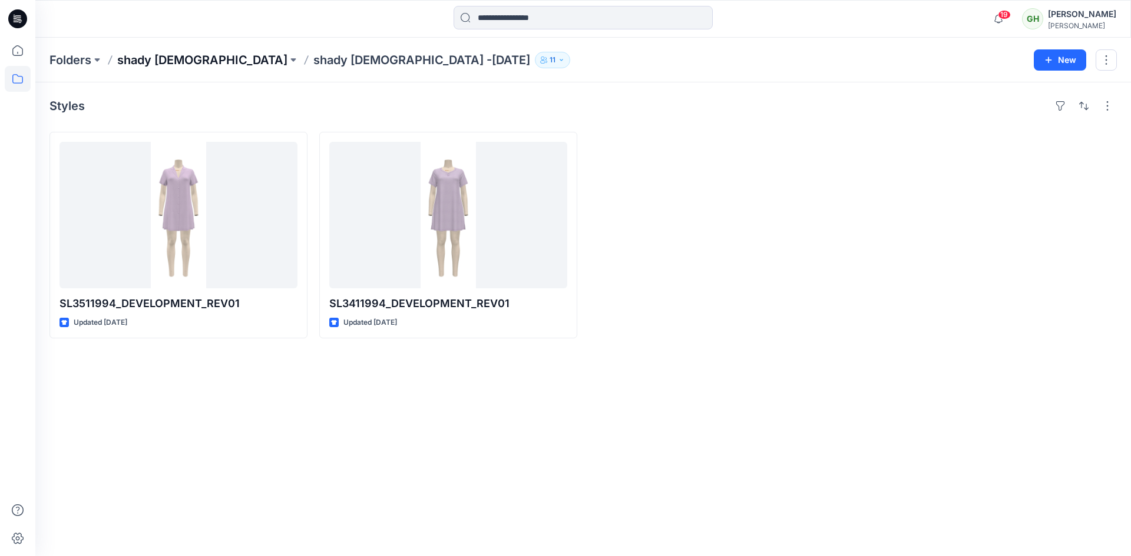
click at [163, 59] on p "shady lady" at bounding box center [202, 60] width 170 height 16
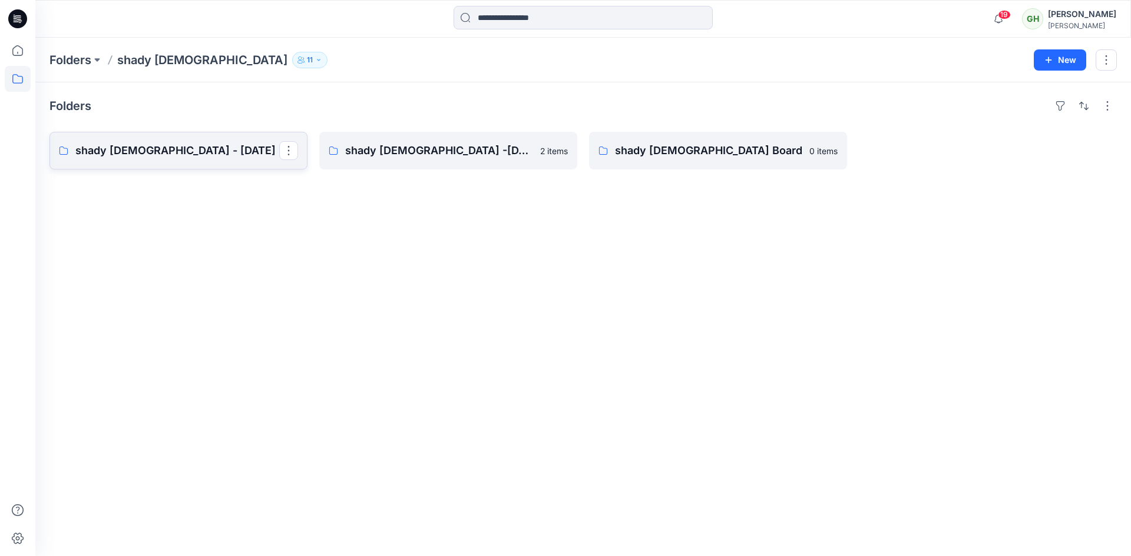
click at [164, 154] on p "shady lady - May 20" at bounding box center [177, 151] width 204 height 16
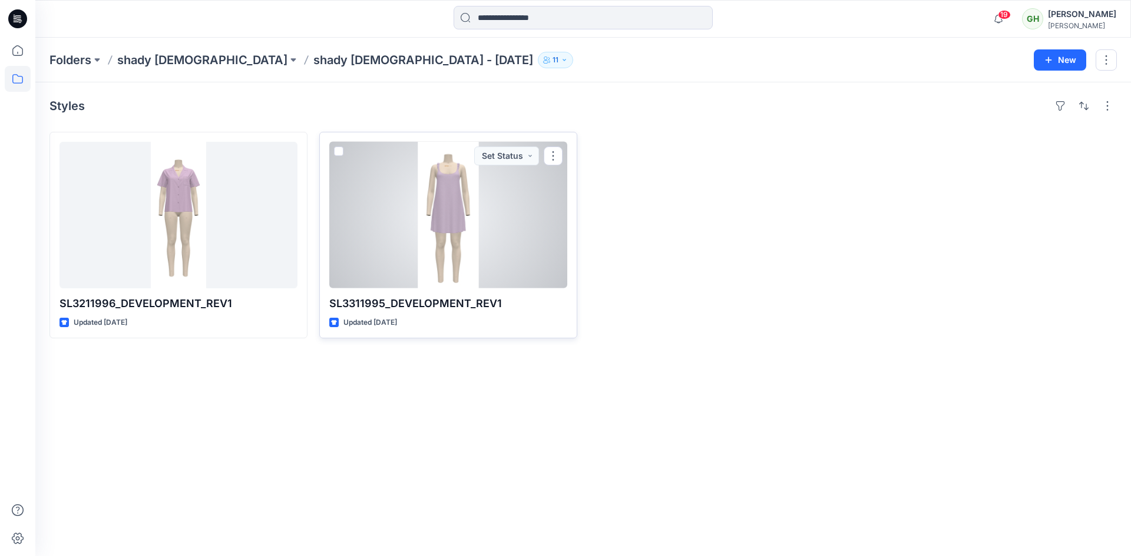
click at [450, 210] on div at bounding box center [448, 215] width 238 height 147
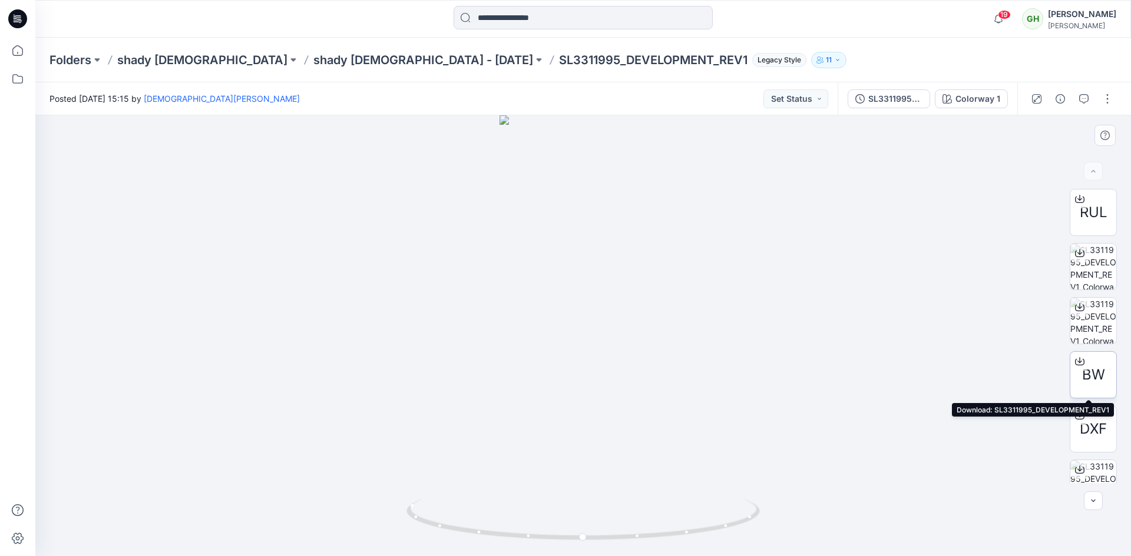
click at [1079, 360] on icon at bounding box center [1079, 361] width 9 height 9
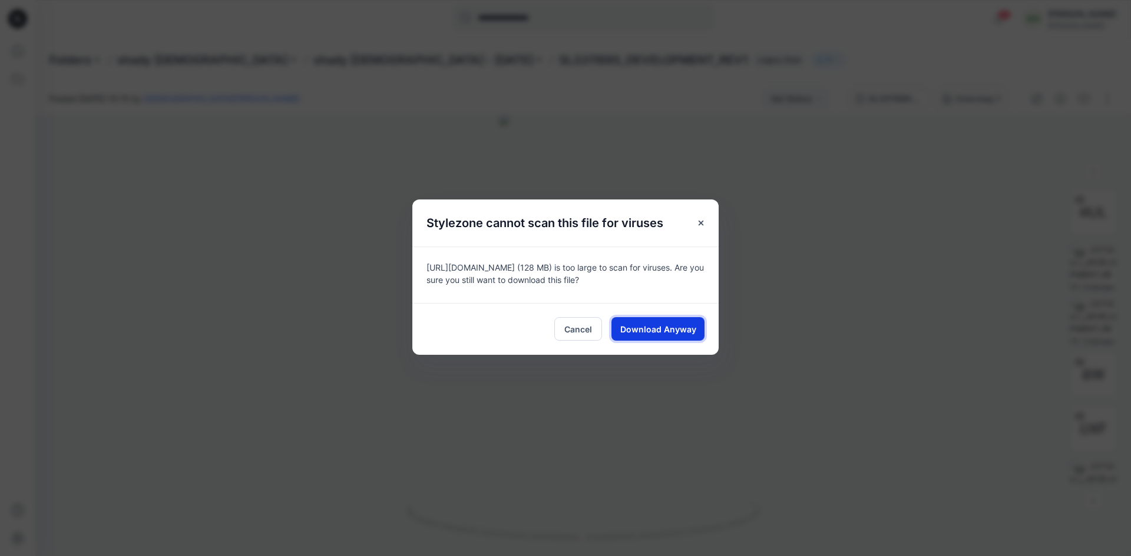
click at [639, 328] on span "Download Anyway" at bounding box center [658, 329] width 76 height 12
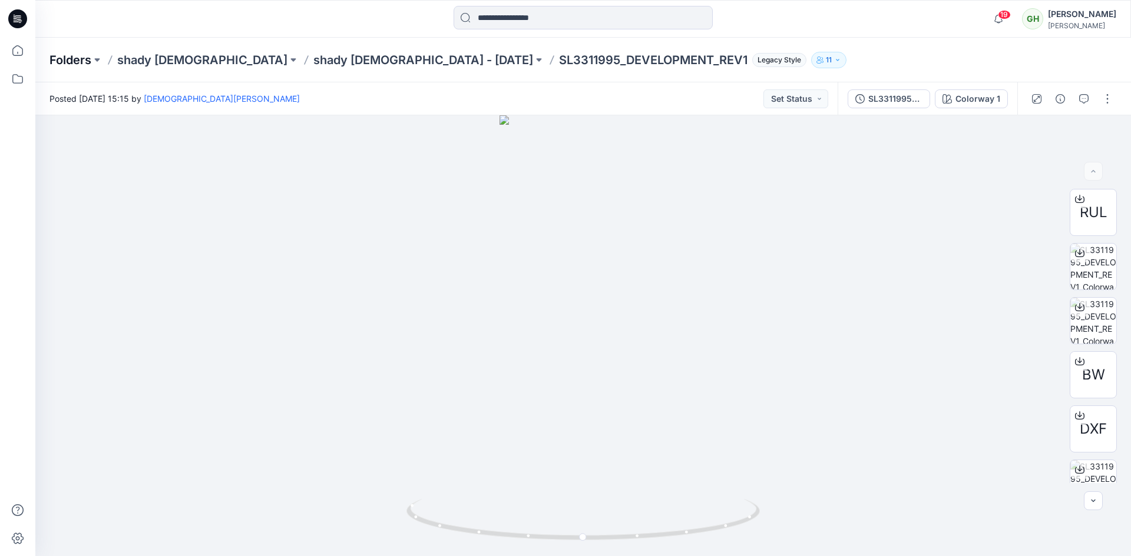
click at [82, 60] on p "Folders" at bounding box center [70, 60] width 42 height 16
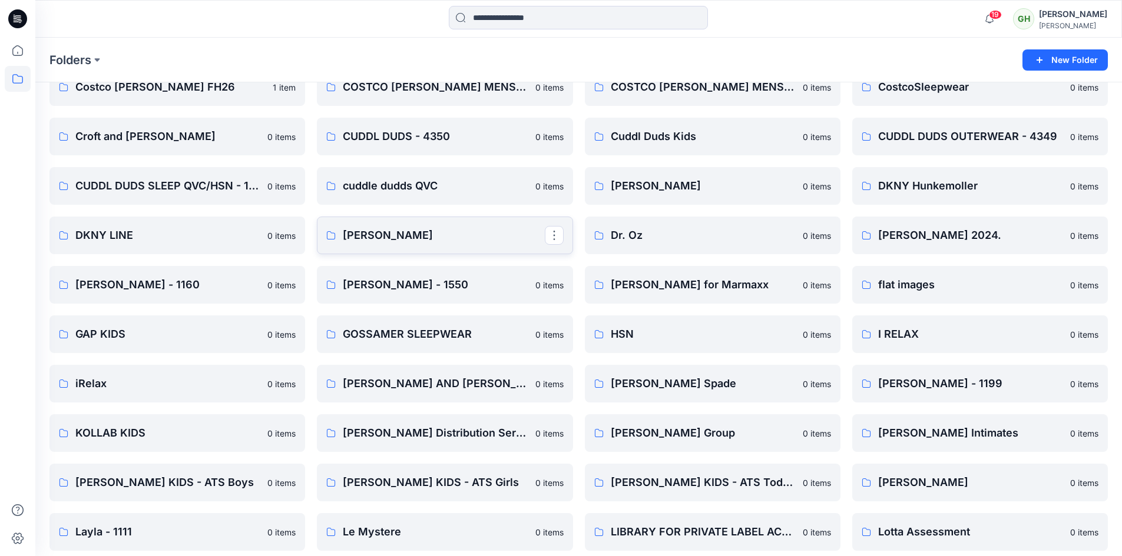
scroll to position [942, 0]
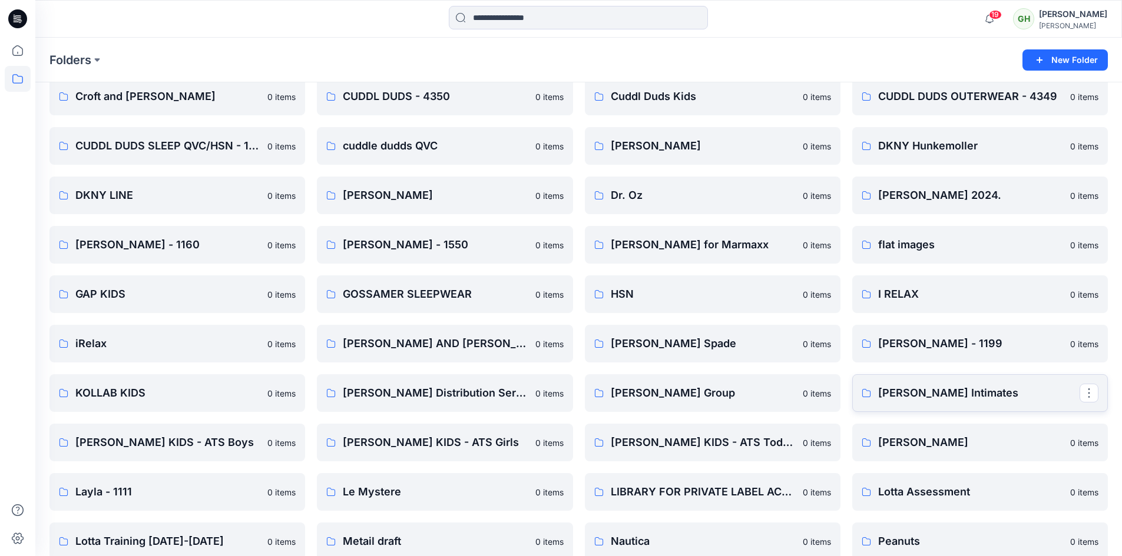
click at [940, 391] on p "Komar Intimates" at bounding box center [978, 393] width 201 height 16
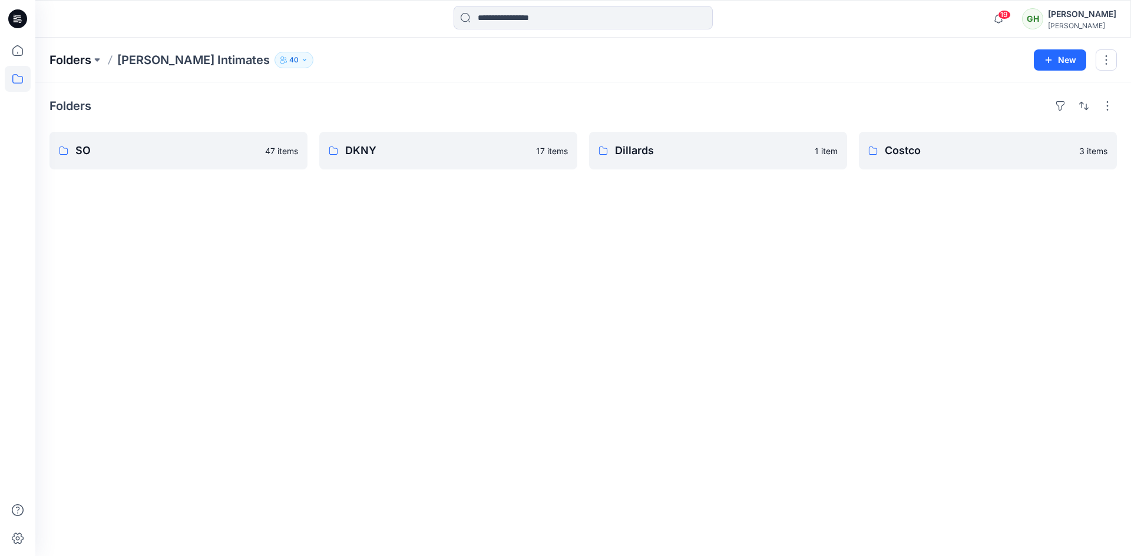
click at [88, 57] on p "Folders" at bounding box center [70, 60] width 42 height 16
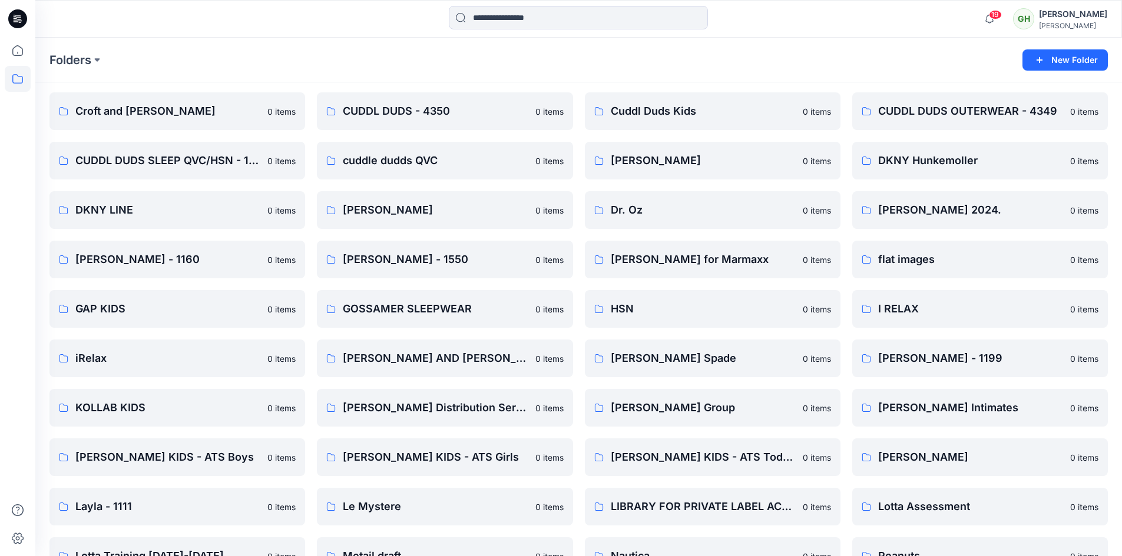
scroll to position [942, 0]
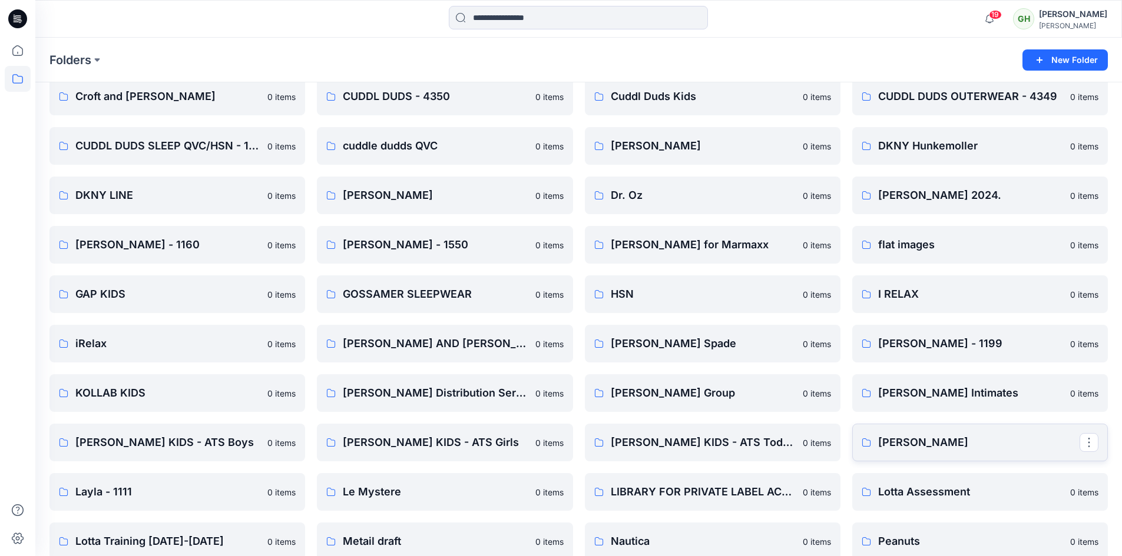
click at [923, 439] on p "Lauren Ralph Lauren" at bounding box center [978, 443] width 201 height 16
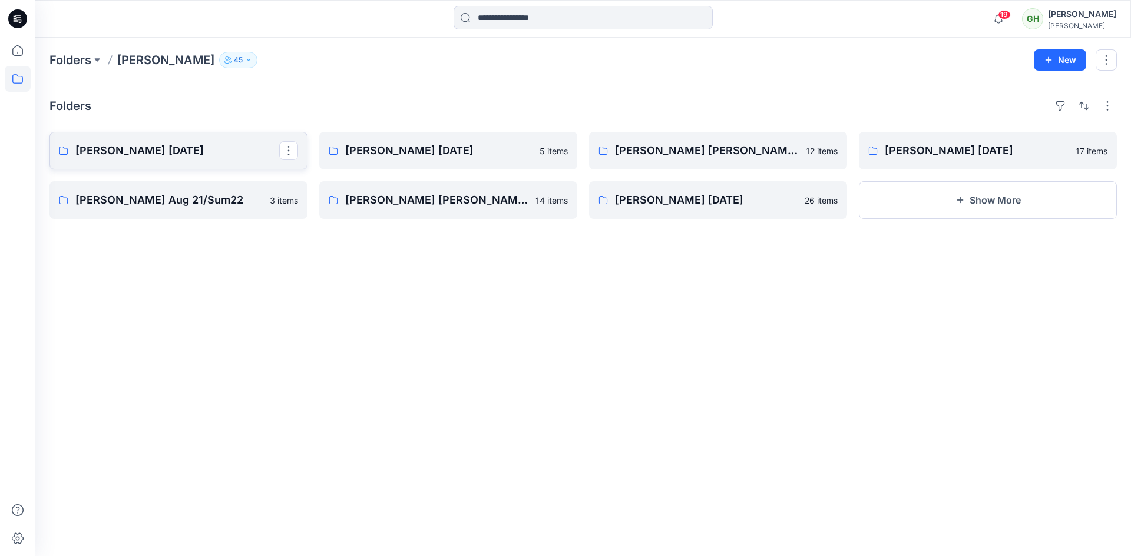
click at [196, 151] on p "Lauren Ralph Lauren Nov 2023" at bounding box center [177, 151] width 204 height 16
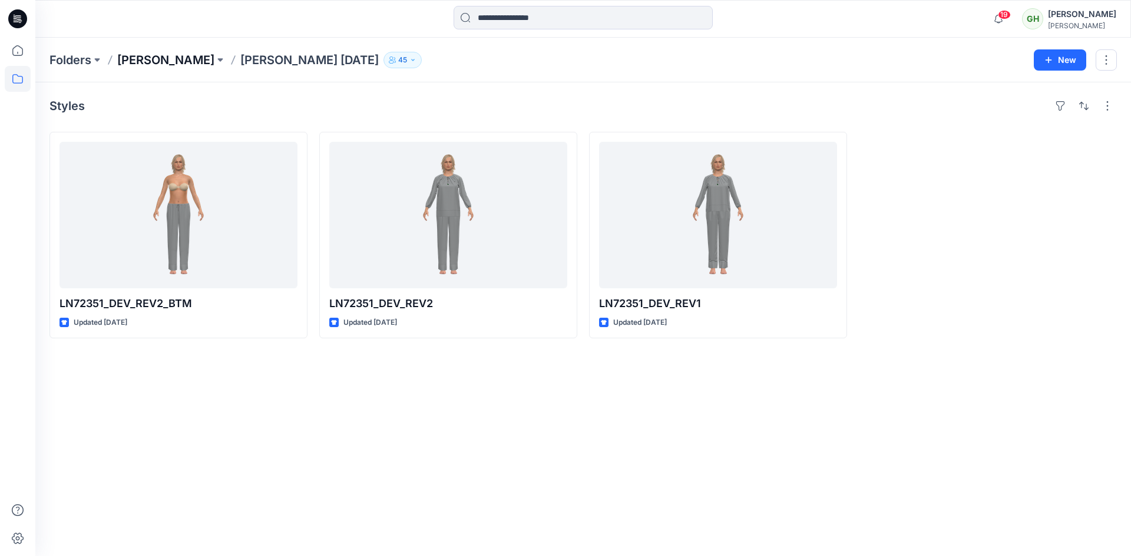
click at [199, 62] on p "Lauren Ralph Lauren" at bounding box center [165, 60] width 97 height 16
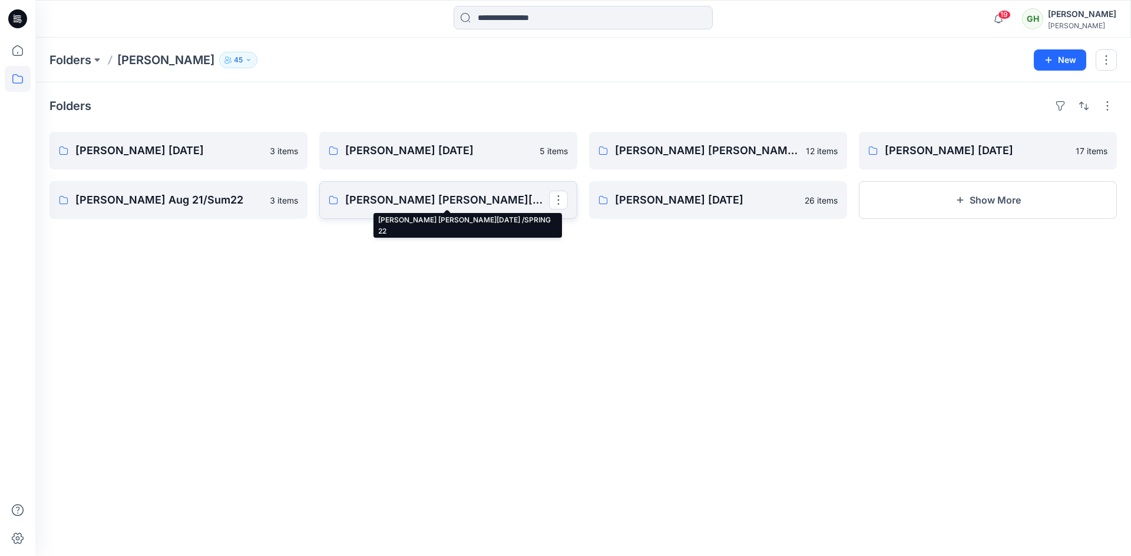
click at [440, 194] on p "Lauren Ralph Lauren MAY 21 /SPRING 22" at bounding box center [447, 200] width 204 height 16
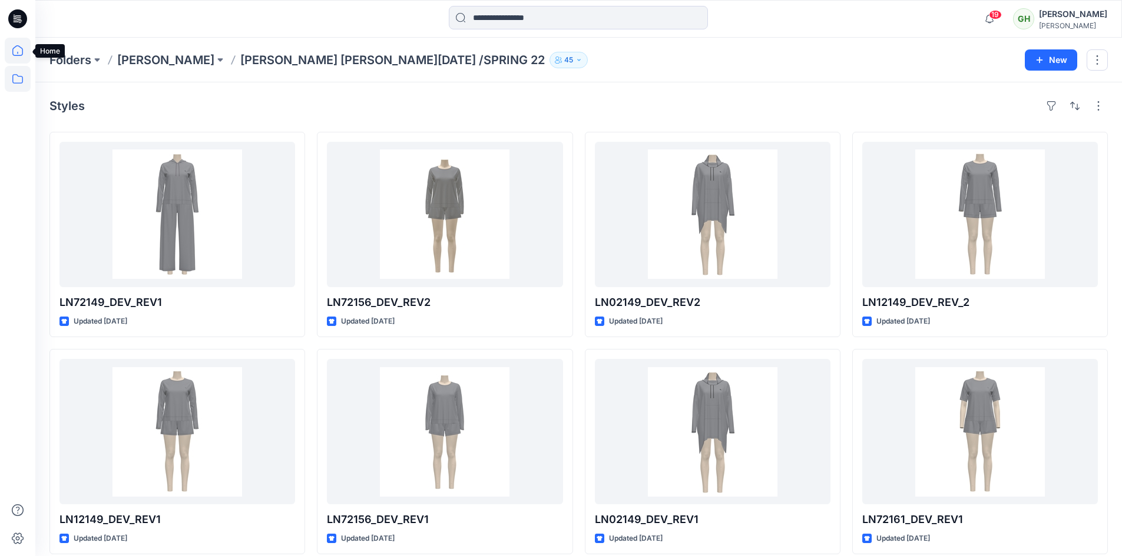
click at [23, 50] on icon at bounding box center [17, 50] width 11 height 11
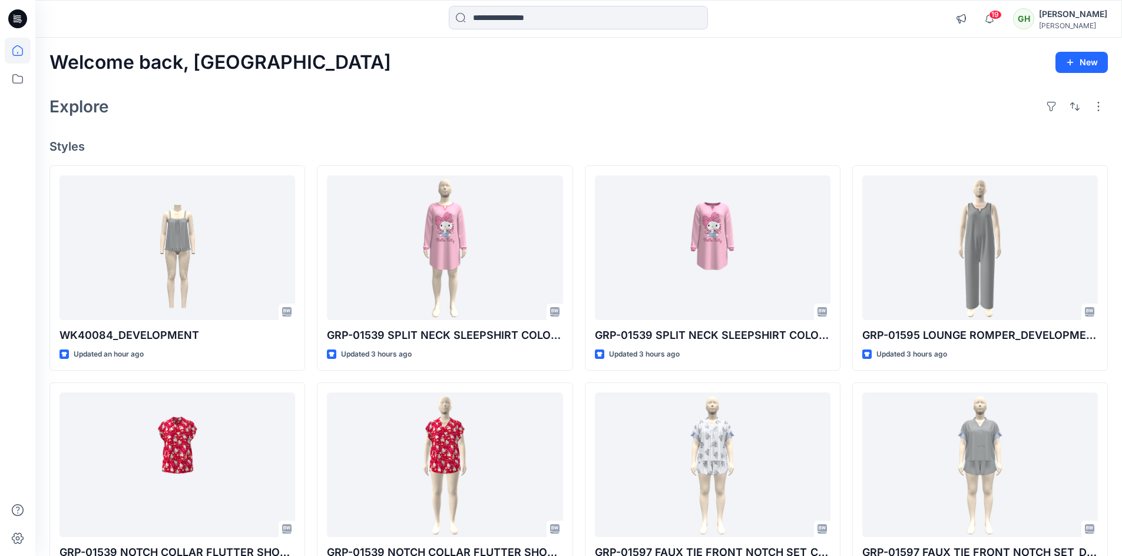
click at [173, 118] on div "Explore" at bounding box center [578, 106] width 1058 height 28
click at [189, 9] on div at bounding box center [170, 19] width 271 height 26
click at [16, 77] on icon at bounding box center [18, 79] width 26 height 26
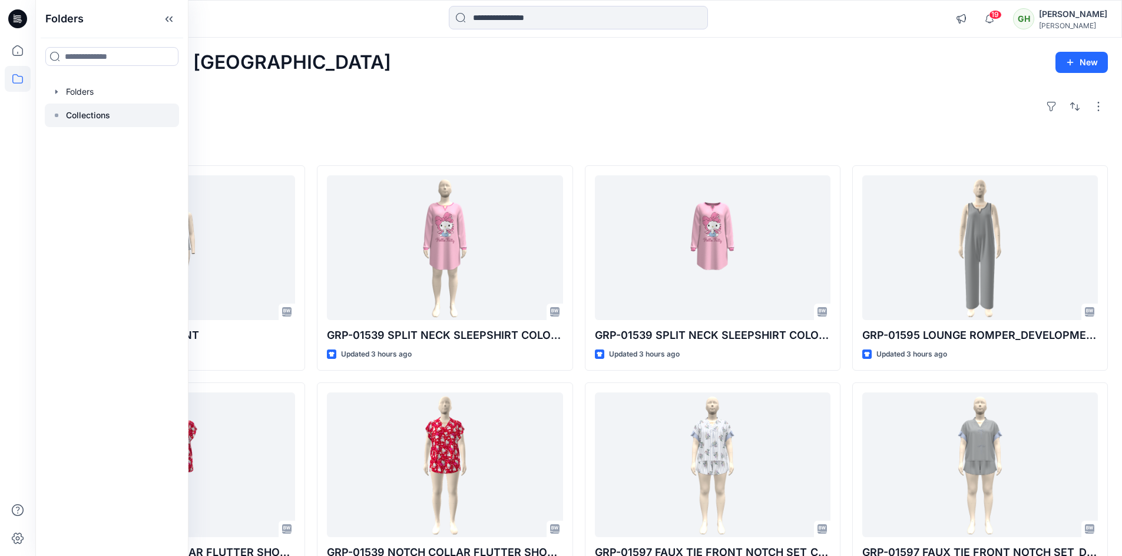
click at [120, 117] on div at bounding box center [112, 116] width 134 height 24
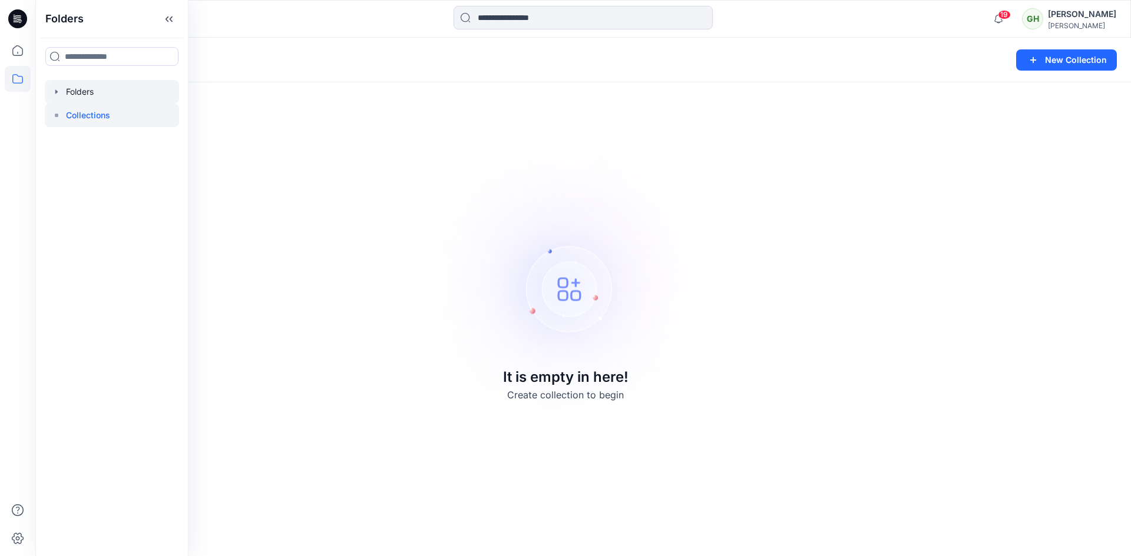
click at [96, 88] on div at bounding box center [112, 92] width 134 height 24
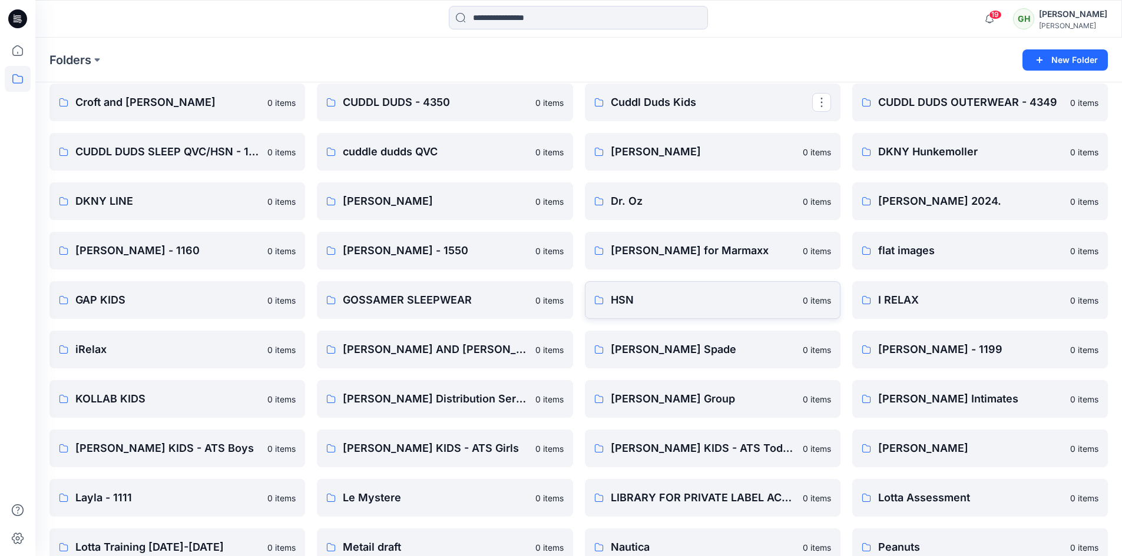
scroll to position [942, 0]
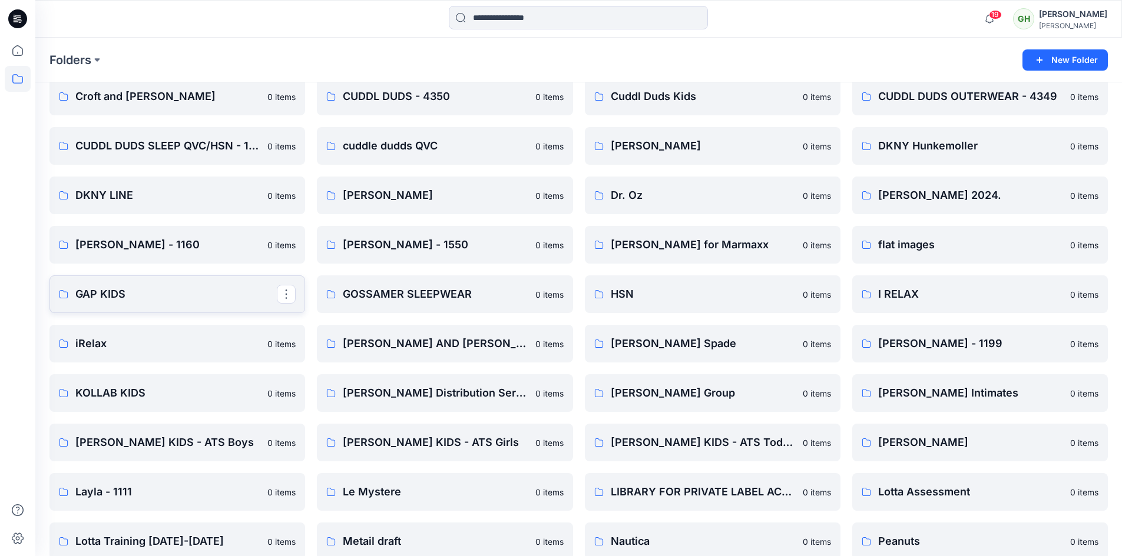
click at [117, 292] on p "GAP KIDS" at bounding box center [175, 294] width 201 height 16
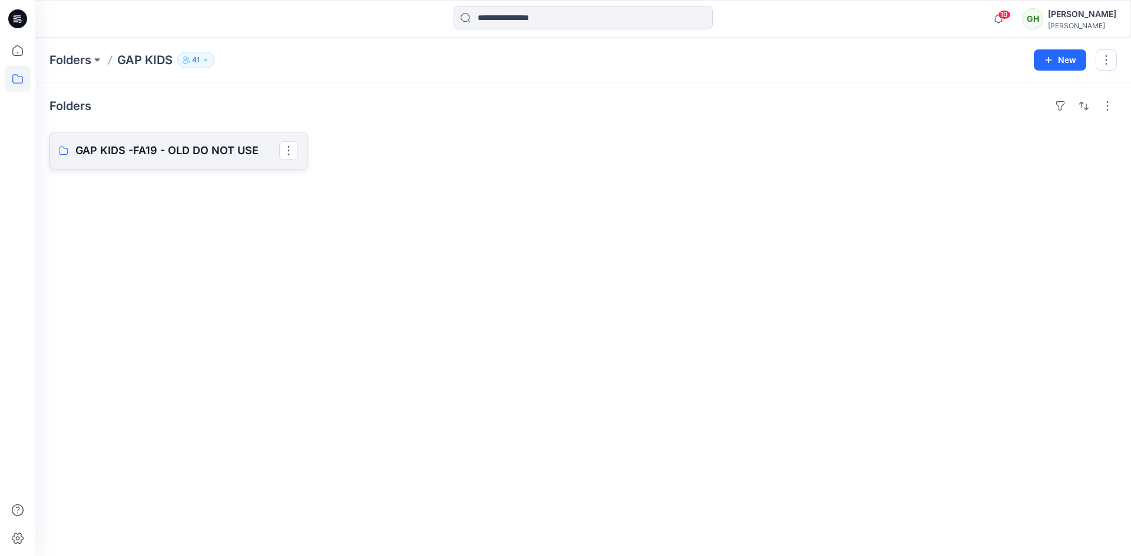
click at [216, 149] on p "GAP KIDS -FA19 - OLD DO NOT USE" at bounding box center [177, 151] width 204 height 16
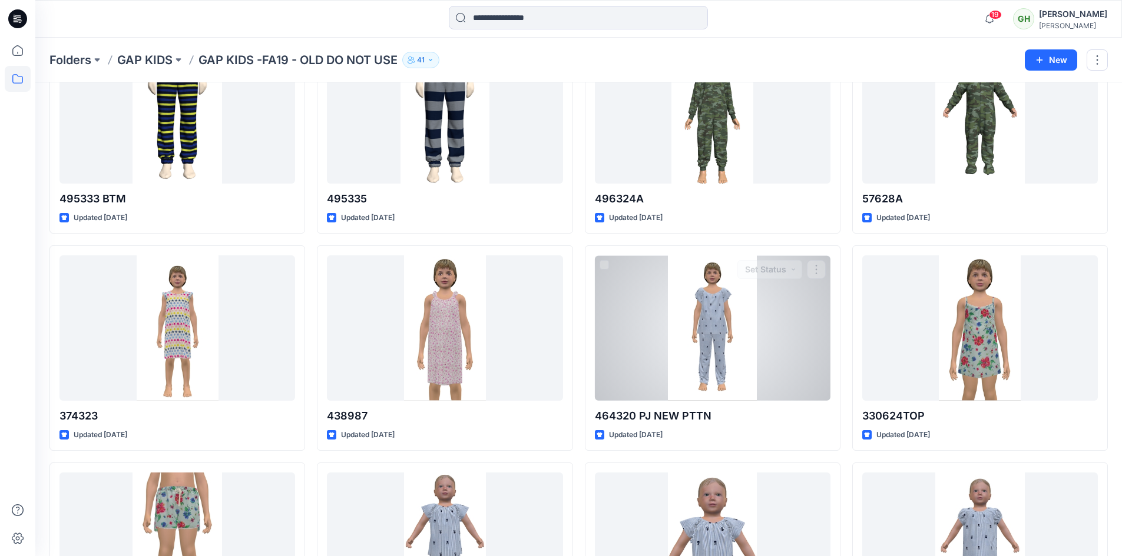
scroll to position [236, 0]
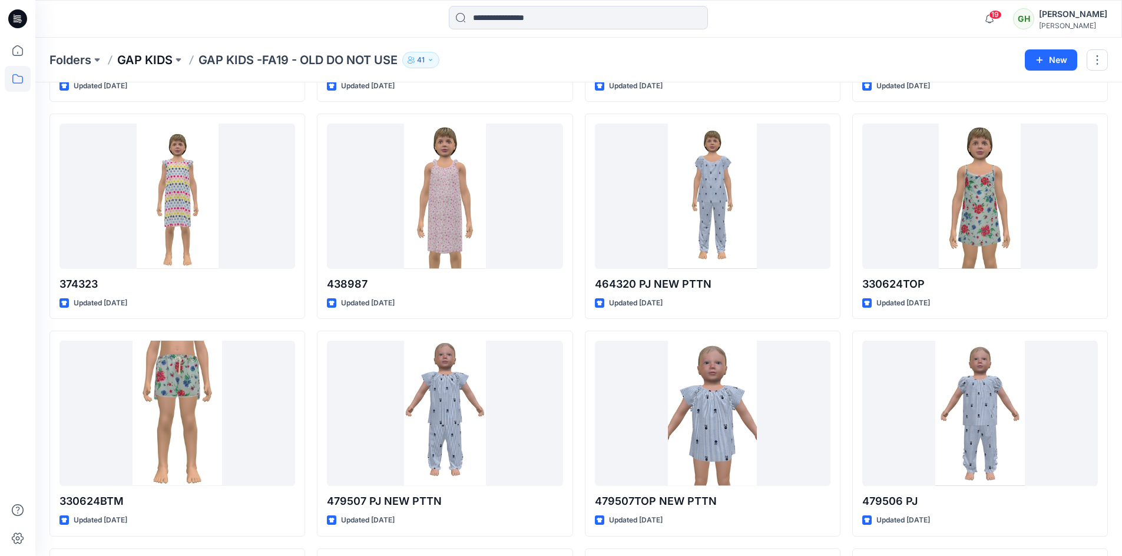
click at [147, 62] on p "GAP KIDS" at bounding box center [144, 60] width 55 height 16
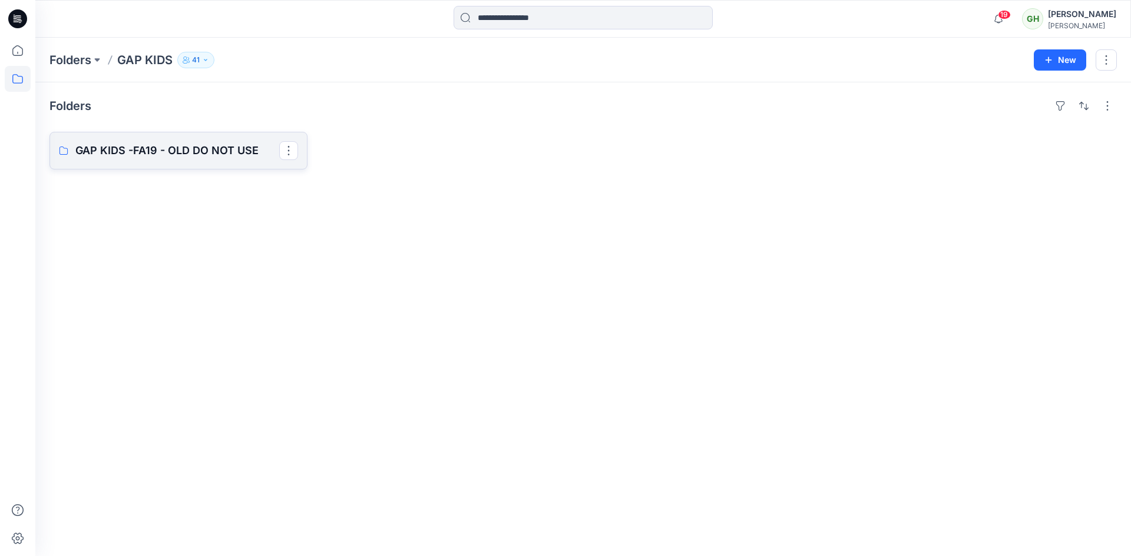
click at [173, 149] on p "GAP KIDS -FA19 - OLD DO NOT USE" at bounding box center [177, 151] width 204 height 16
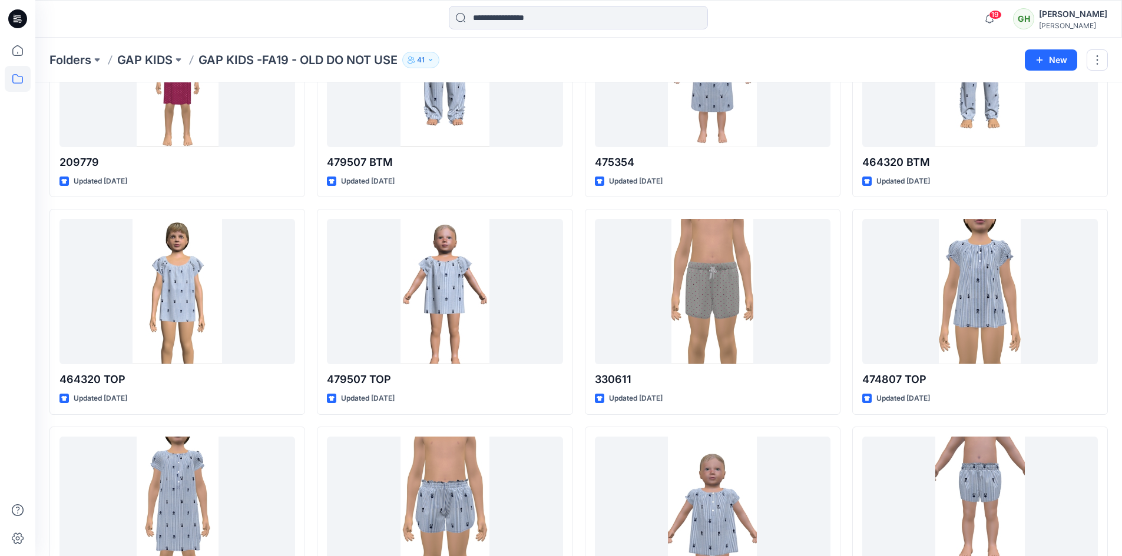
scroll to position [1472, 0]
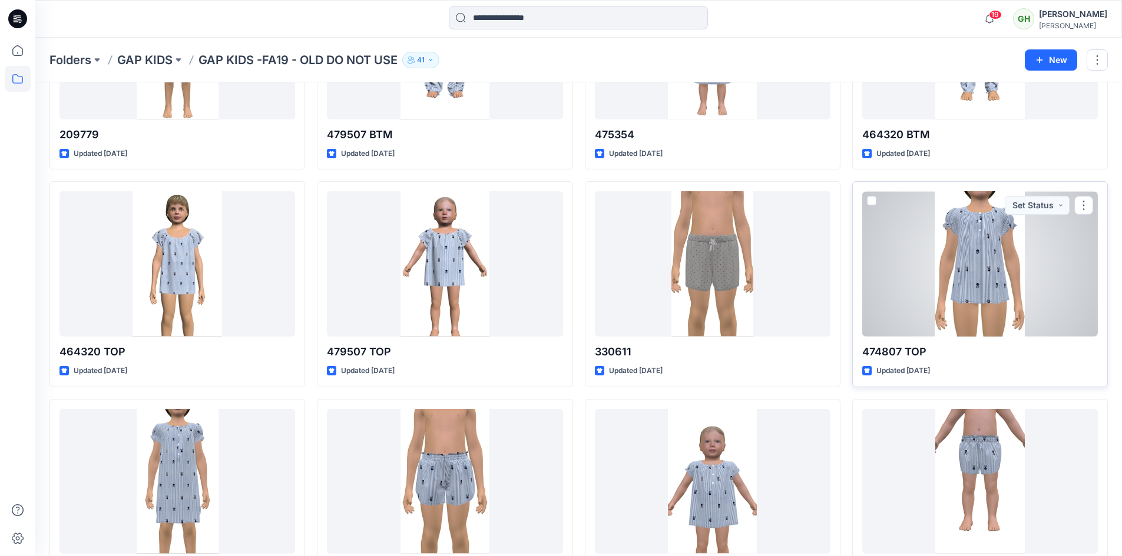
click at [953, 284] on div at bounding box center [980, 263] width 236 height 145
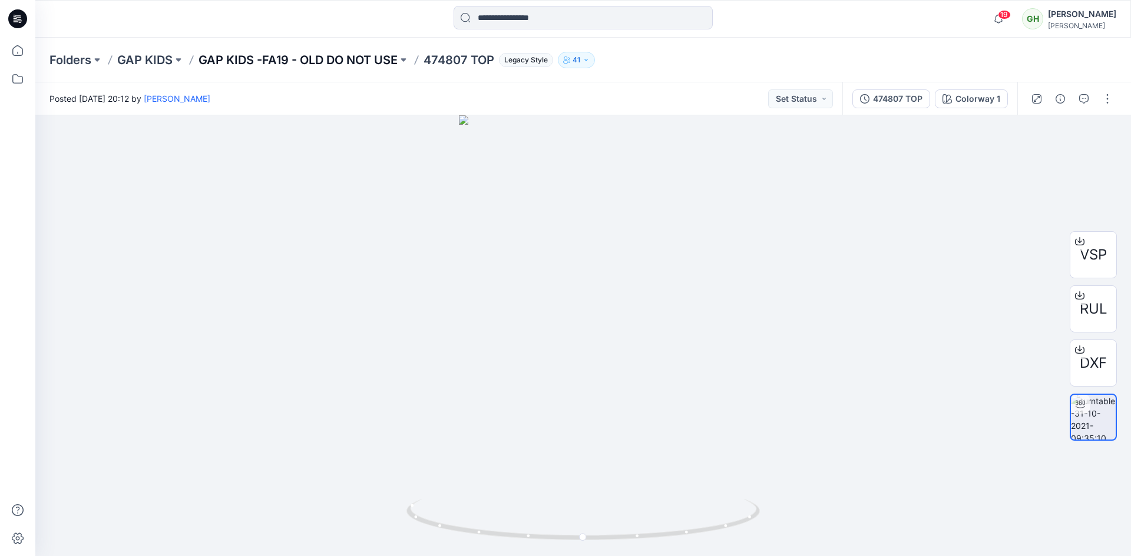
click at [304, 54] on p "GAP KIDS -FA19 - OLD DO NOT USE" at bounding box center [297, 60] width 199 height 16
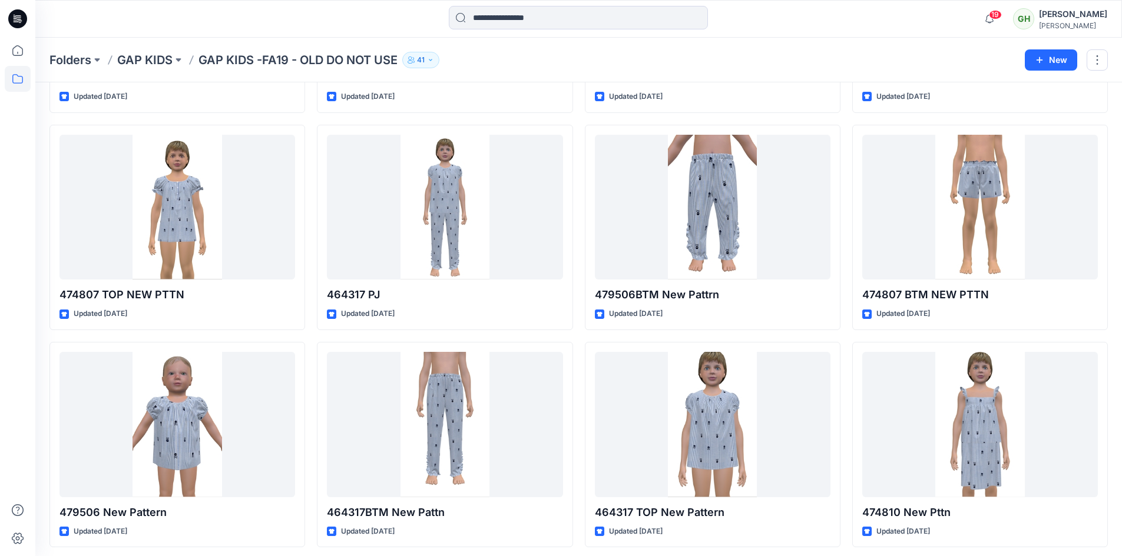
scroll to position [883, 0]
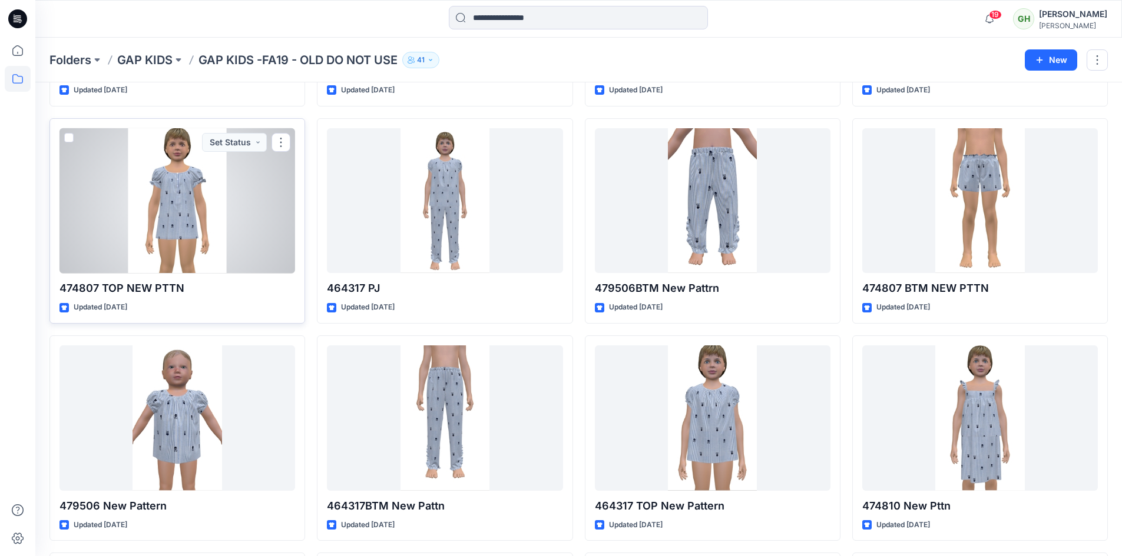
click at [186, 207] on div at bounding box center [177, 200] width 236 height 145
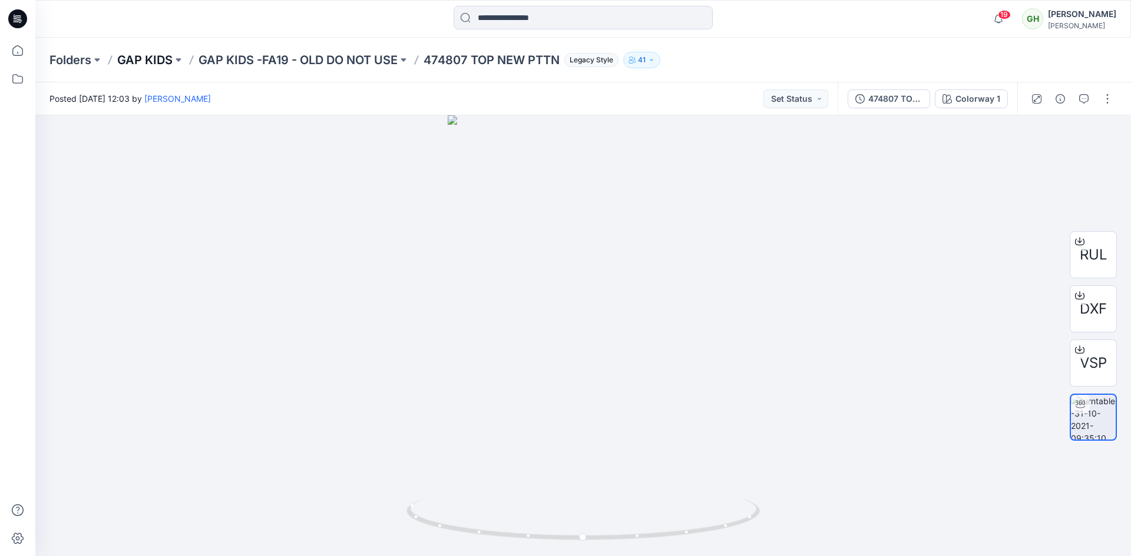
click at [158, 59] on p "GAP KIDS" at bounding box center [144, 60] width 55 height 16
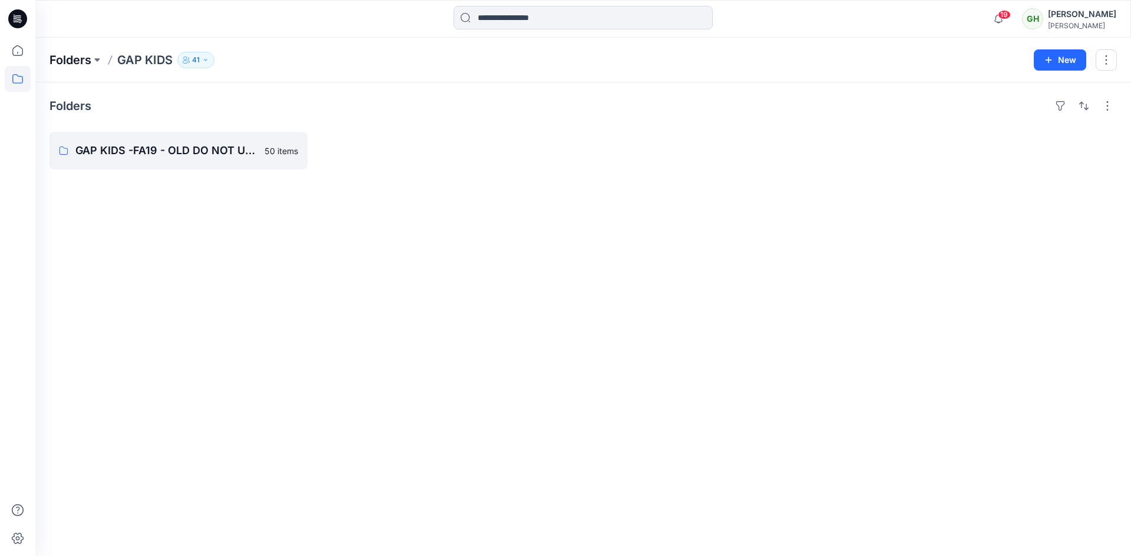
click at [69, 63] on p "Folders" at bounding box center [70, 60] width 42 height 16
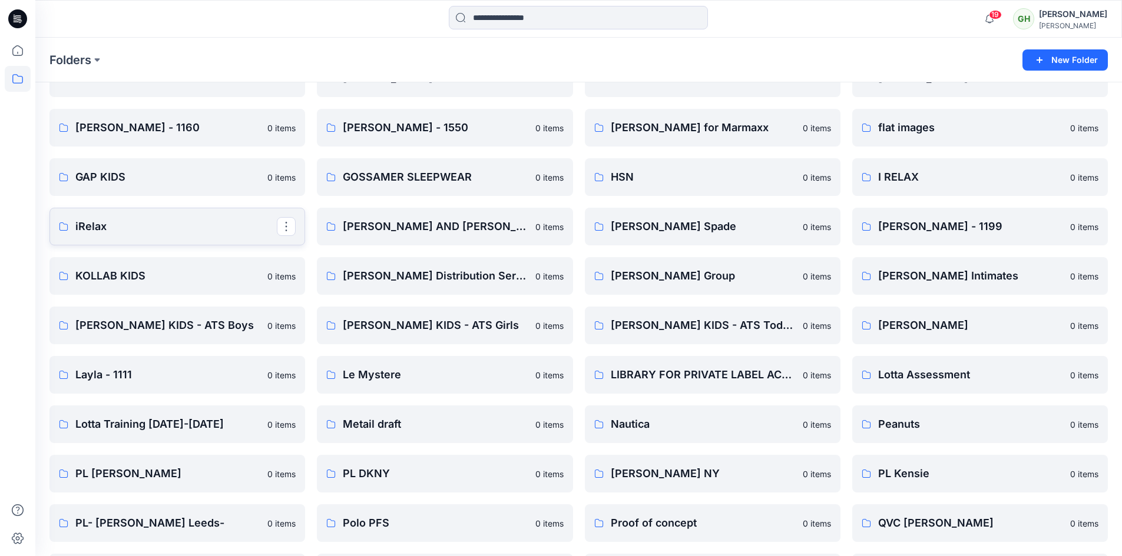
scroll to position [1060, 0]
click at [127, 279] on p "KOLLAB KIDS" at bounding box center [175, 275] width 201 height 16
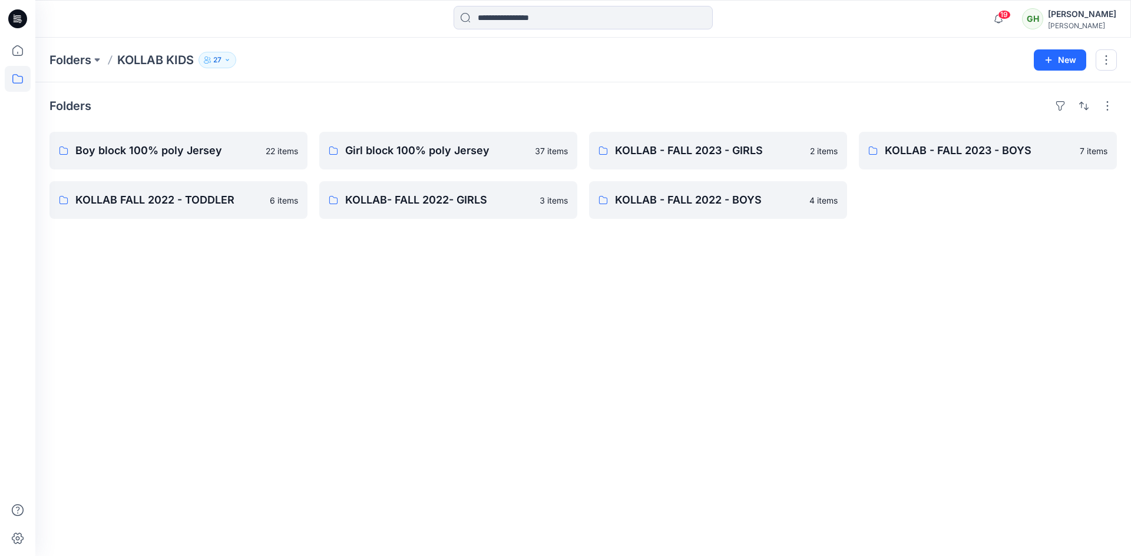
click at [164, 295] on div "Folders Boy block 100% poly Jersey 22 items KOLLAB FALL 2022 - TODDLER 6 items …" at bounding box center [582, 319] width 1095 height 474
click at [204, 193] on p "KOLLAB FALL 2022 - TODDLER" at bounding box center [177, 200] width 204 height 16
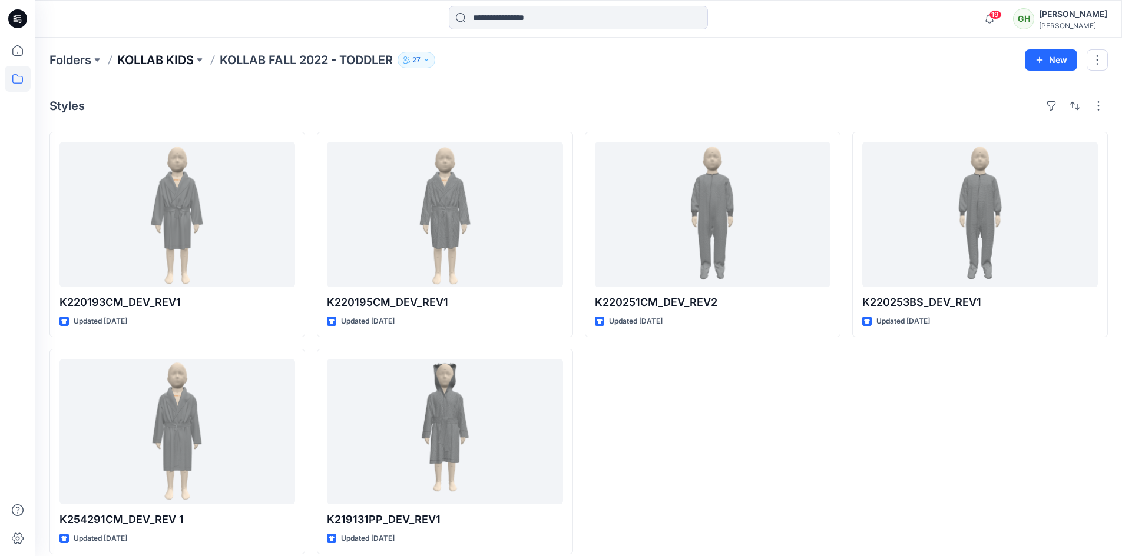
click at [165, 62] on p "KOLLAB KIDS" at bounding box center [155, 60] width 77 height 16
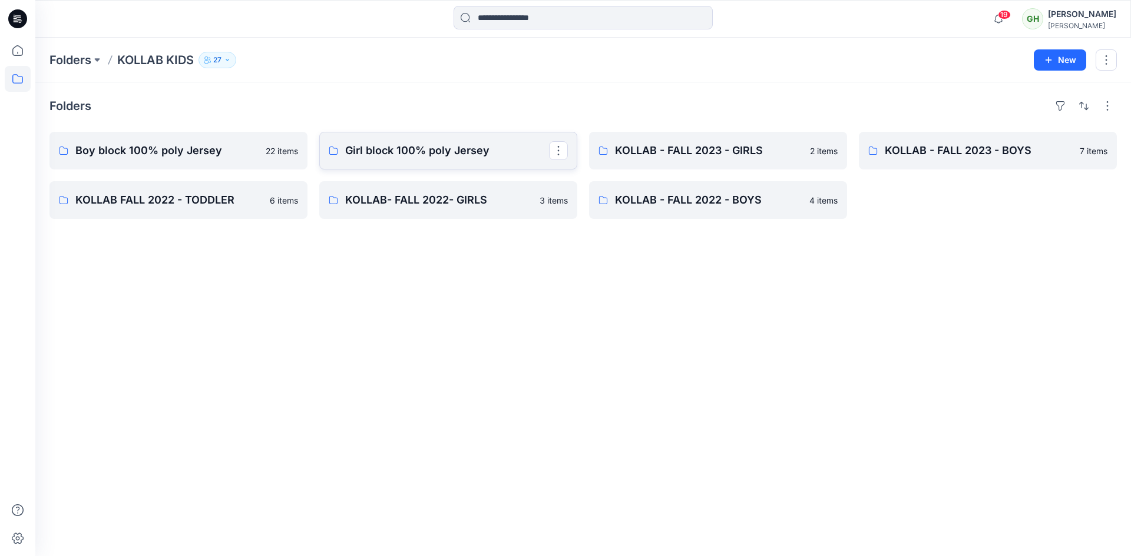
click at [372, 154] on p "Girl block 100% poly Jersey" at bounding box center [447, 151] width 204 height 16
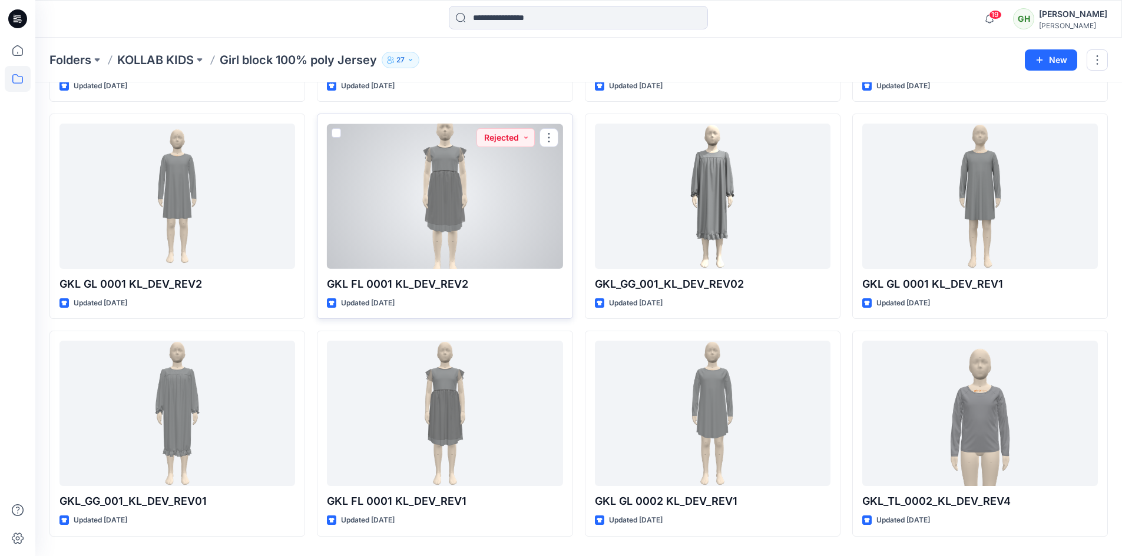
scroll to position [273, 0]
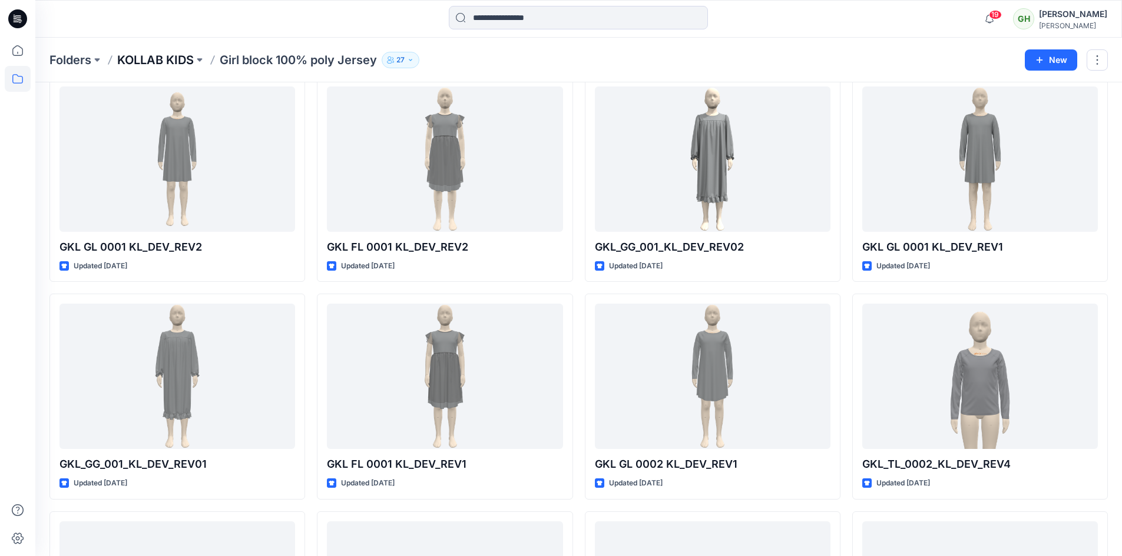
click at [162, 62] on p "KOLLAB KIDS" at bounding box center [155, 60] width 77 height 16
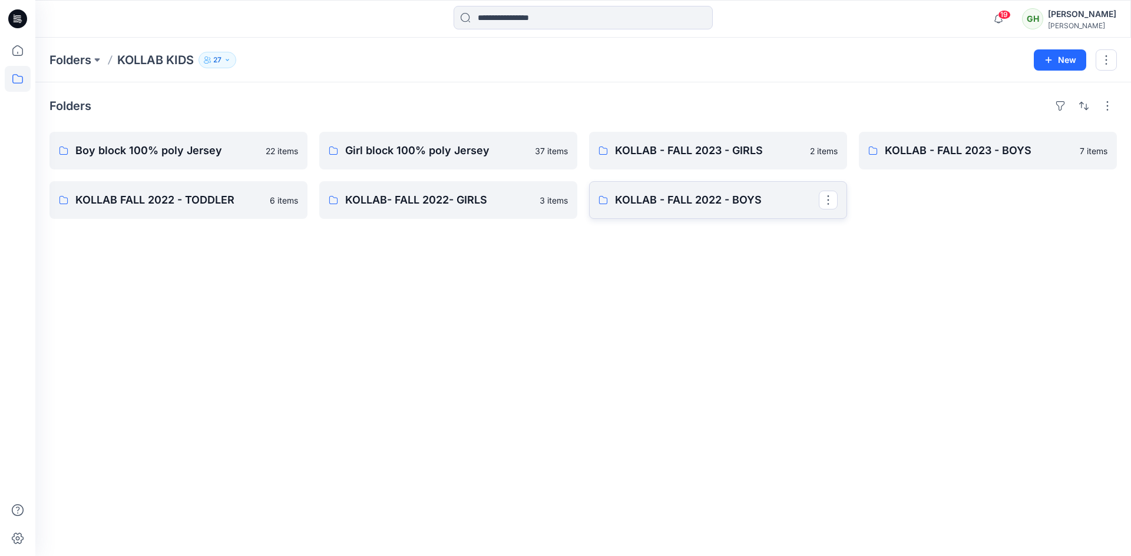
click at [667, 201] on p "KOLLAB - FALL 2022 - BOYS" at bounding box center [717, 200] width 204 height 16
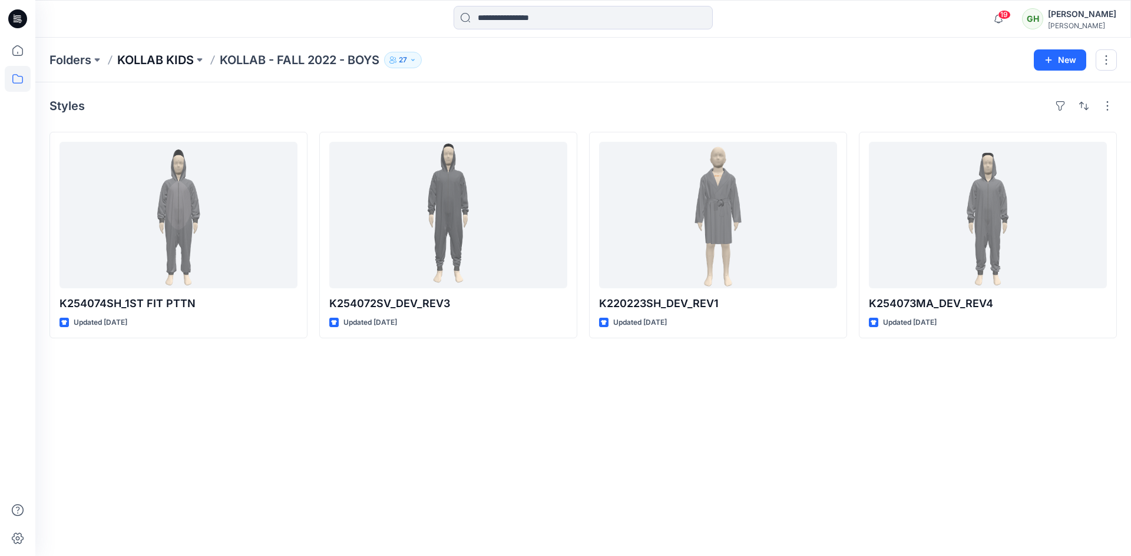
click at [179, 59] on p "KOLLAB KIDS" at bounding box center [155, 60] width 77 height 16
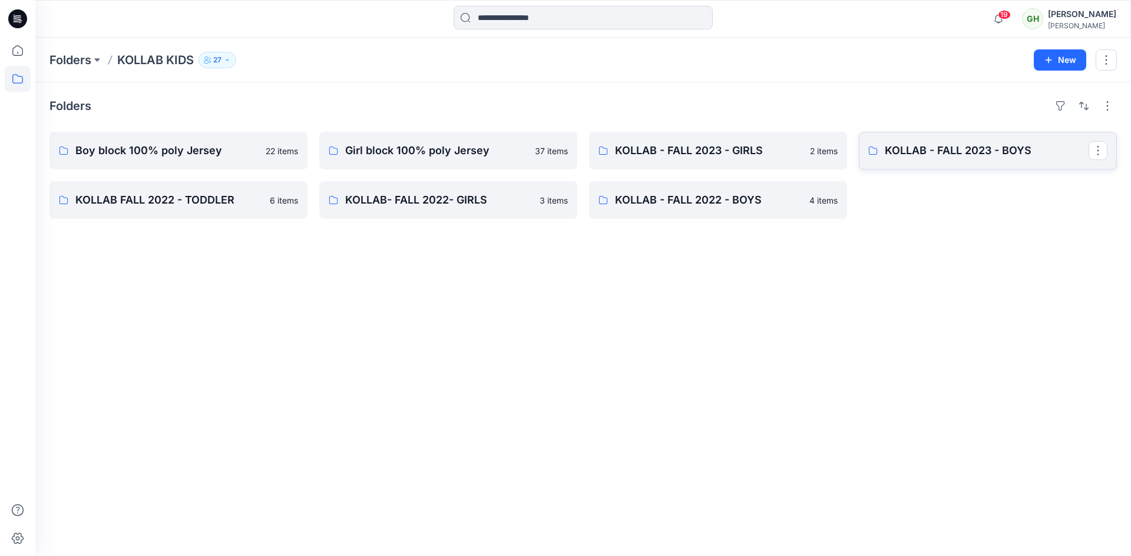
click at [950, 152] on p "KOLLAB - FALL 2023 - BOYS" at bounding box center [987, 151] width 204 height 16
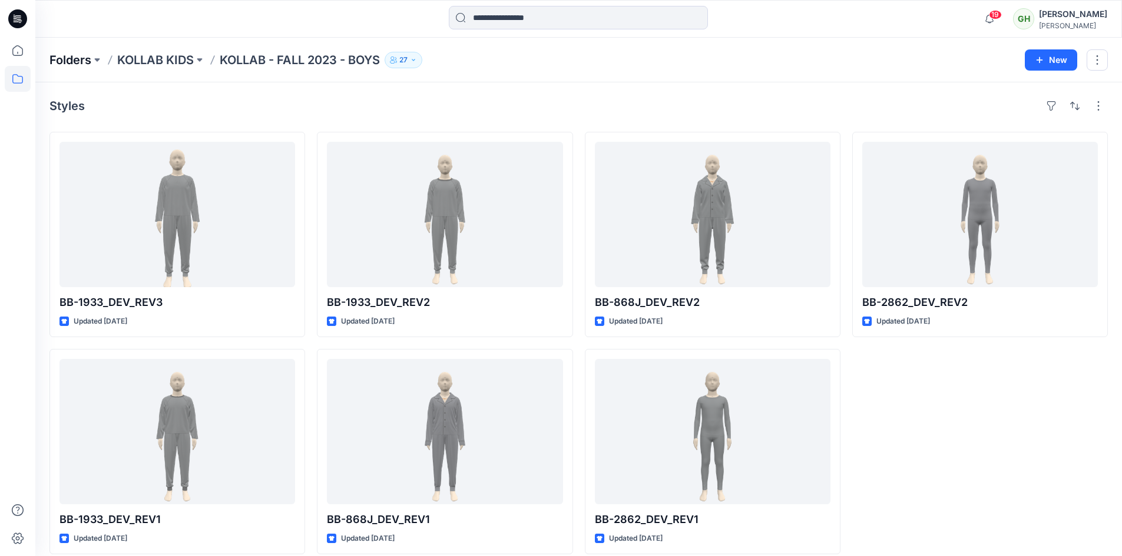
click at [72, 58] on p "Folders" at bounding box center [70, 60] width 42 height 16
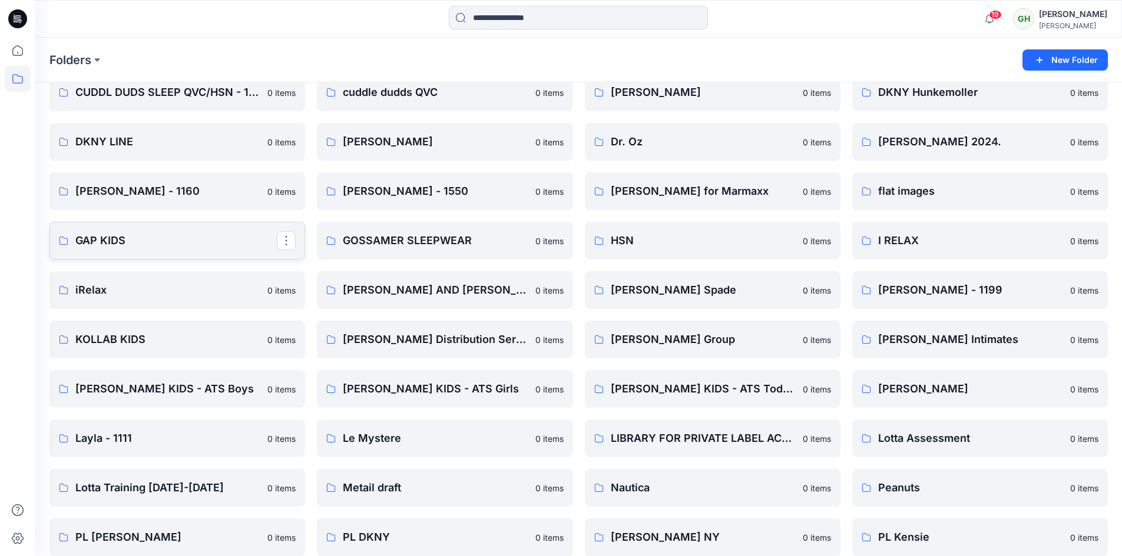
scroll to position [1001, 0]
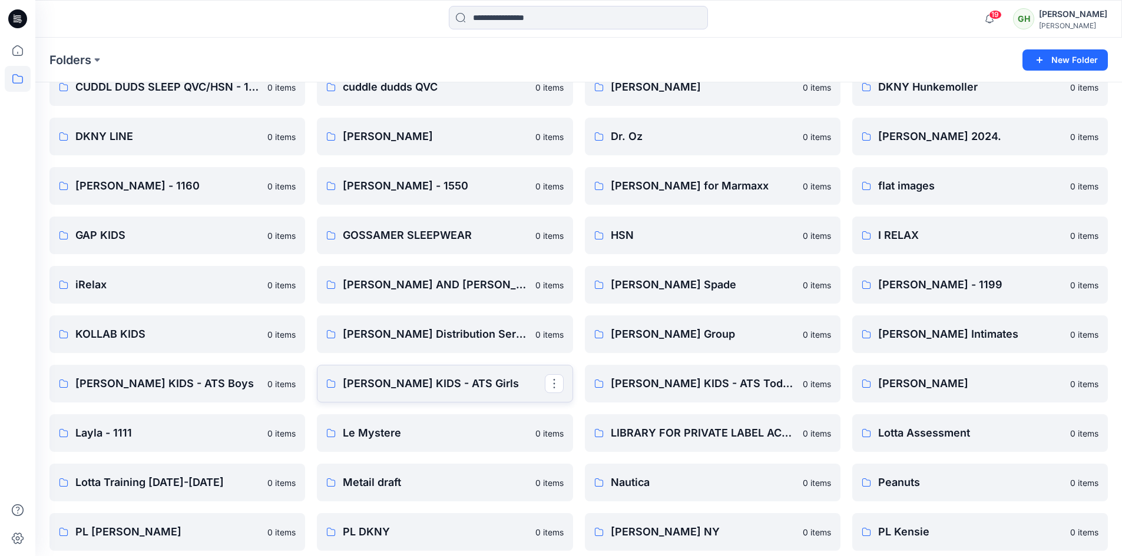
click at [424, 377] on p "KOMAR KIDS - ATS Girls" at bounding box center [443, 384] width 201 height 16
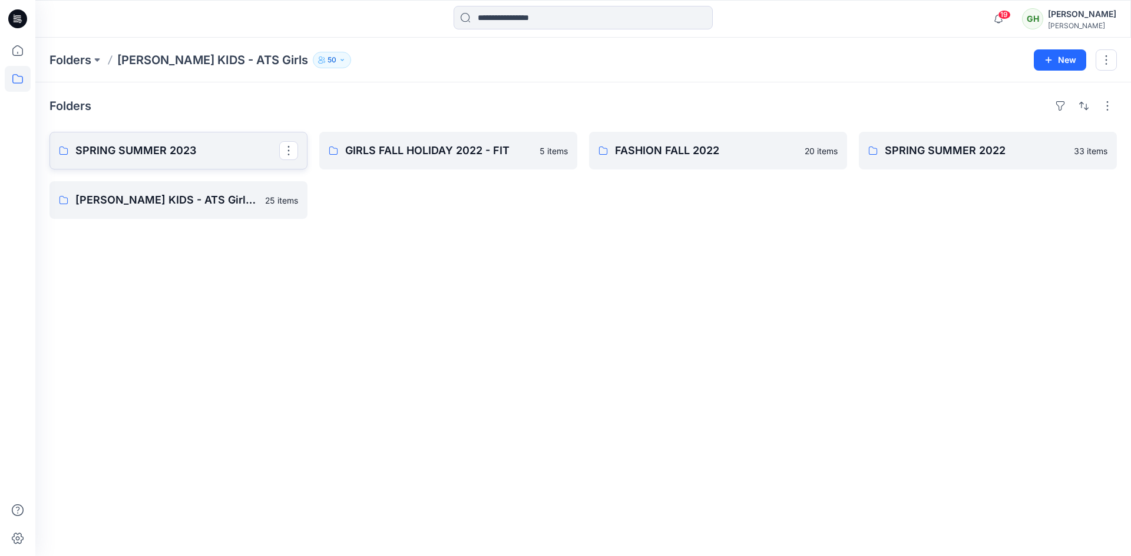
click at [182, 158] on p "SPRING SUMMER 2023" at bounding box center [177, 151] width 204 height 16
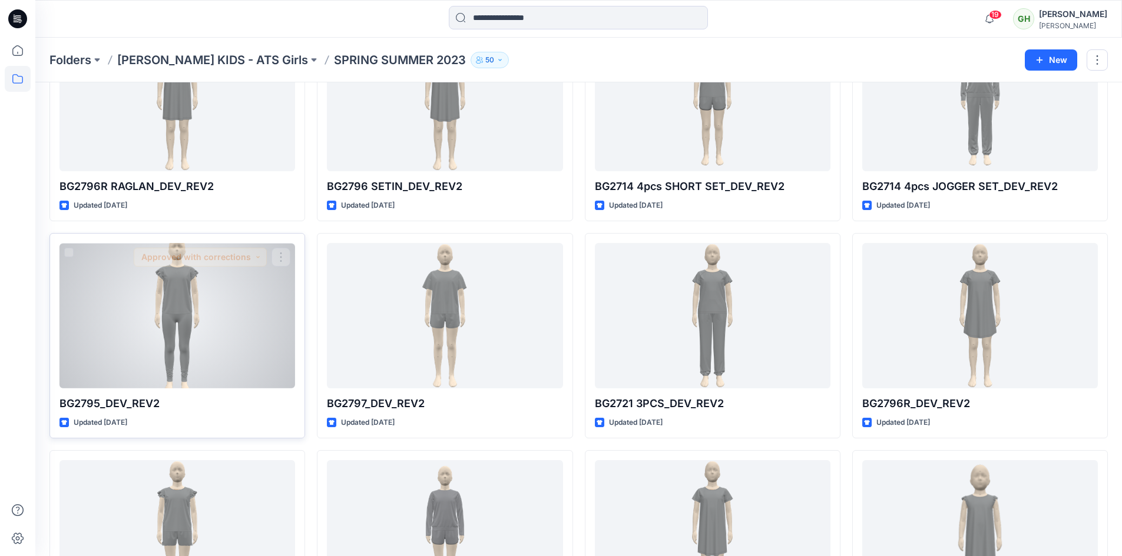
scroll to position [236, 0]
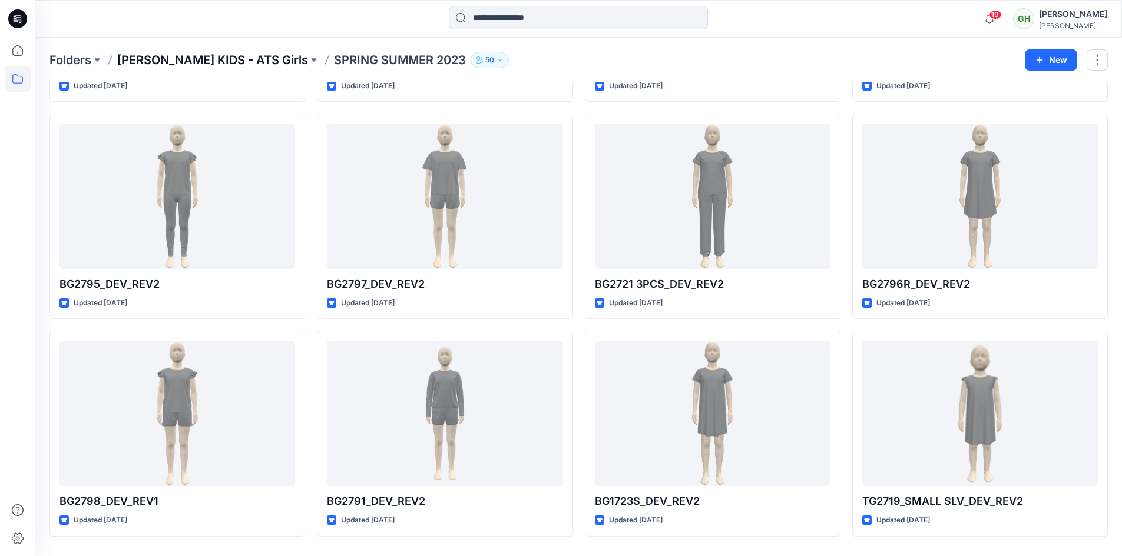
click at [176, 62] on p "KOMAR KIDS - ATS Girls" at bounding box center [212, 60] width 191 height 16
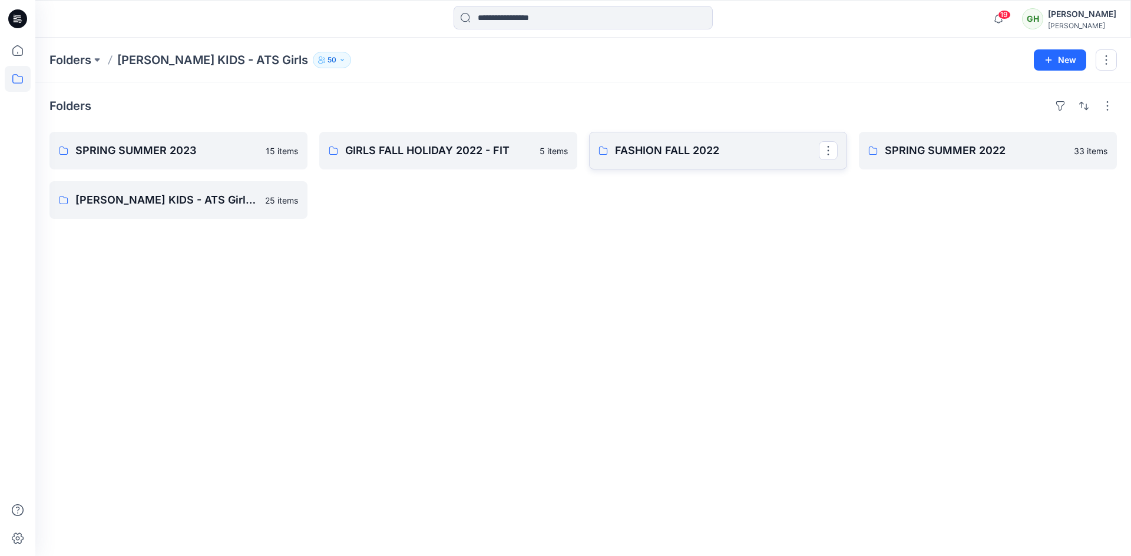
click at [688, 153] on p "FASHION FALL 2022" at bounding box center [717, 151] width 204 height 16
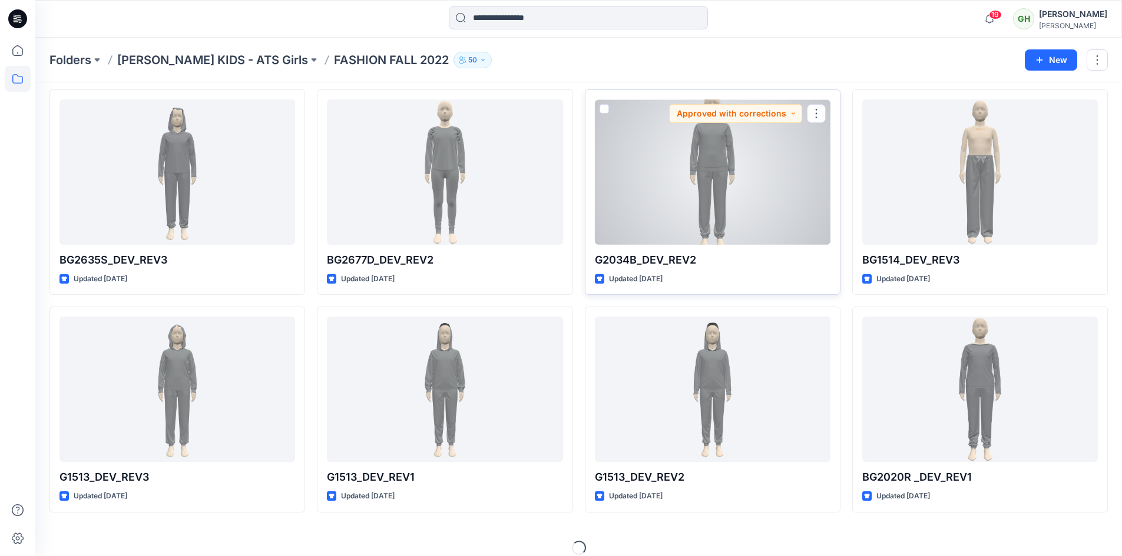
scroll to position [273, 0]
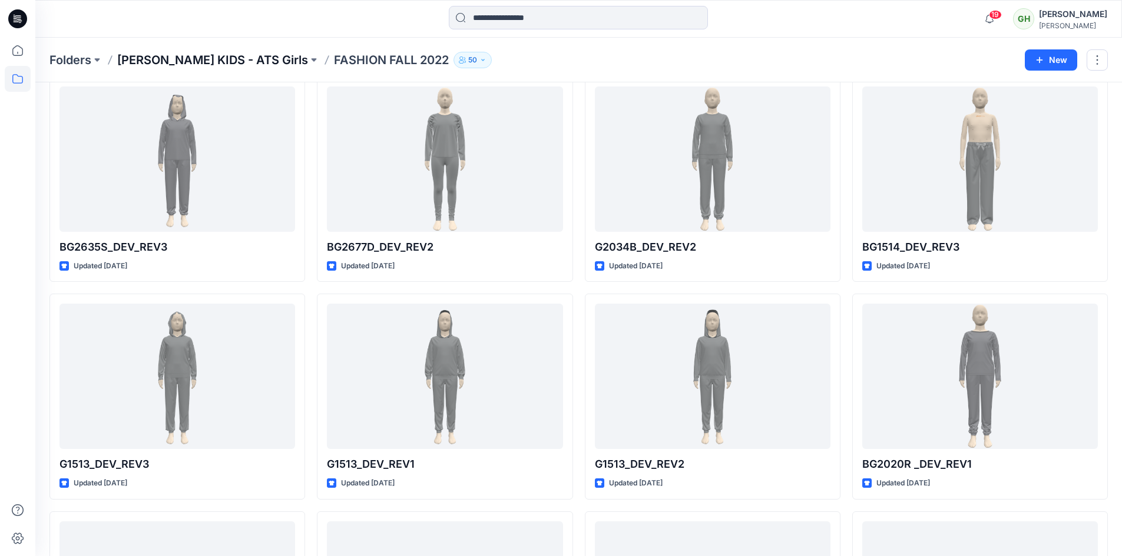
click at [227, 58] on p "KOMAR KIDS - ATS Girls" at bounding box center [212, 60] width 191 height 16
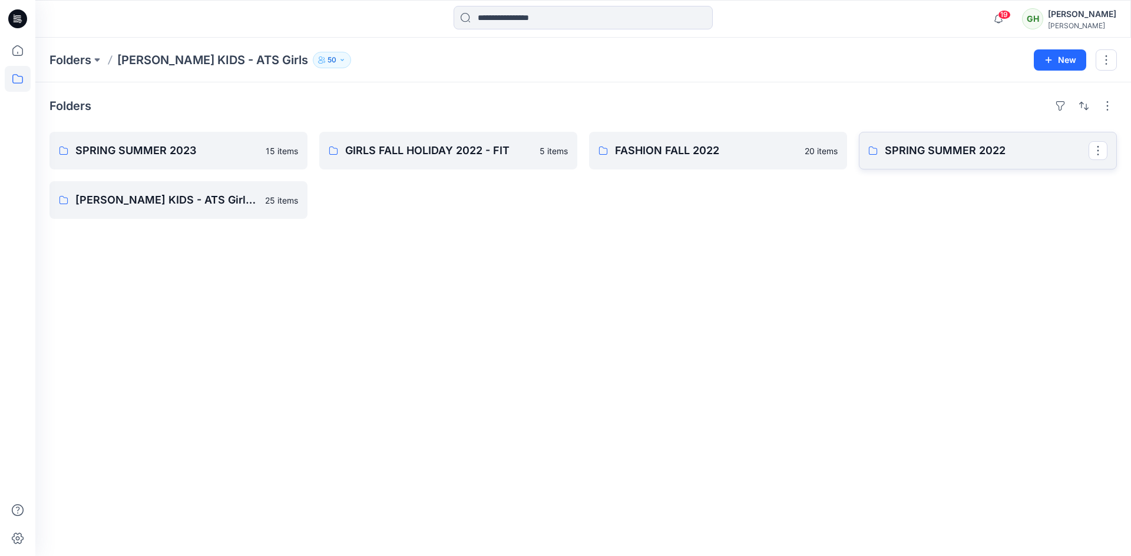
click at [936, 151] on p "SPRING SUMMER 2022" at bounding box center [987, 151] width 204 height 16
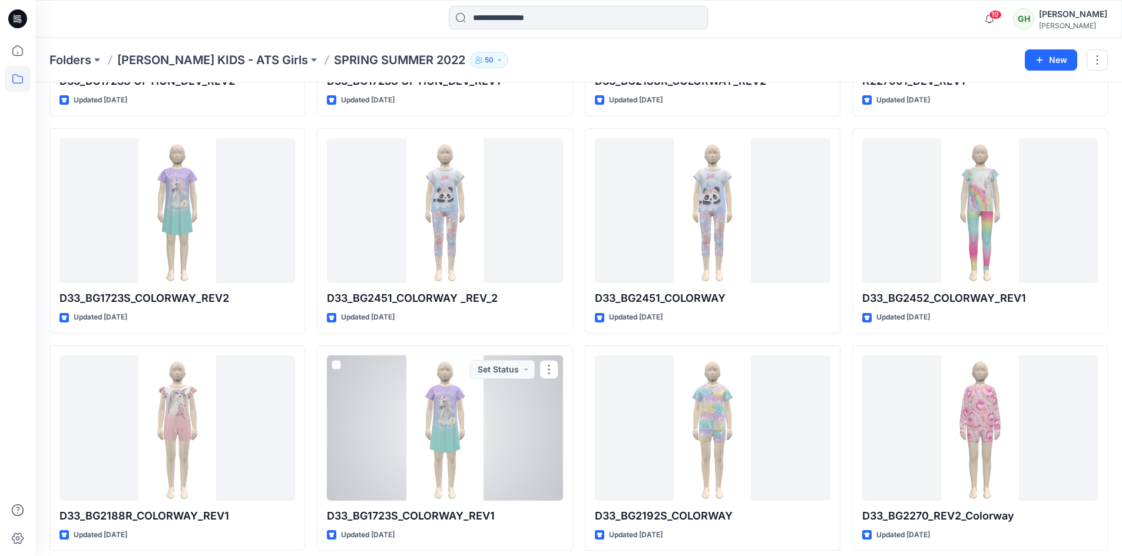
scroll to position [862, 0]
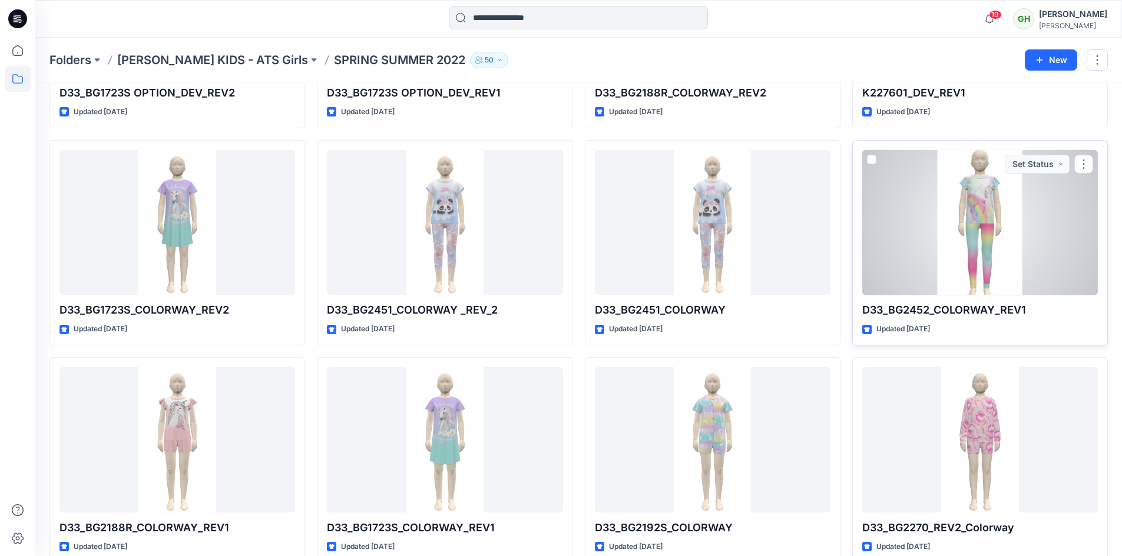
click at [978, 244] on div at bounding box center [980, 222] width 236 height 145
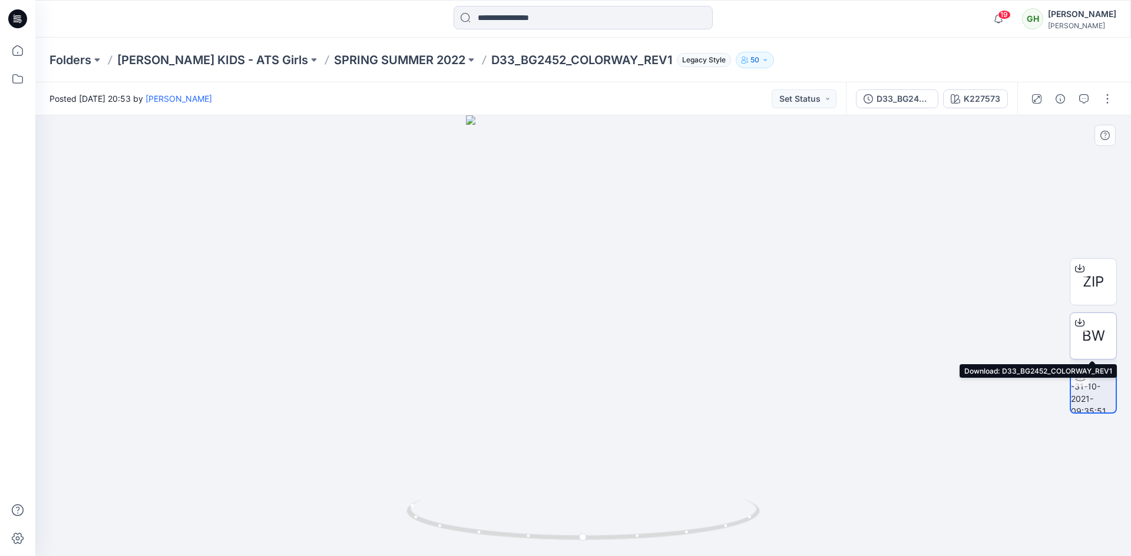
click at [1081, 320] on icon at bounding box center [1079, 322] width 9 height 9
click at [1013, 165] on div at bounding box center [582, 335] width 1095 height 441
click at [193, 327] on div at bounding box center [582, 335] width 1095 height 441
